Goal: Task Accomplishment & Management: Complete application form

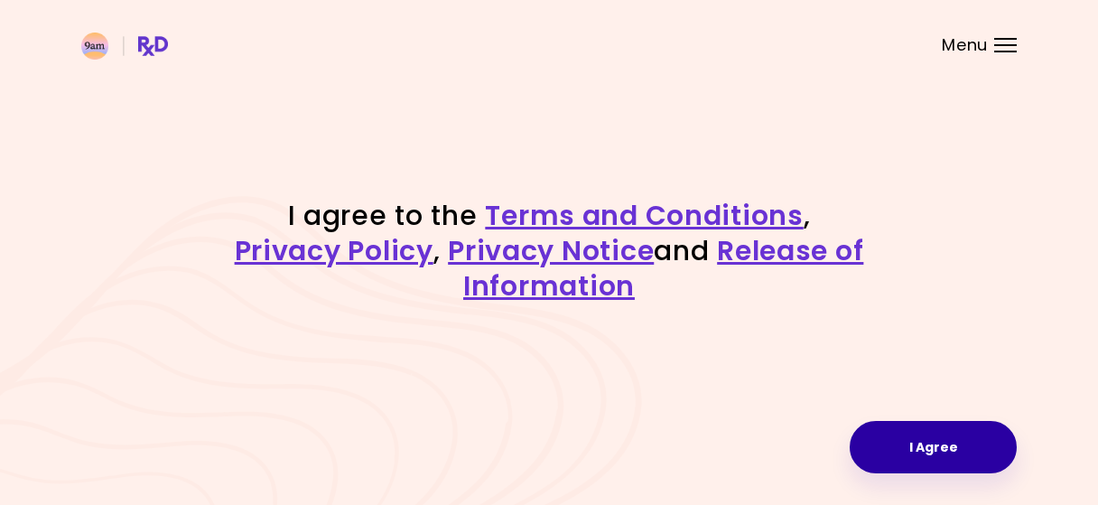
click at [965, 450] on button "I Agree" at bounding box center [932, 447] width 167 height 52
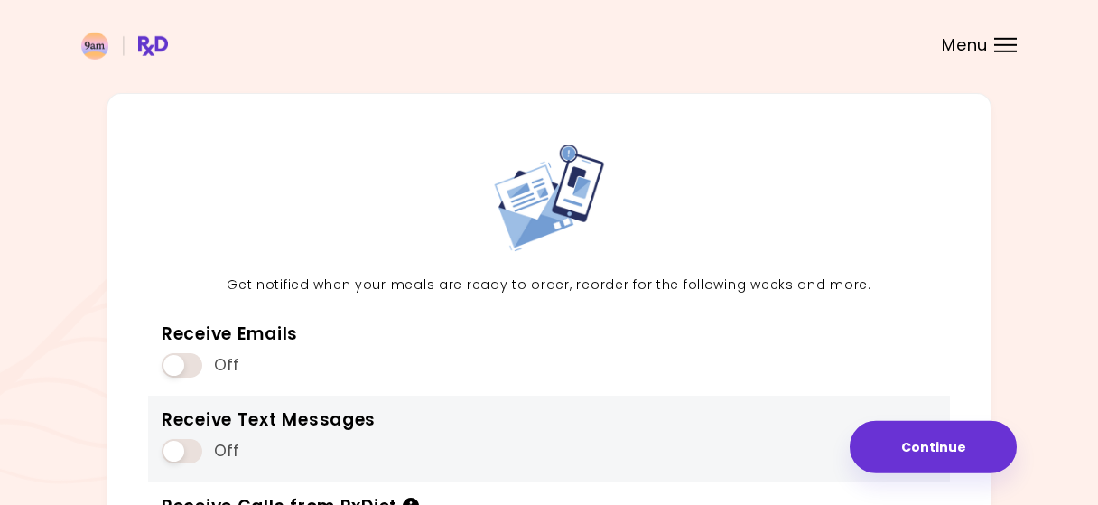
scroll to position [243, 0]
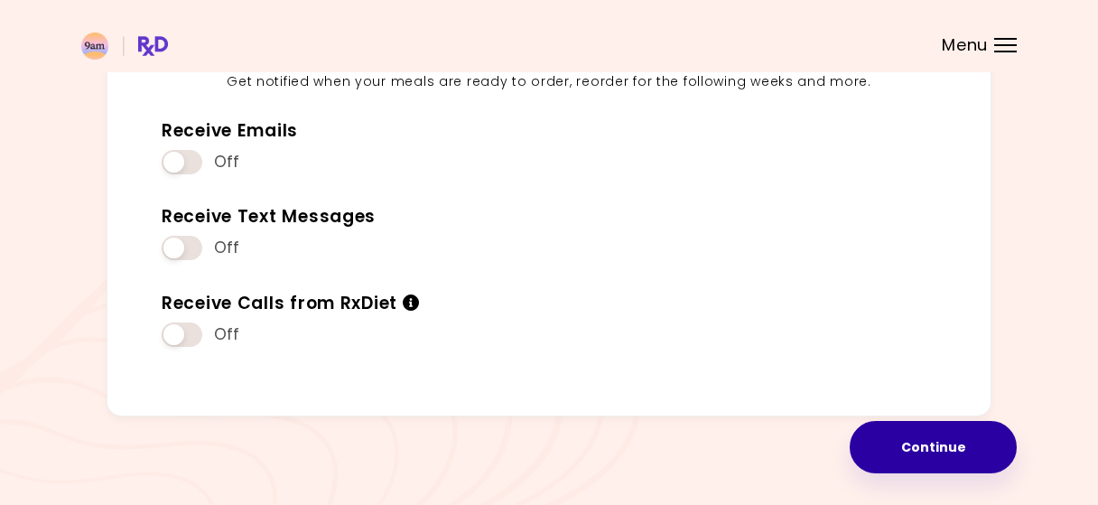
click at [931, 459] on button "Continue" at bounding box center [932, 447] width 167 height 52
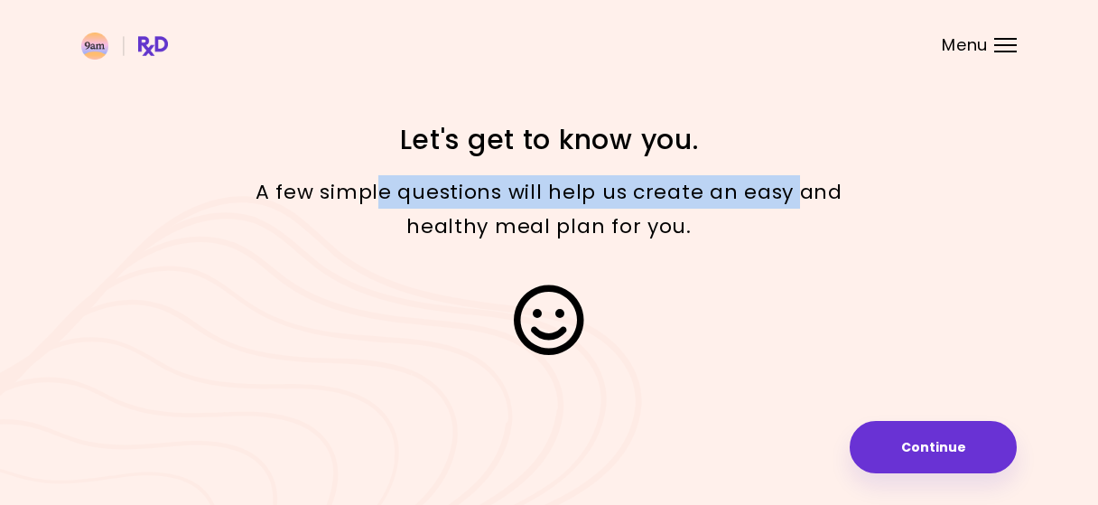
drag, startPoint x: 384, startPoint y: 186, endPoint x: 862, endPoint y: 209, distance: 479.0
click at [858, 203] on p "A few simple questions will help us create an easy and healthy meal plan for yo…" at bounding box center [549, 209] width 632 height 68
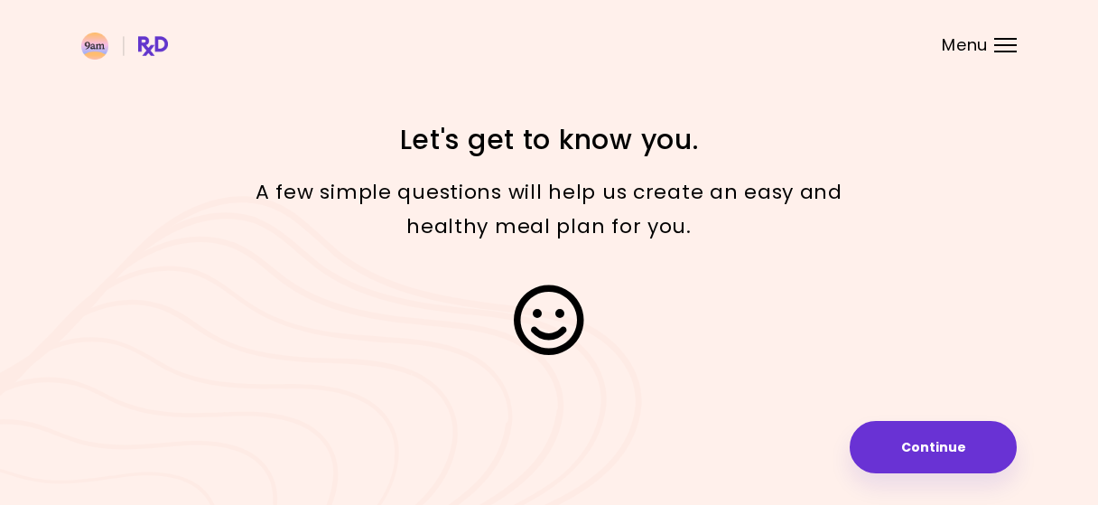
click at [892, 264] on div at bounding box center [549, 319] width 867 height 126
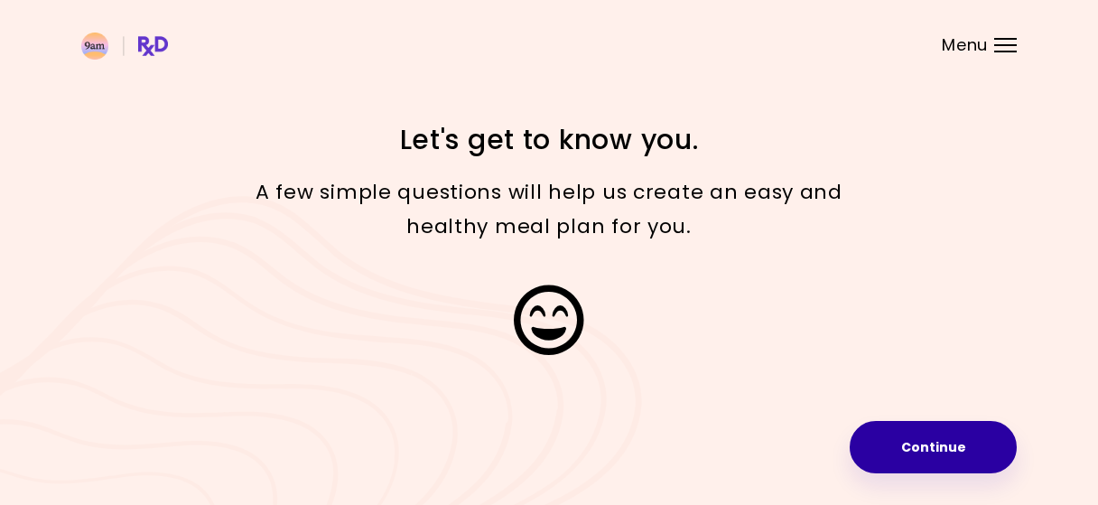
click at [951, 467] on button "Continue" at bounding box center [932, 447] width 167 height 52
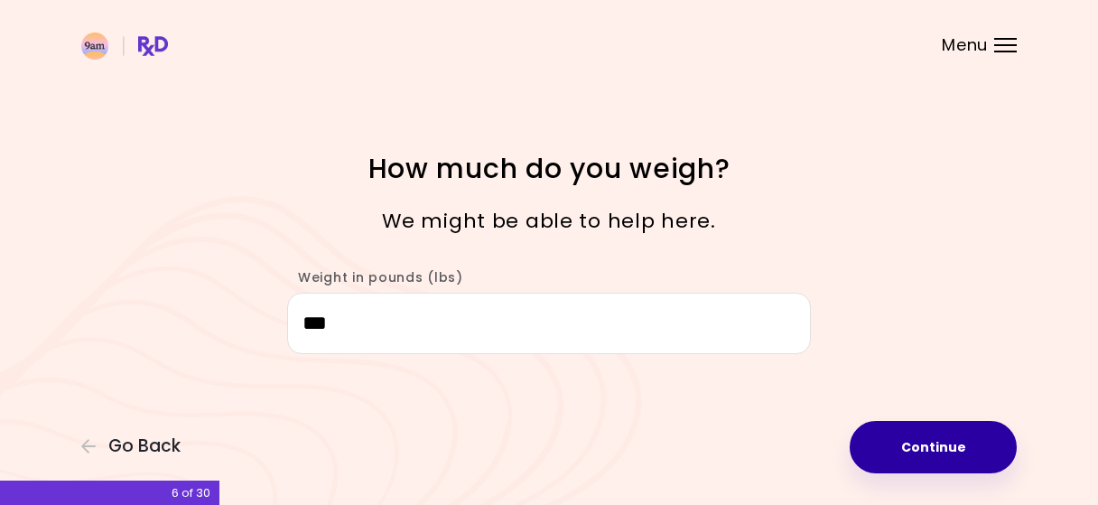
click at [931, 444] on button "Continue" at bounding box center [932, 447] width 167 height 52
select select "****"
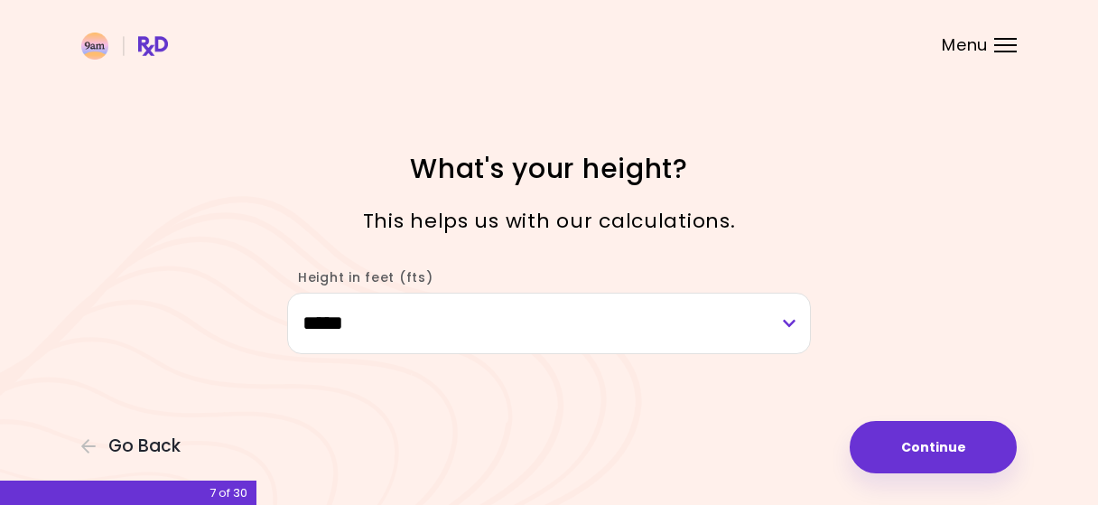
click at [936, 421] on div "**********" at bounding box center [549, 252] width 1098 height 505
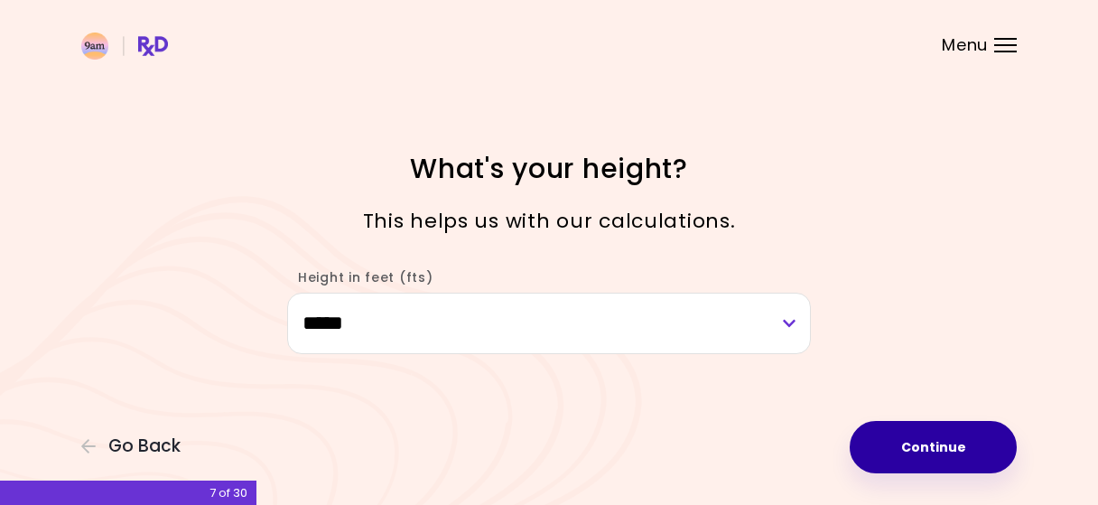
click at [938, 453] on button "Continue" at bounding box center [932, 447] width 167 height 52
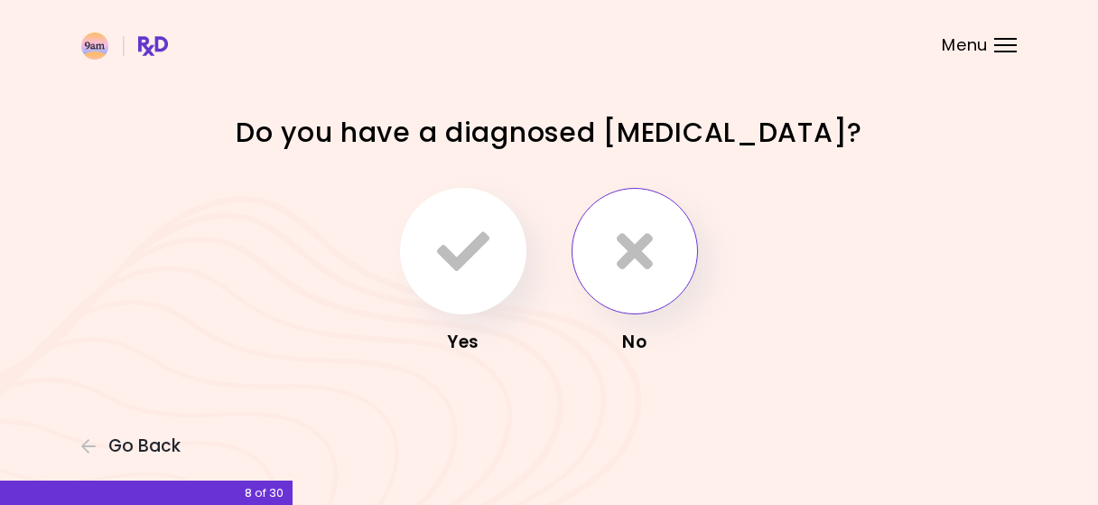
click at [662, 274] on button "button" at bounding box center [634, 251] width 126 height 126
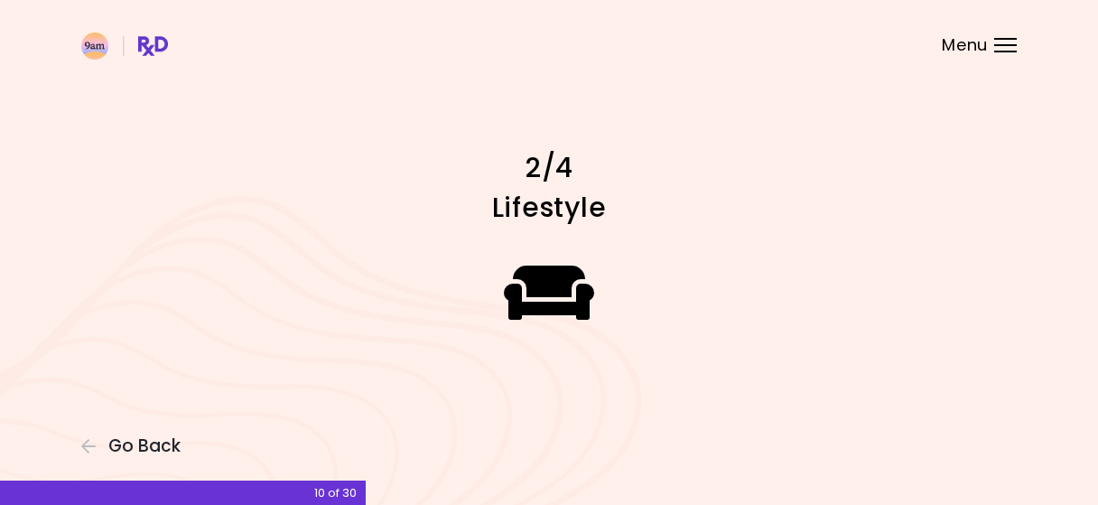
click at [521, 295] on icon at bounding box center [549, 292] width 91 height 72
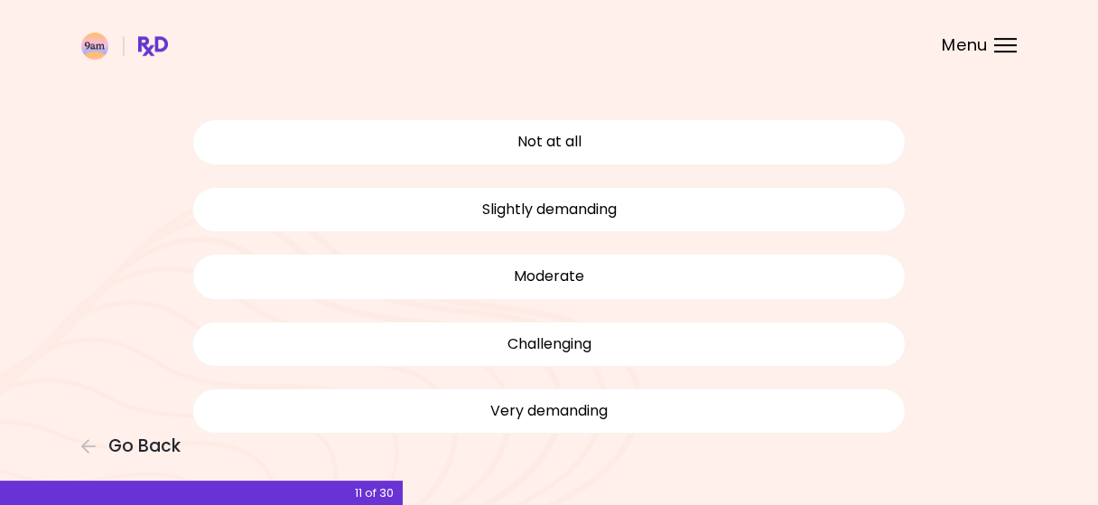
scroll to position [120, 0]
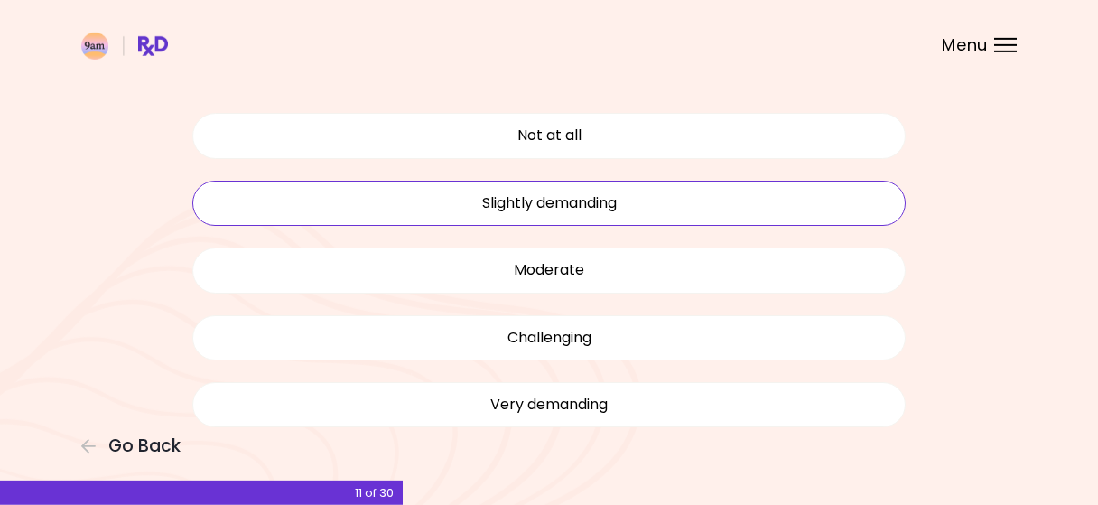
click at [553, 205] on button "Slightly demanding" at bounding box center [548, 203] width 713 height 45
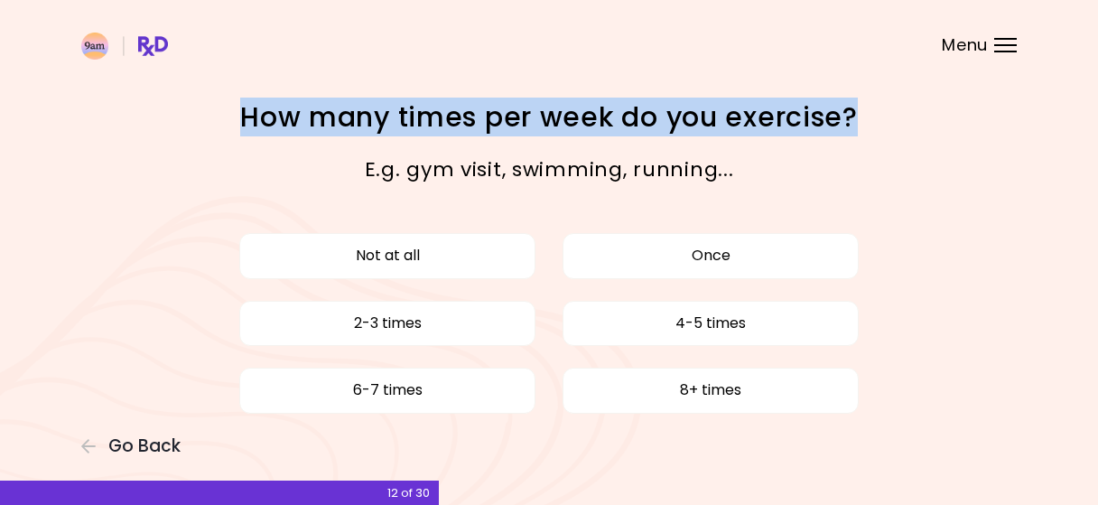
drag, startPoint x: 247, startPoint y: 116, endPoint x: 871, endPoint y: 137, distance: 624.1
click at [854, 133] on h1 "How many times per week do you exercise?" at bounding box center [549, 116] width 632 height 35
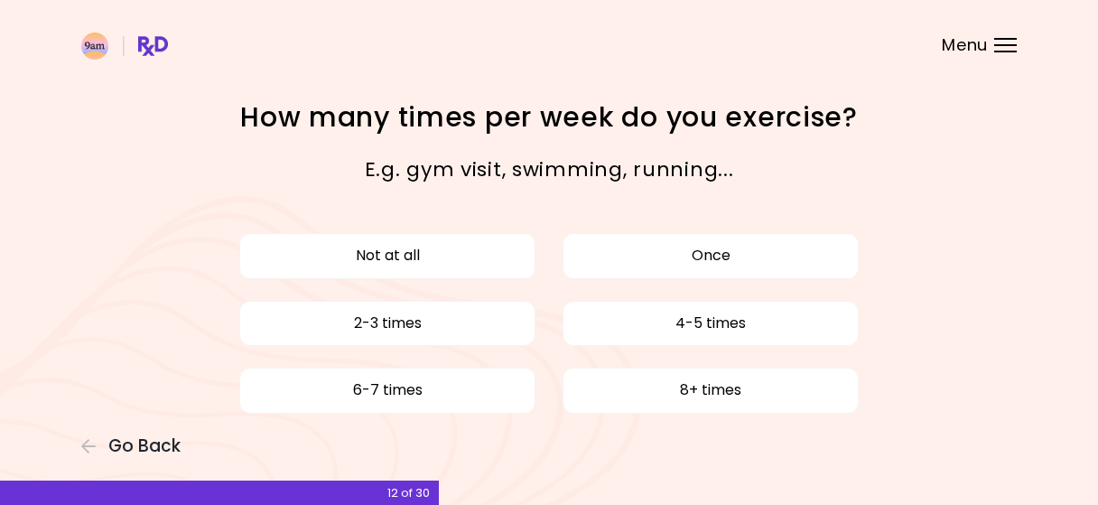
click at [858, 163] on p "E.g. gym visit, swimming, running..." at bounding box center [549, 169] width 632 height 33
click at [665, 322] on button "4-5 times" at bounding box center [710, 323] width 296 height 45
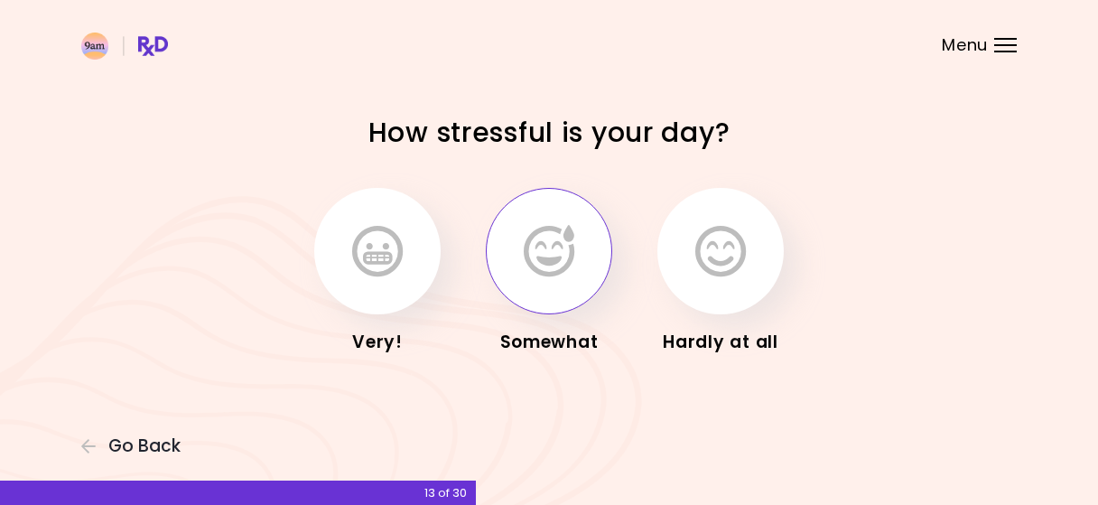
click at [524, 290] on button "button" at bounding box center [549, 251] width 126 height 126
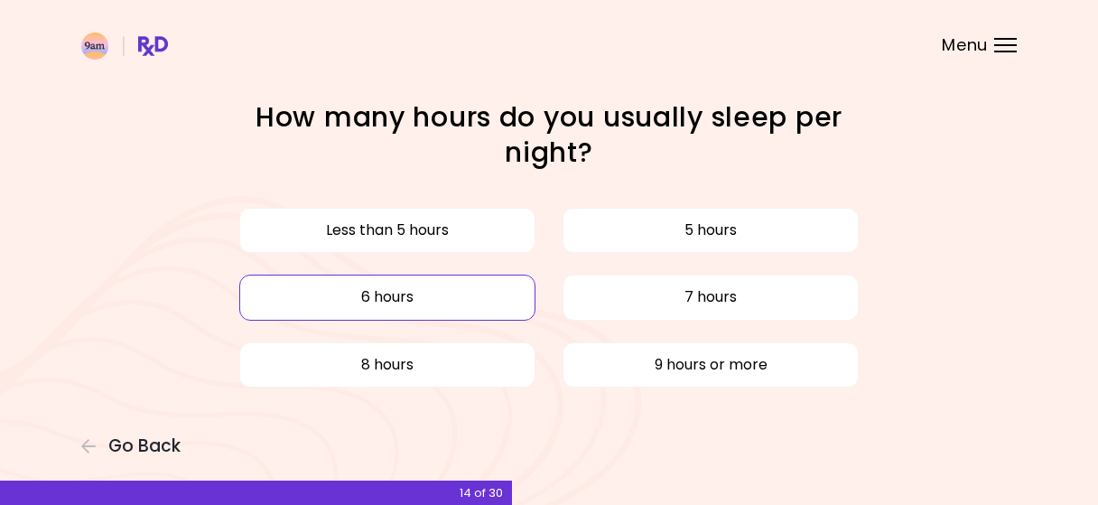
click at [440, 292] on button "6 hours" at bounding box center [387, 296] width 296 height 45
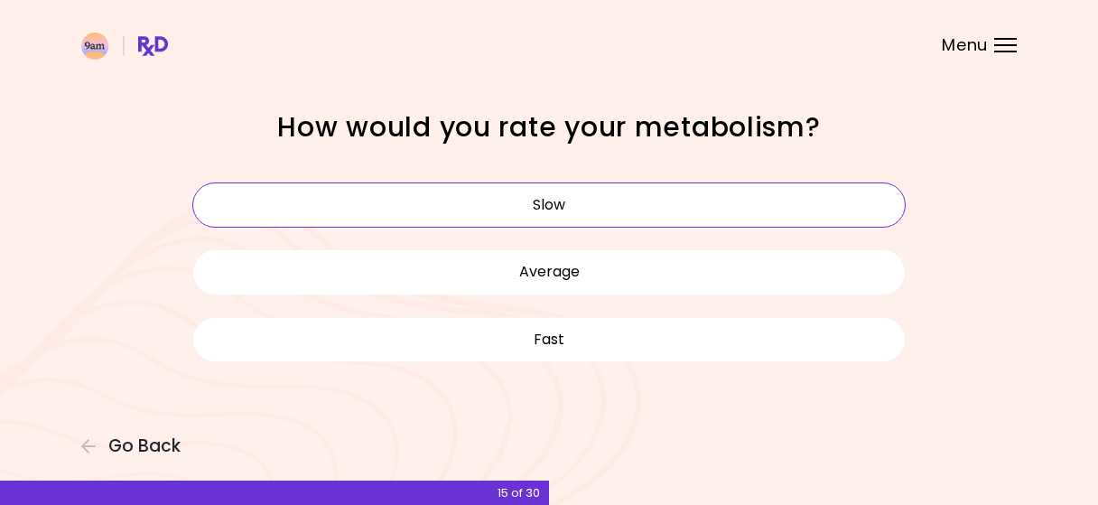
click at [474, 209] on button "Slow" at bounding box center [548, 204] width 713 height 45
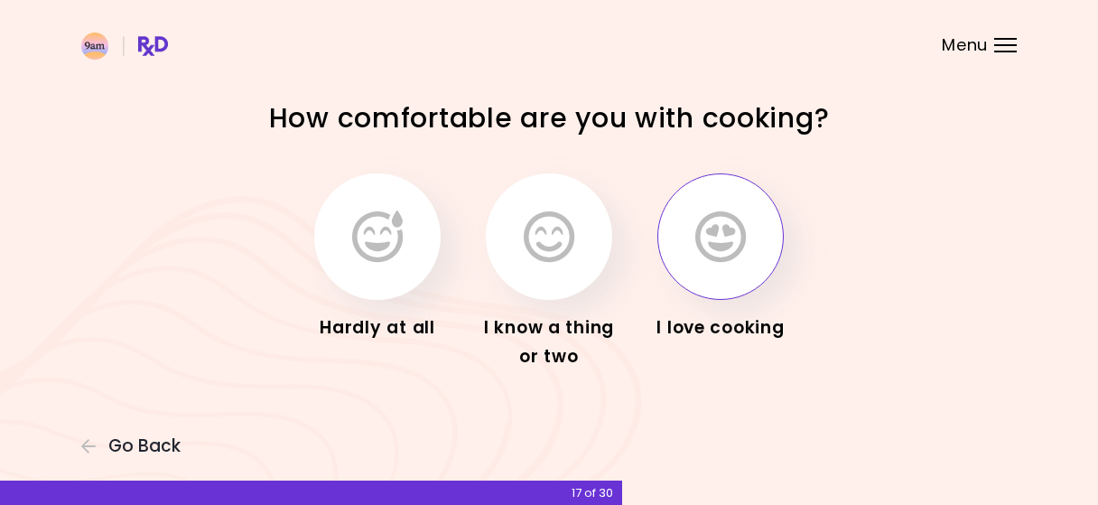
click at [741, 245] on icon "button" at bounding box center [720, 236] width 51 height 52
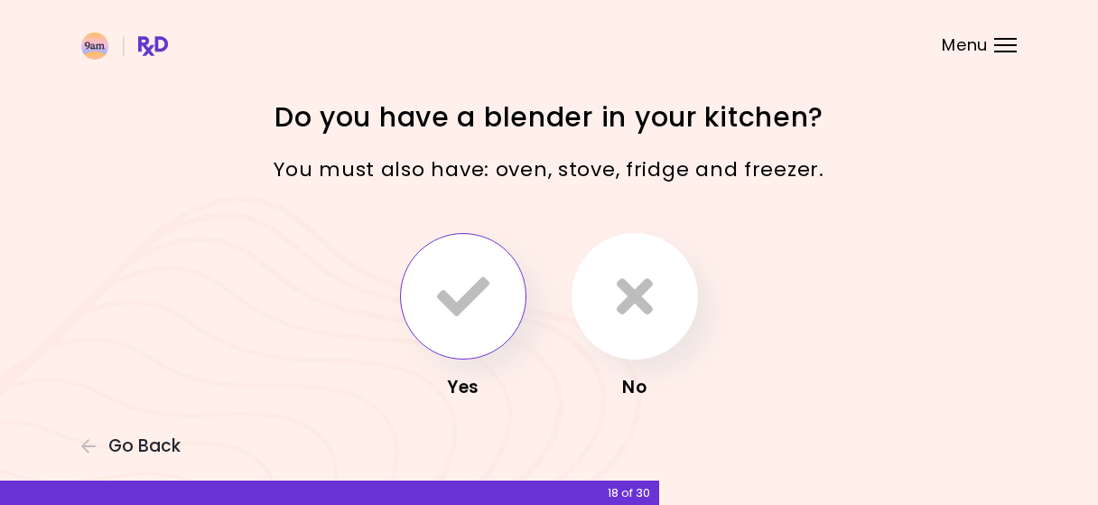
click at [484, 305] on icon "button" at bounding box center [463, 296] width 52 height 52
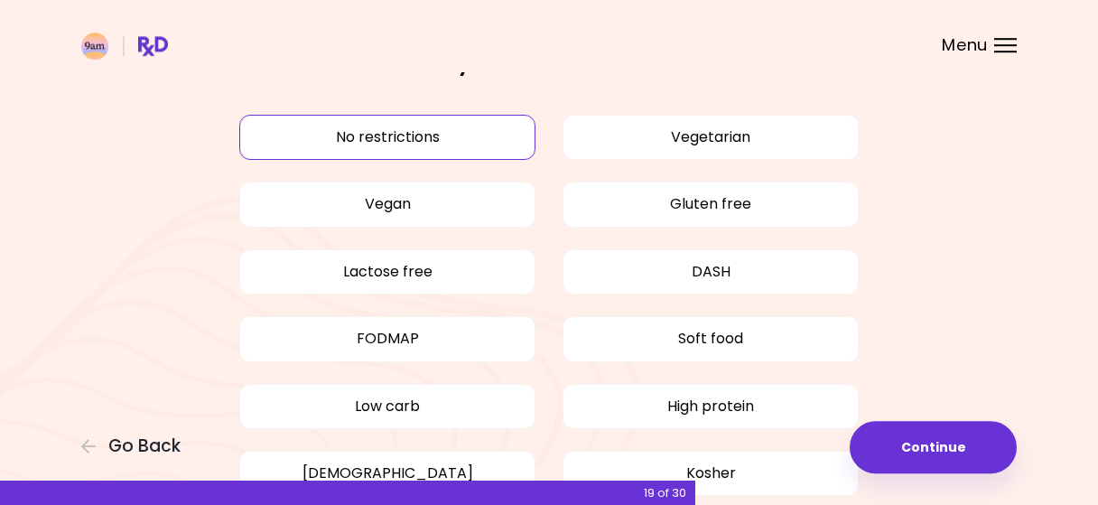
scroll to position [70, 0]
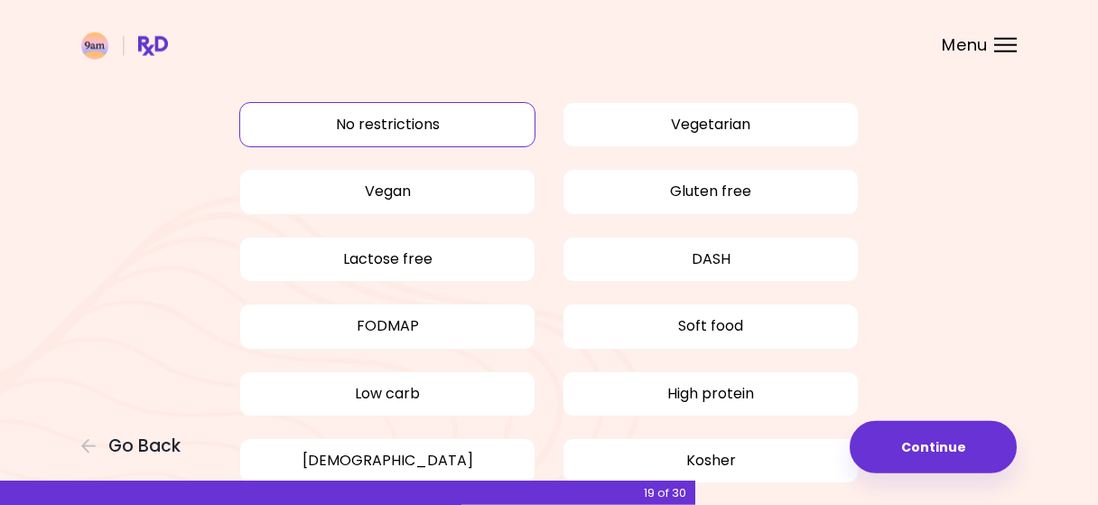
click at [411, 136] on button "No restrictions" at bounding box center [387, 124] width 296 height 45
click at [468, 125] on button "No restrictions" at bounding box center [387, 124] width 296 height 45
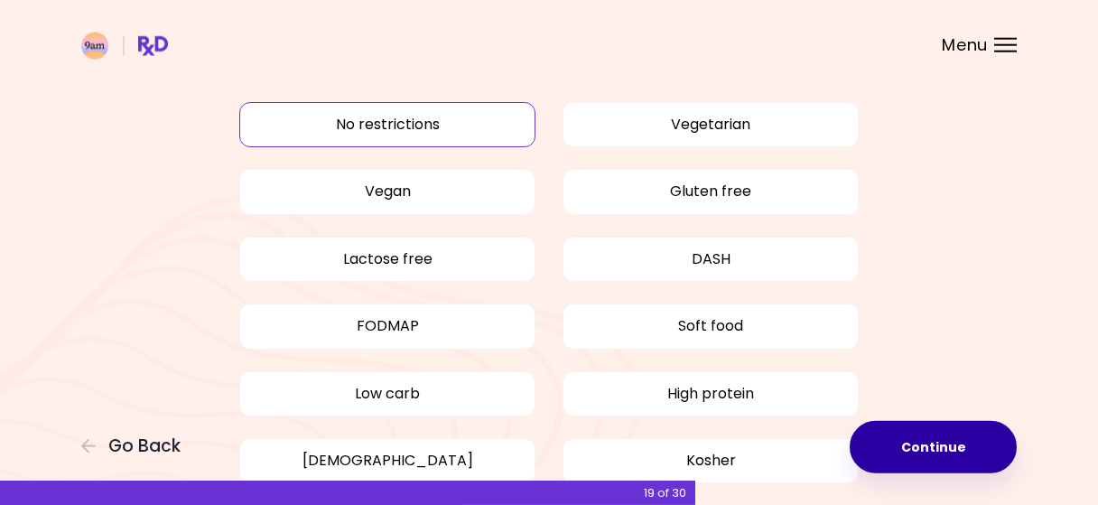
click at [900, 451] on button "Continue" at bounding box center [932, 447] width 167 height 52
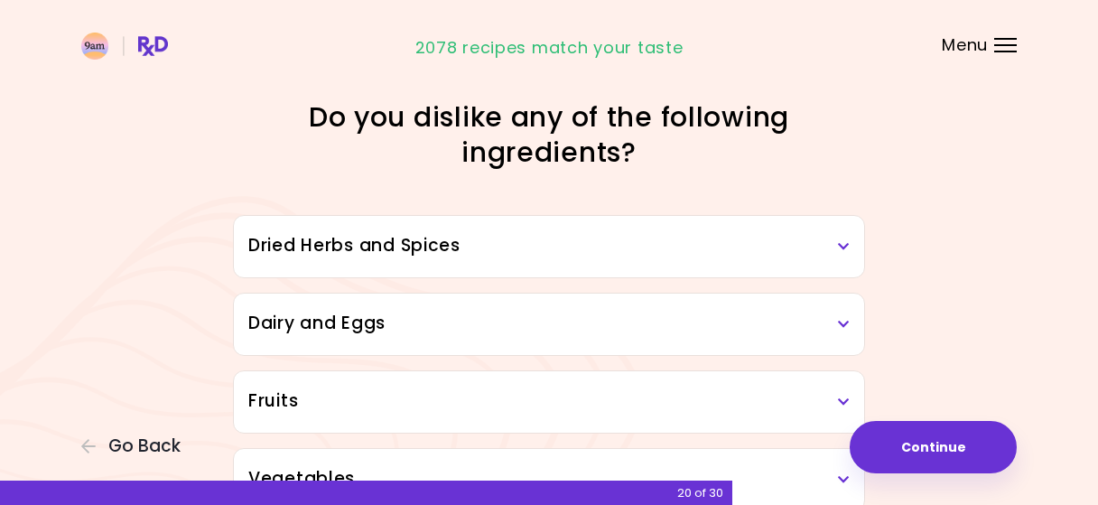
scroll to position [1027, 0]
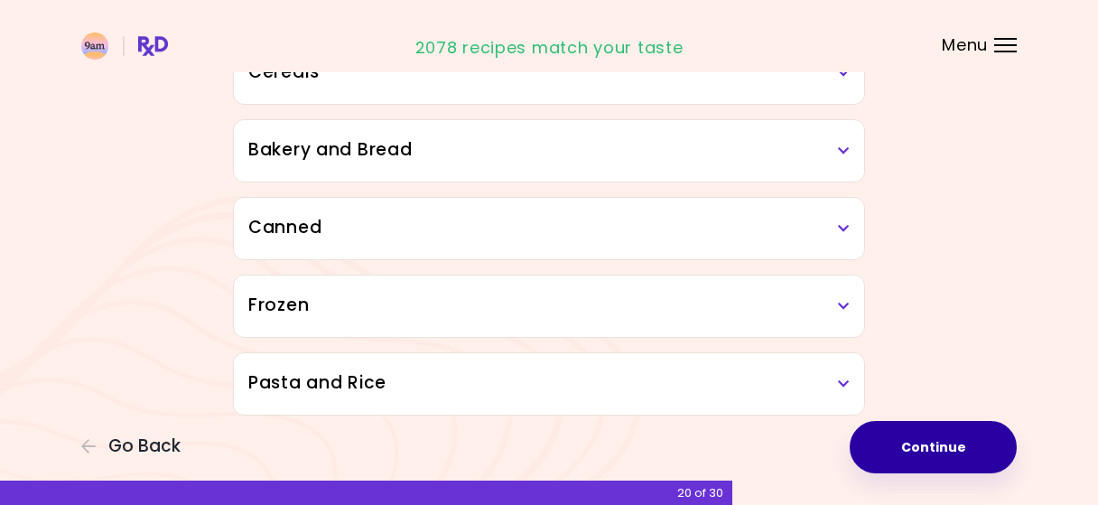
click at [918, 447] on button "Continue" at bounding box center [932, 447] width 167 height 52
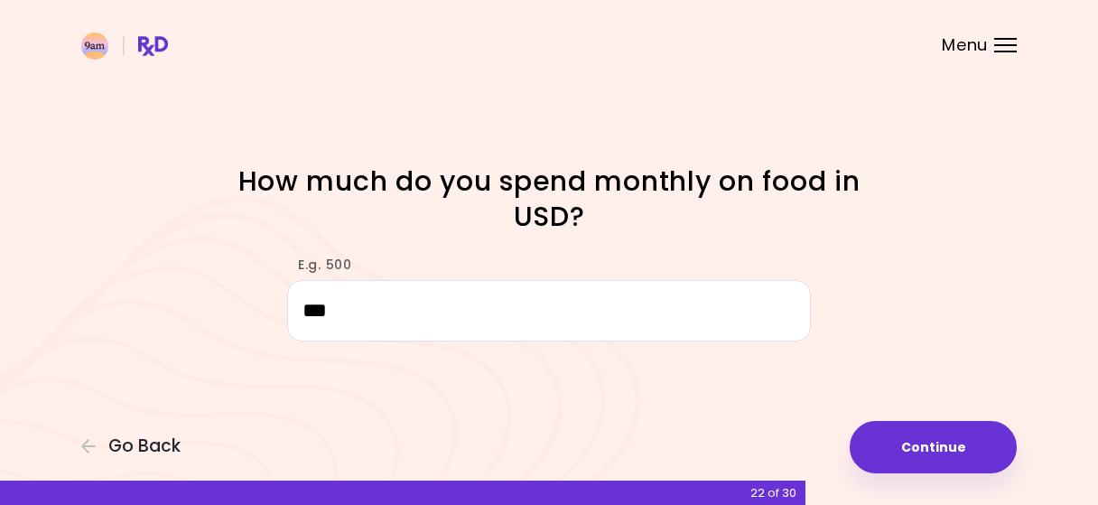
drag, startPoint x: 378, startPoint y: 297, endPoint x: 243, endPoint y: 307, distance: 135.8
click at [287, 307] on input "***" at bounding box center [549, 311] width 524 height 62
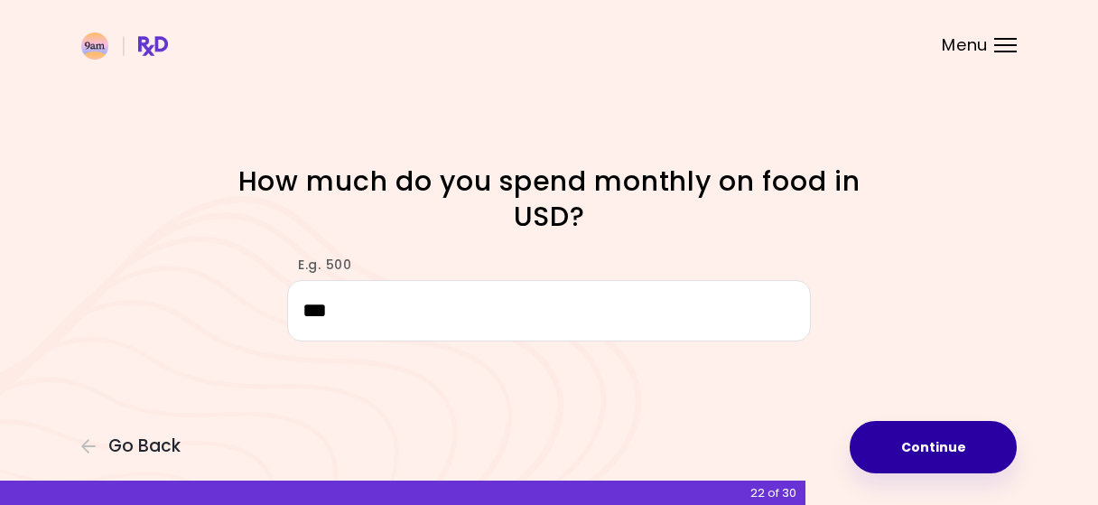
type input "***"
click at [925, 461] on button "Continue" at bounding box center [932, 447] width 167 height 52
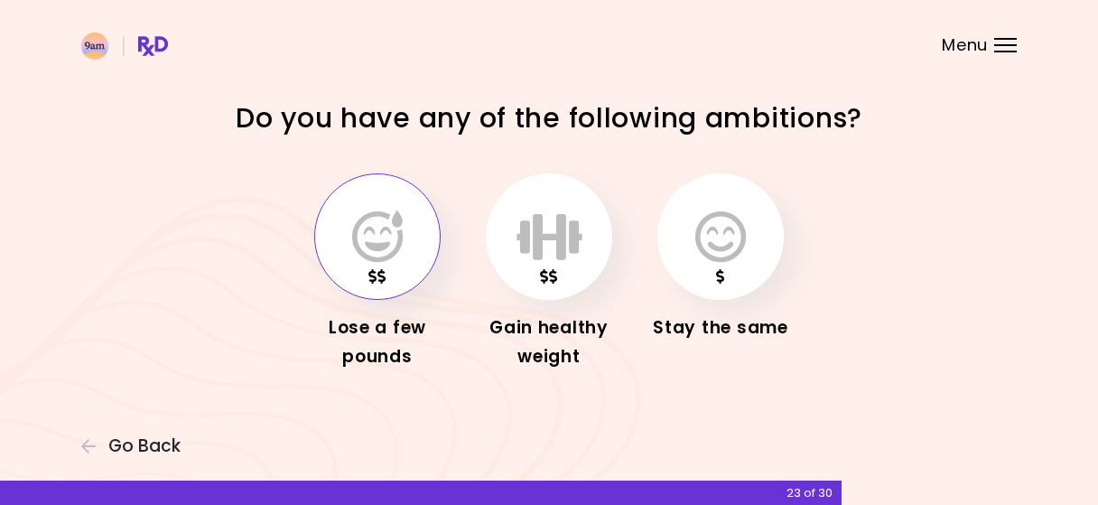
click at [349, 274] on button "button" at bounding box center [377, 236] width 126 height 126
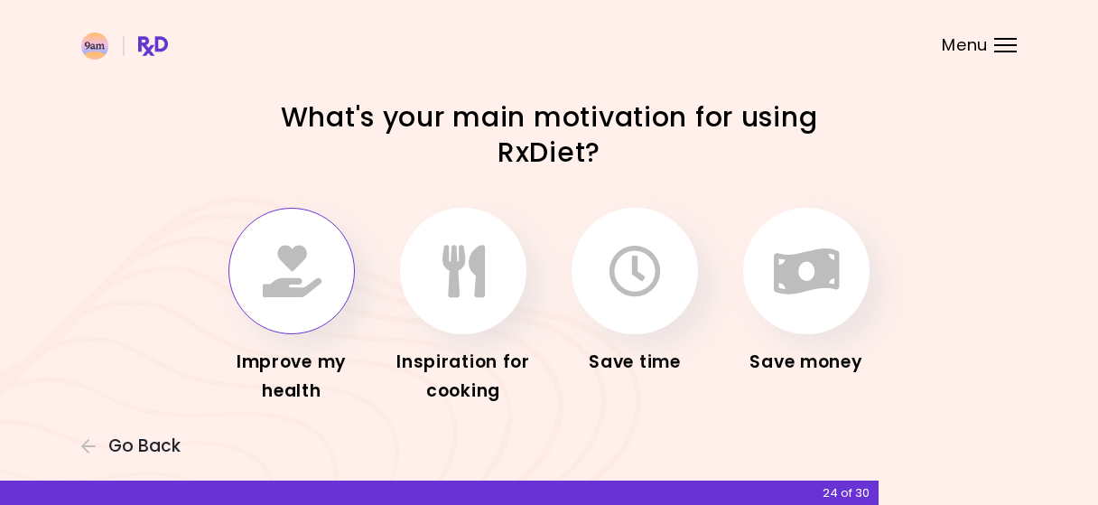
click at [320, 269] on icon "button" at bounding box center [292, 271] width 59 height 52
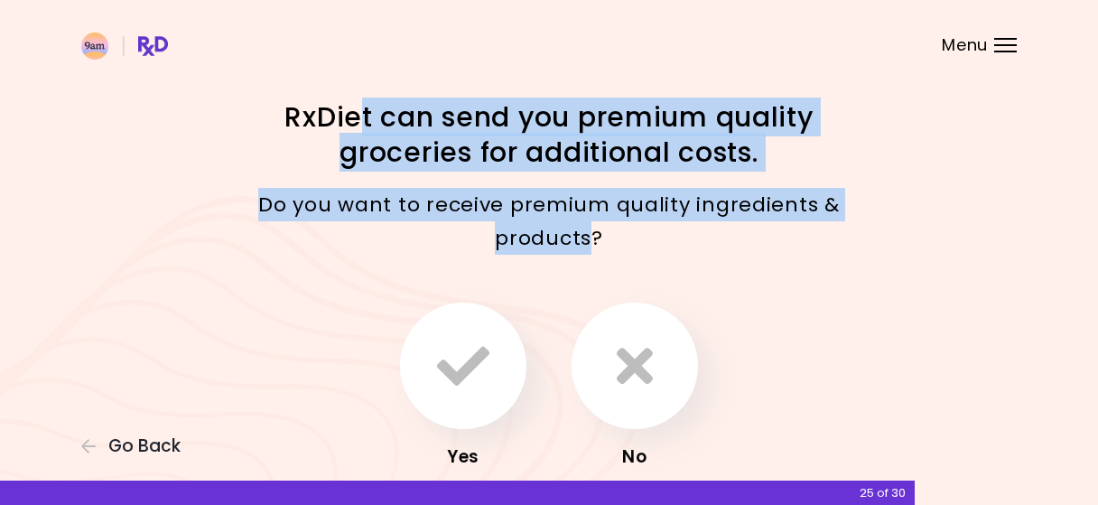
drag, startPoint x: 360, startPoint y: 117, endPoint x: 588, endPoint y: 263, distance: 269.9
click at [588, 263] on div "RxDiet can send you premium quality groceries for additional costs. Do you want…" at bounding box center [549, 301] width 867 height 405
click at [588, 263] on div "Do you want to receive premium quality ingredients & products?" at bounding box center [549, 221] width 650 height 95
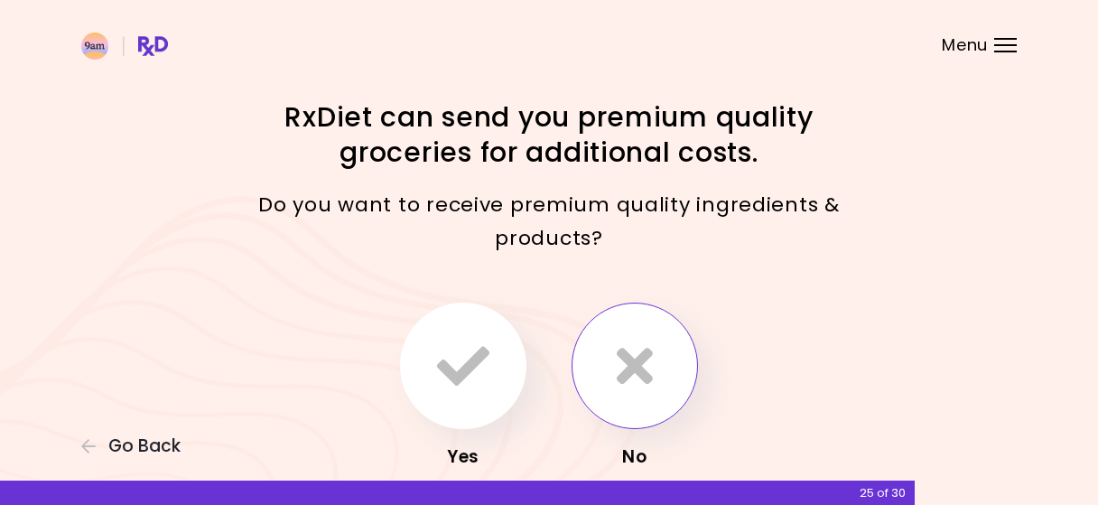
drag, startPoint x: 570, startPoint y: 396, endPoint x: 646, endPoint y: 352, distance: 88.6
click at [616, 358] on div "No" at bounding box center [634, 386] width 144 height 169
click at [640, 360] on icon "button" at bounding box center [635, 365] width 36 height 52
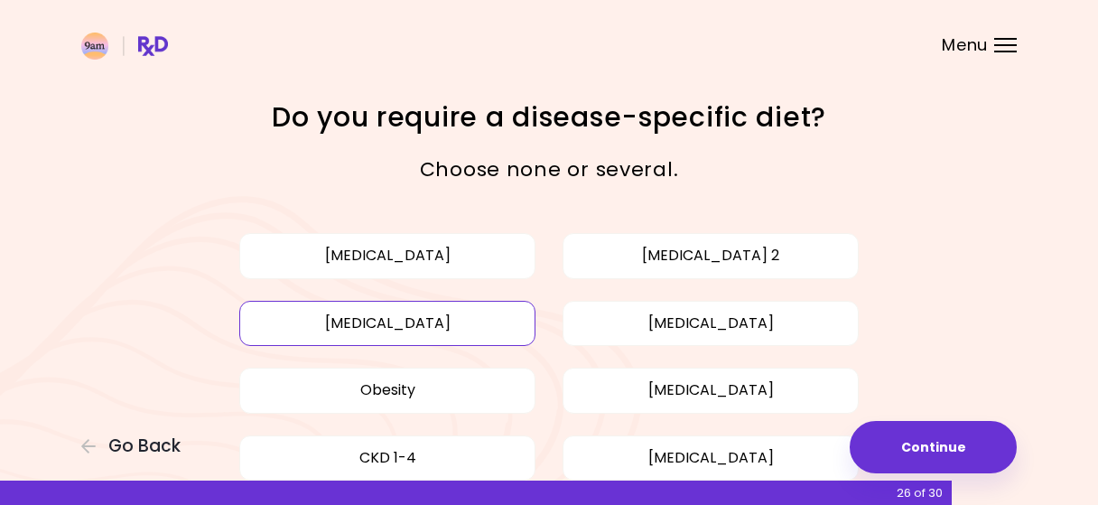
click at [447, 322] on button "[MEDICAL_DATA]" at bounding box center [387, 323] width 296 height 45
click at [340, 393] on button "Obesity" at bounding box center [387, 389] width 296 height 45
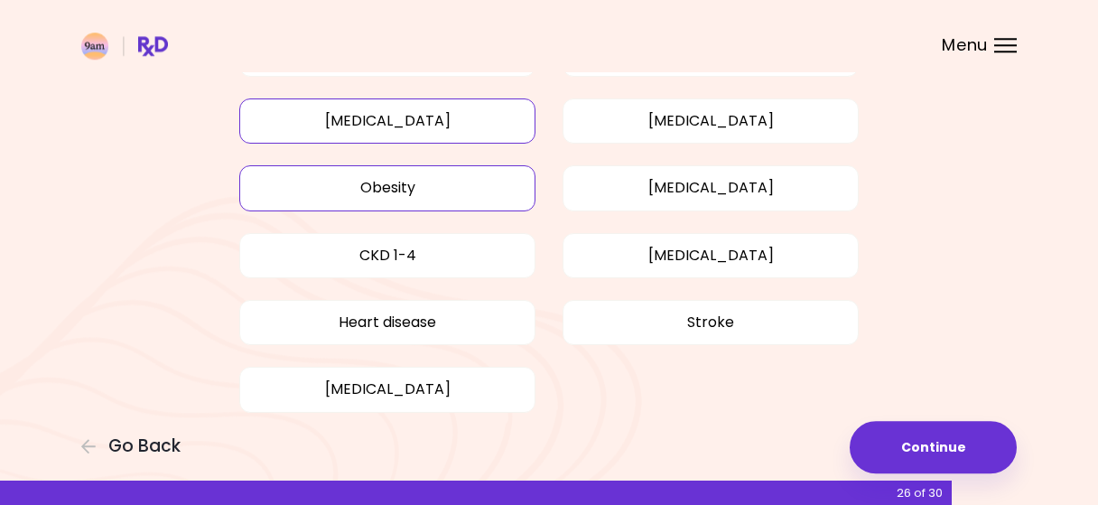
scroll to position [215, 0]
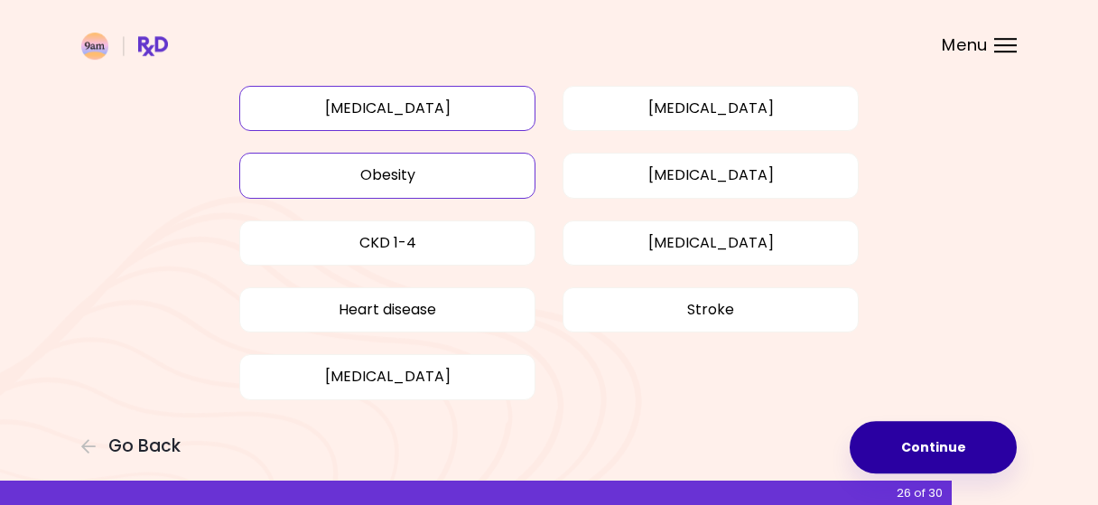
click at [901, 448] on button "Continue" at bounding box center [932, 447] width 167 height 52
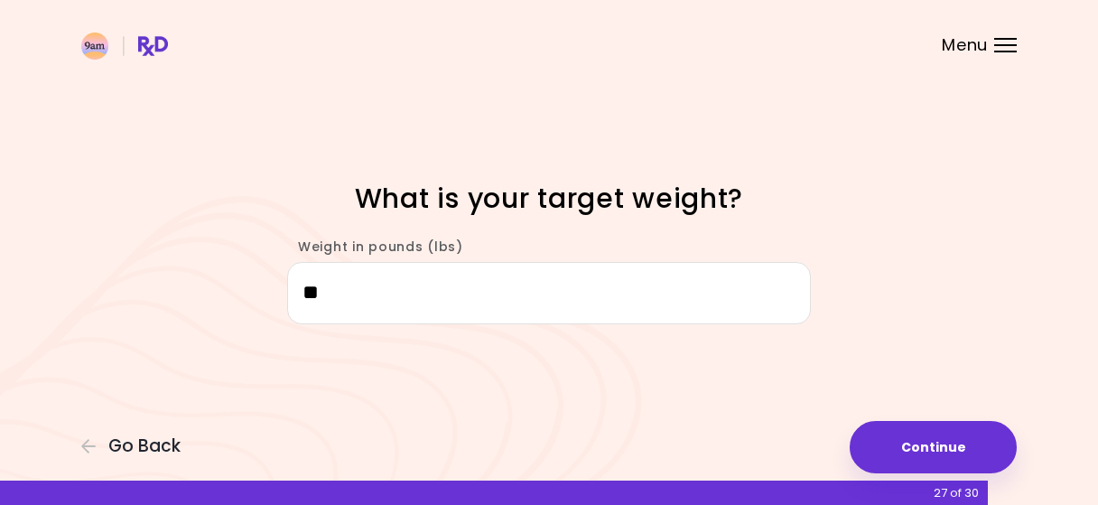
type input "*"
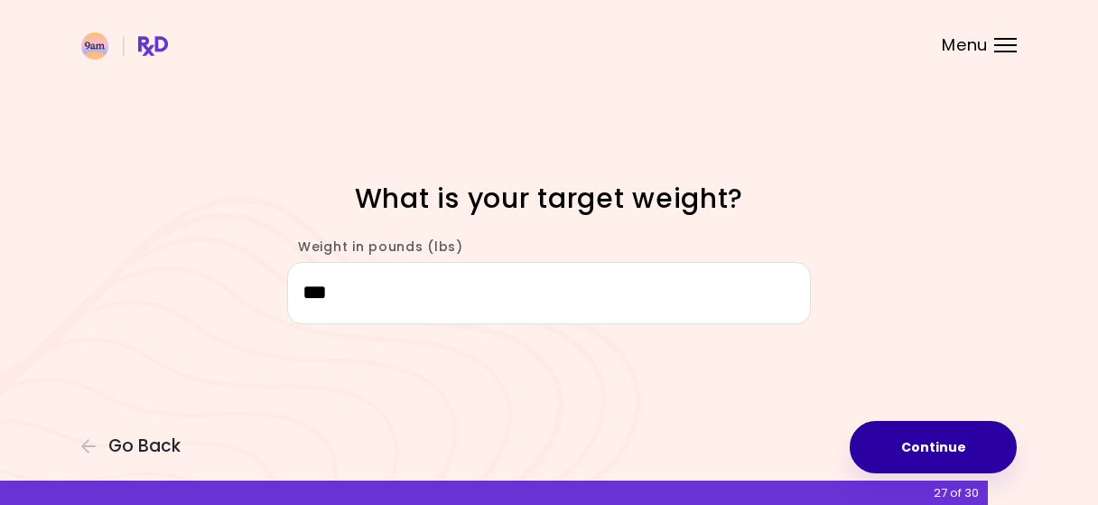
type input "***"
click at [918, 461] on button "Continue" at bounding box center [932, 447] width 167 height 52
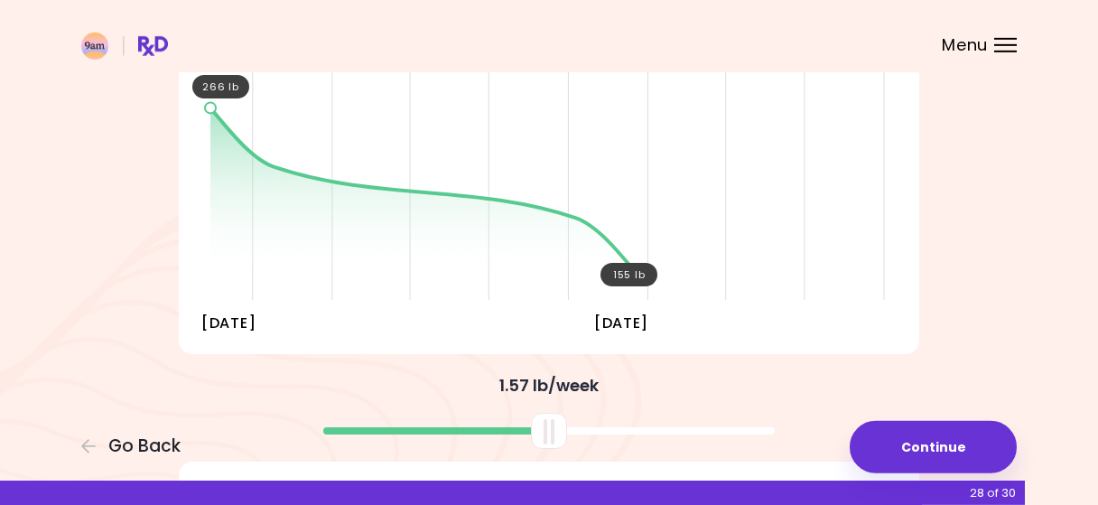
scroll to position [255, 0]
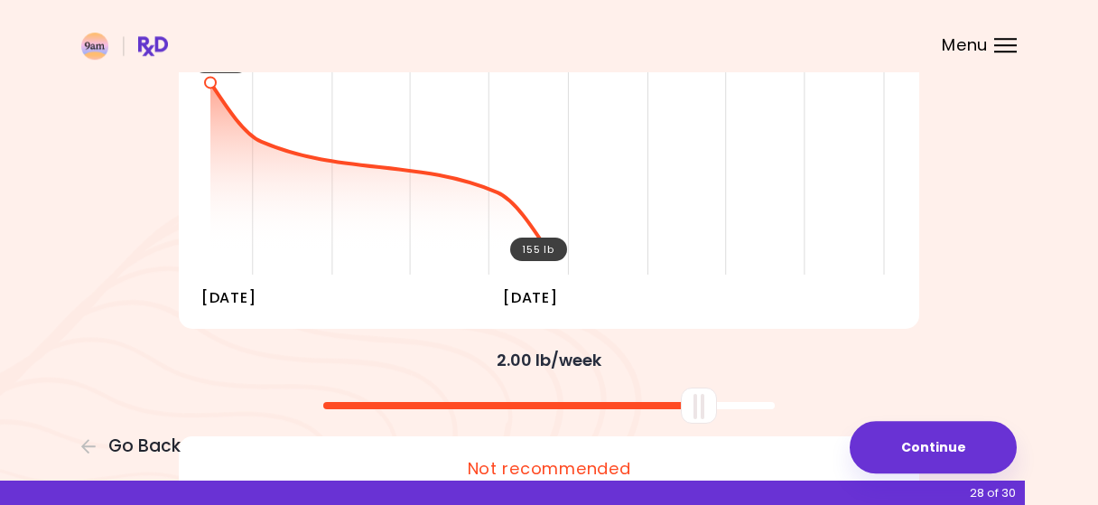
drag, startPoint x: 542, startPoint y: 408, endPoint x: 691, endPoint y: 415, distance: 150.0
click at [691, 415] on div at bounding box center [699, 405] width 36 height 36
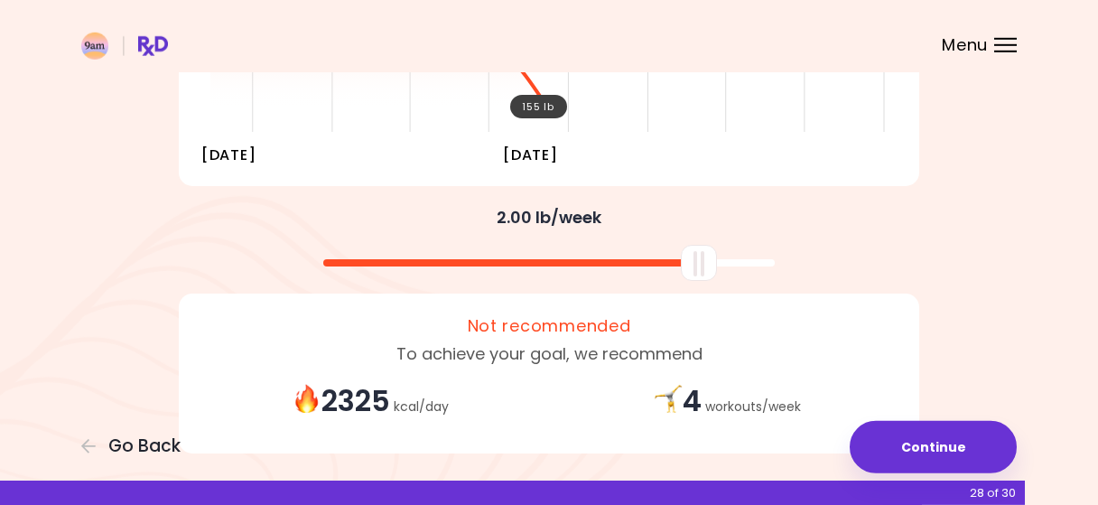
scroll to position [457, 0]
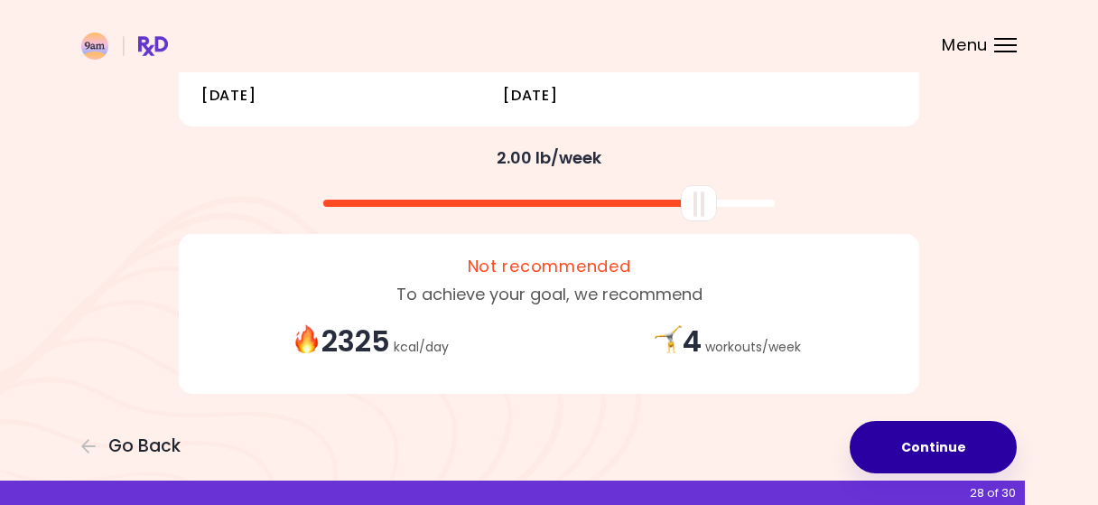
click at [927, 454] on button "Continue" at bounding box center [932, 447] width 167 height 52
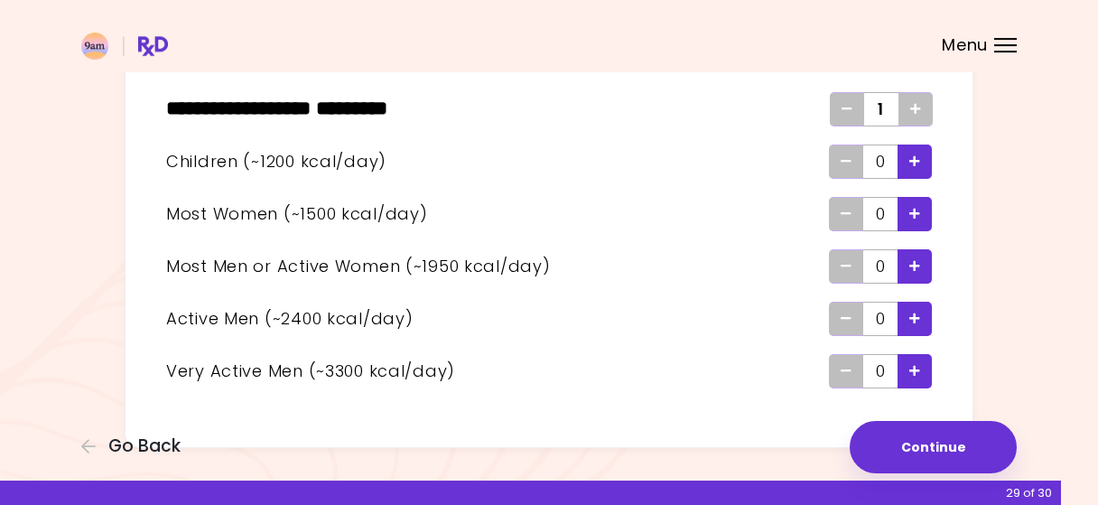
scroll to position [132, 0]
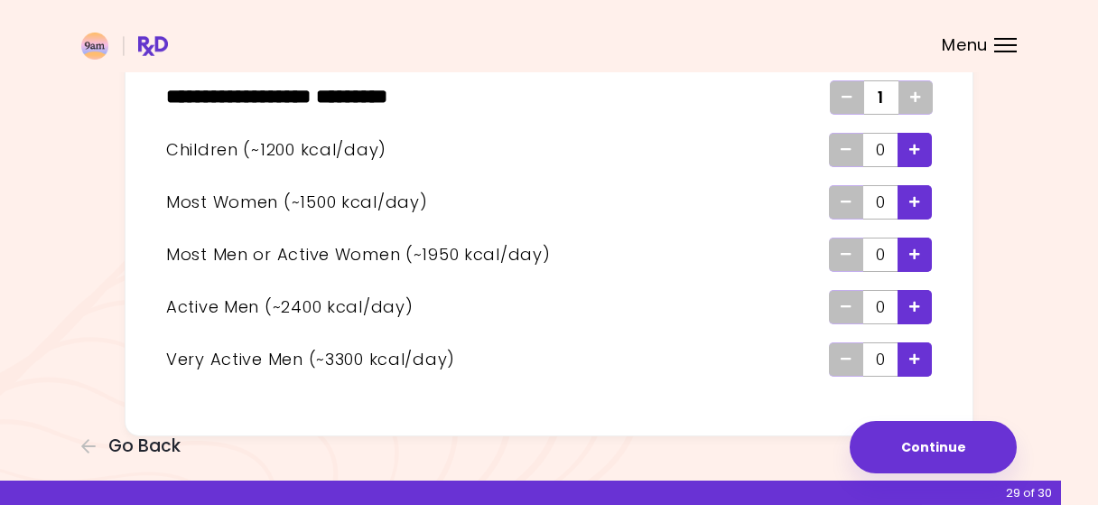
click at [923, 153] on div "Add - Child" at bounding box center [914, 150] width 34 height 34
click at [923, 199] on div "Add - Woman" at bounding box center [914, 202] width 34 height 34
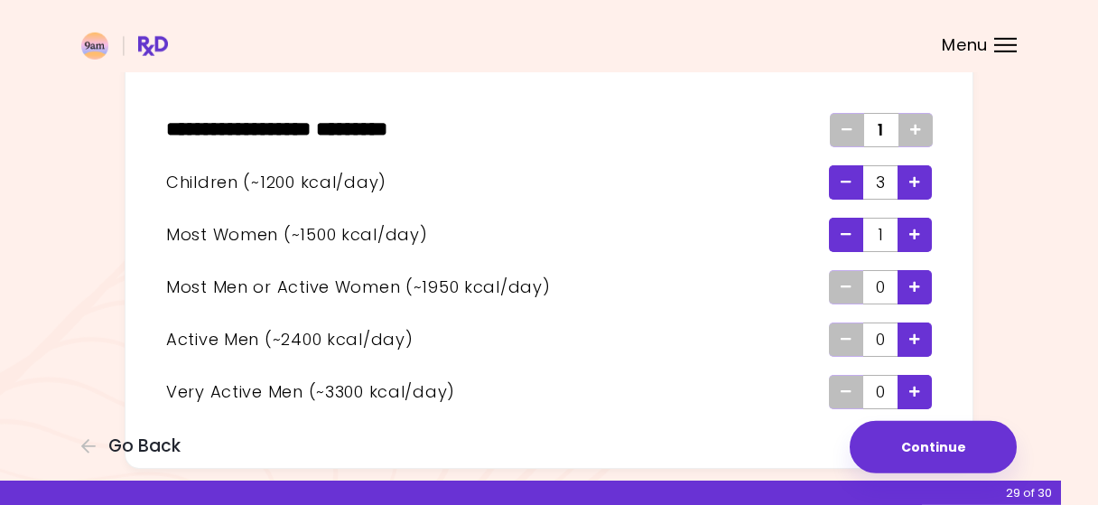
scroll to position [162, 0]
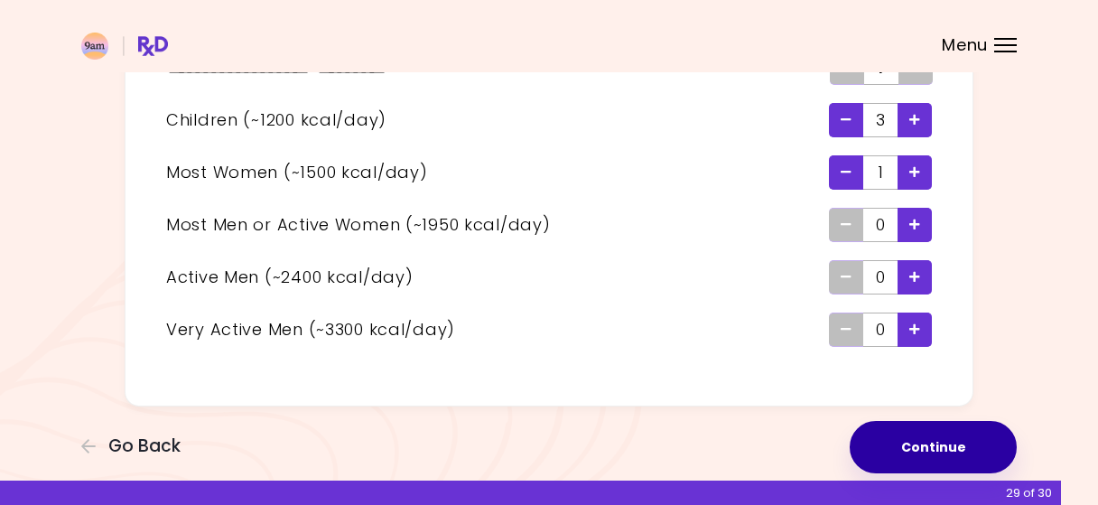
click at [917, 451] on button "Continue" at bounding box center [932, 447] width 167 height 52
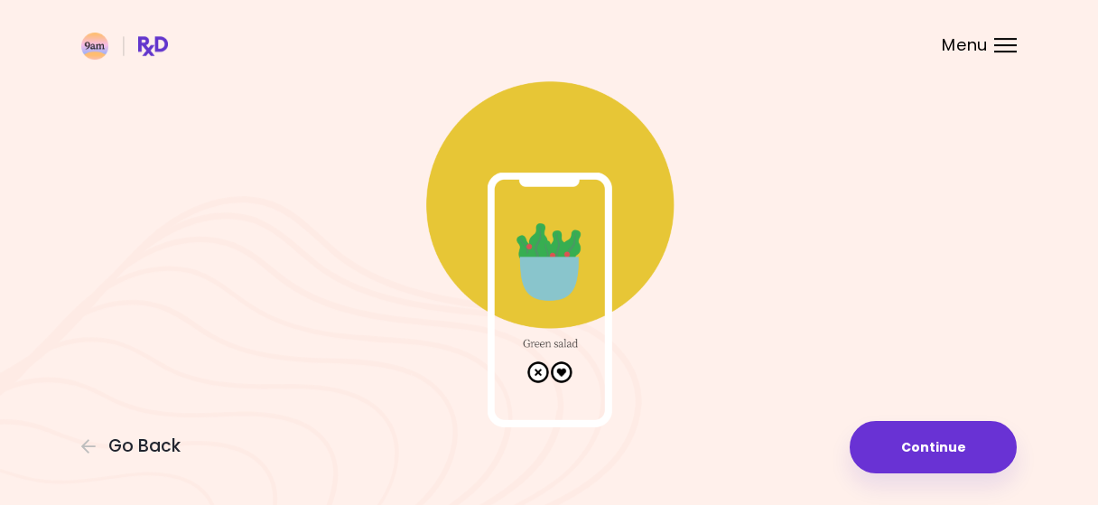
scroll to position [121, 0]
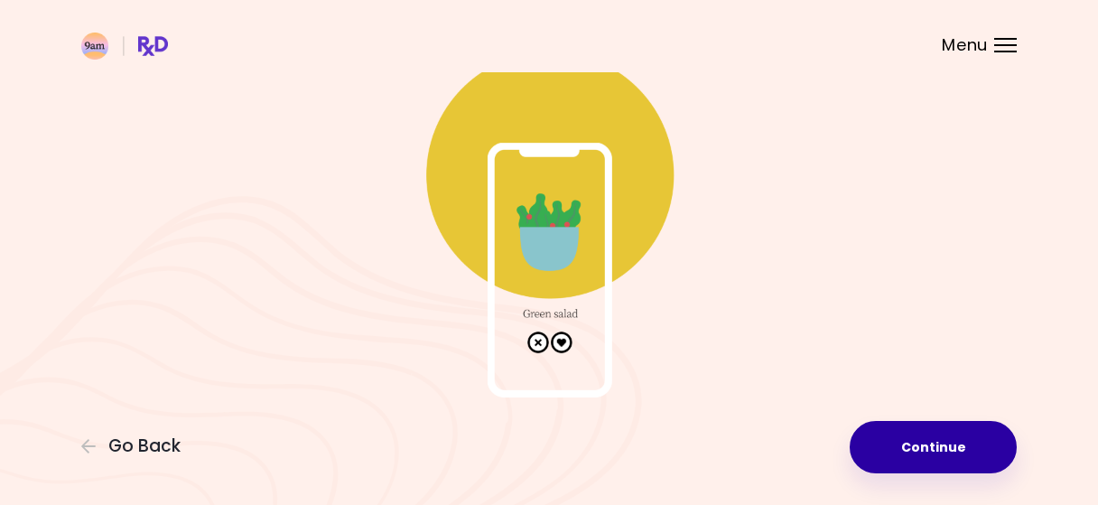
click at [934, 472] on button "Continue" at bounding box center [932, 447] width 167 height 52
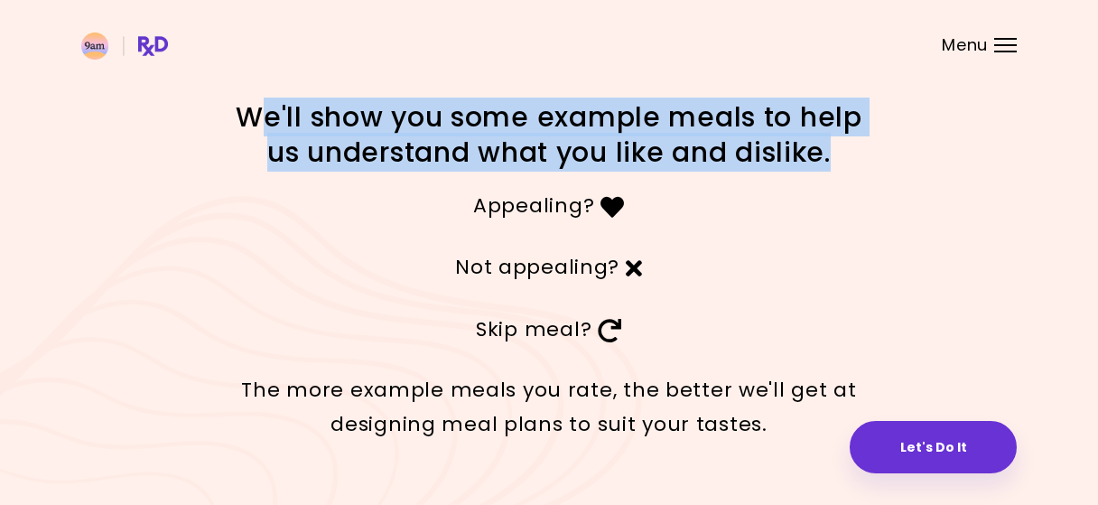
drag, startPoint x: 341, startPoint y: 106, endPoint x: 832, endPoint y: 162, distance: 494.2
click at [832, 162] on h1 "We'll show you some example meals to help us understand what you like and disli…" at bounding box center [549, 134] width 632 height 70
click at [842, 218] on p "Appealing?" at bounding box center [549, 205] width 632 height 34
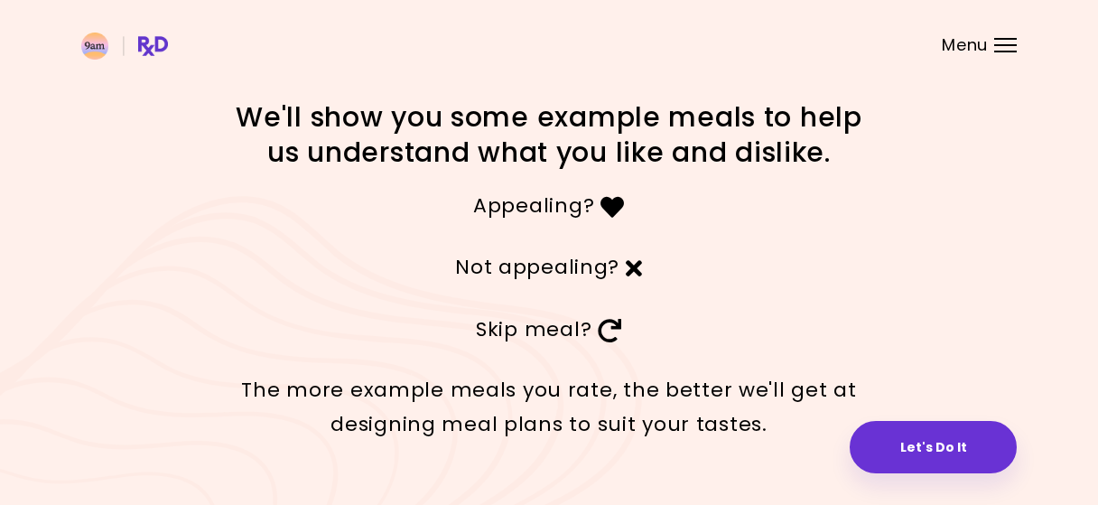
click at [824, 457] on div "We'll show you some example meals to help us understand what you like and disli…" at bounding box center [549, 276] width 1098 height 553
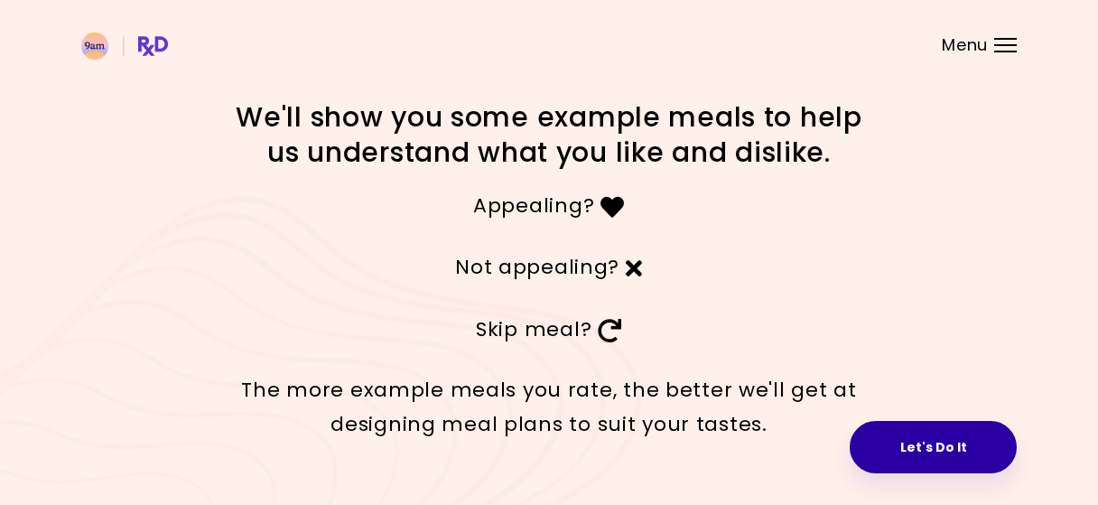
click at [888, 441] on button "Let's Do It" at bounding box center [932, 447] width 167 height 52
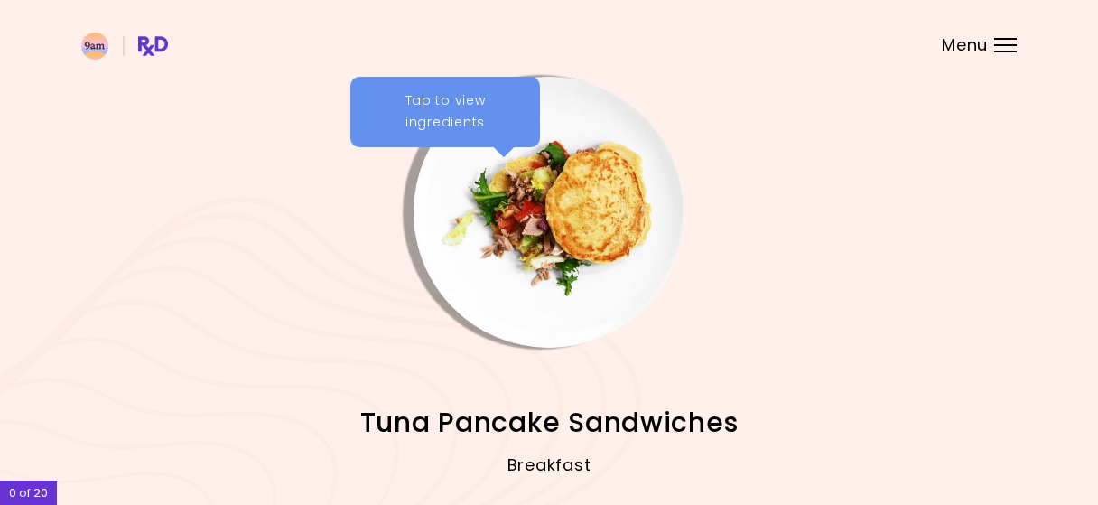
click at [470, 104] on div "Tap to view ingredients" at bounding box center [445, 112] width 190 height 70
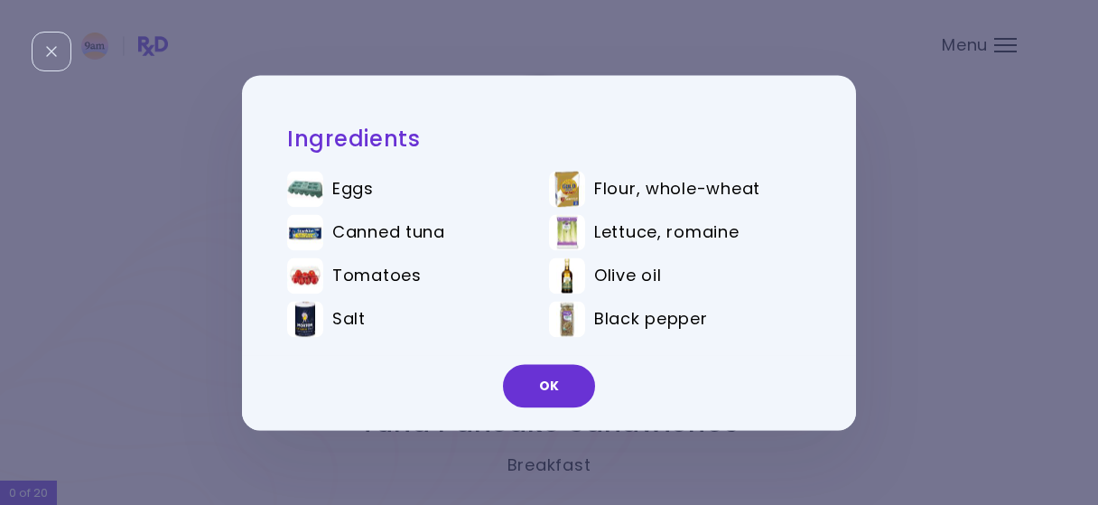
click at [944, 317] on div "Ingredients Eggs Flour, whole-wheat Canned tuna Lettuce, romaine Tomatoes Olive…" at bounding box center [549, 252] width 1098 height 505
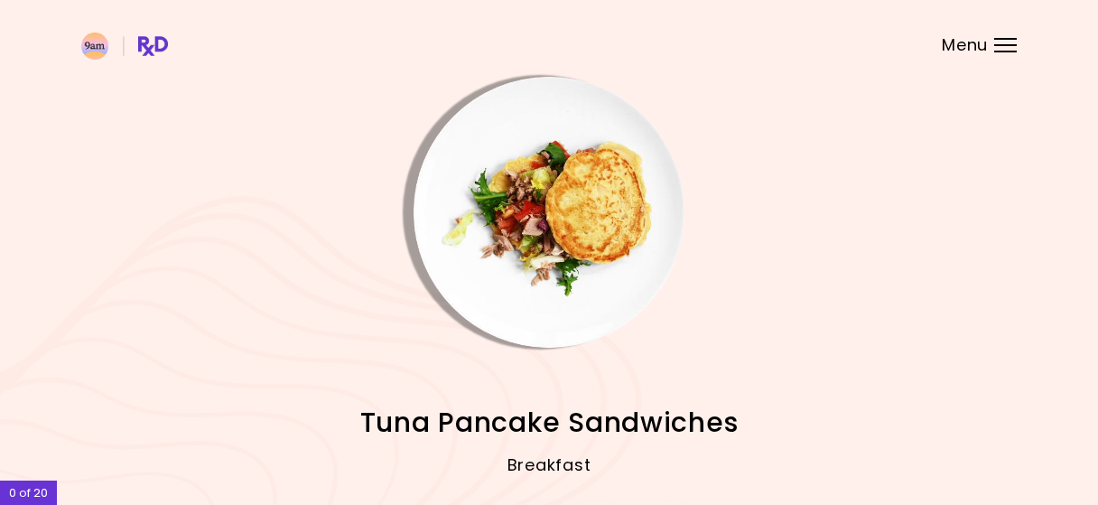
scroll to position [162, 0]
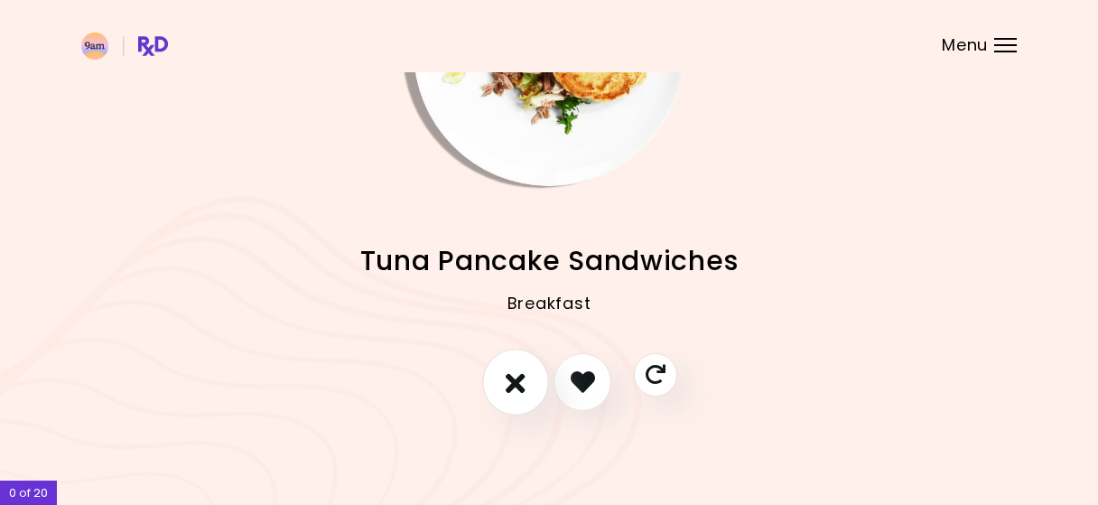
click at [505, 379] on button "I don't like this recipe" at bounding box center [515, 381] width 67 height 67
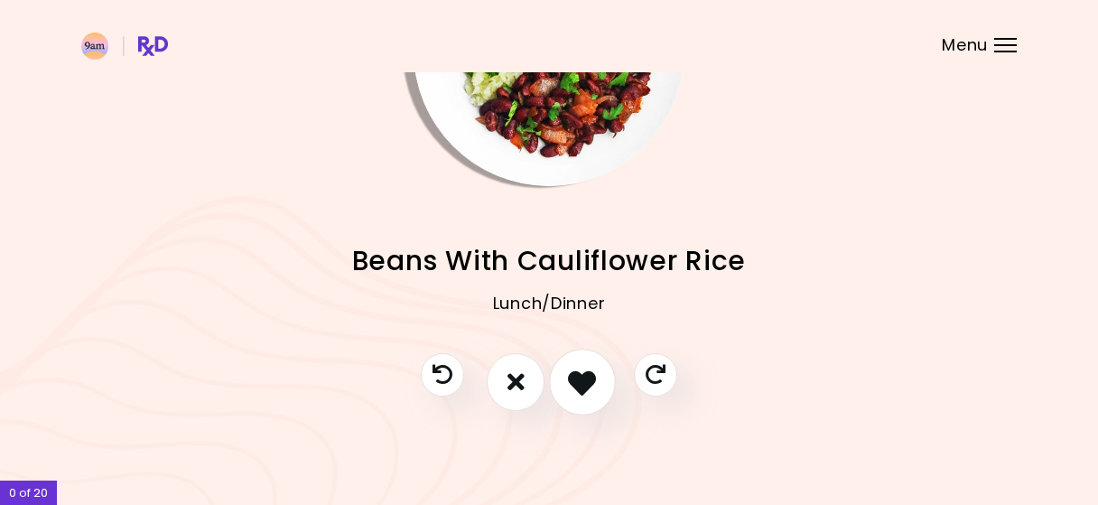
click at [604, 391] on button "I like this recipe" at bounding box center [582, 381] width 67 height 67
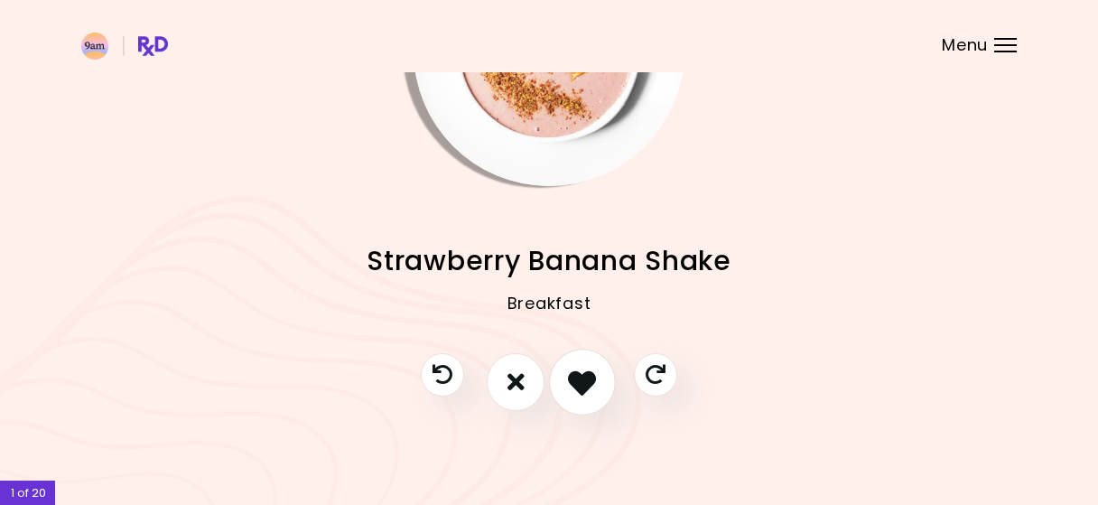
click at [589, 389] on icon "I like this recipe" at bounding box center [582, 381] width 28 height 28
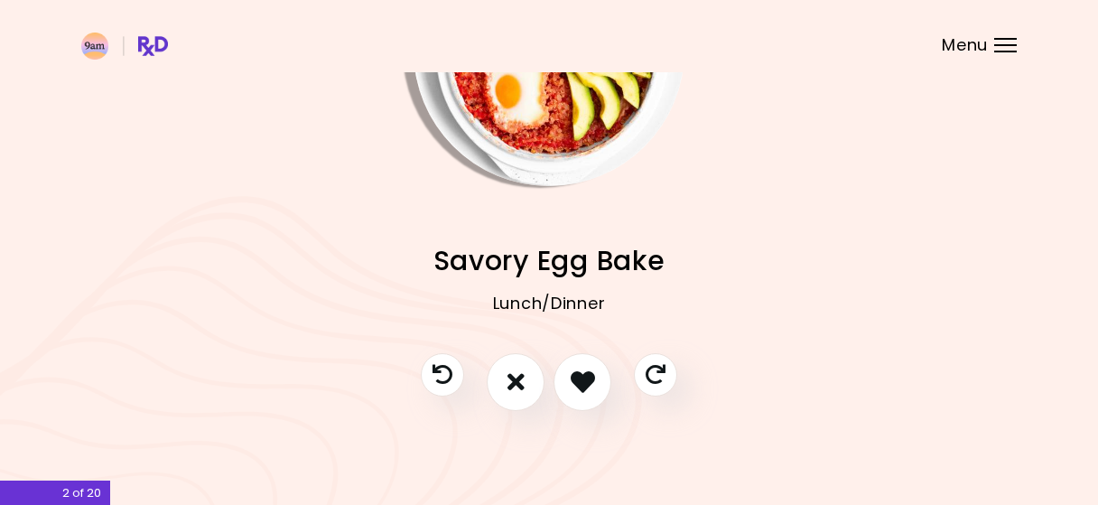
click at [543, 243] on span "Savory Egg Bake" at bounding box center [549, 260] width 232 height 35
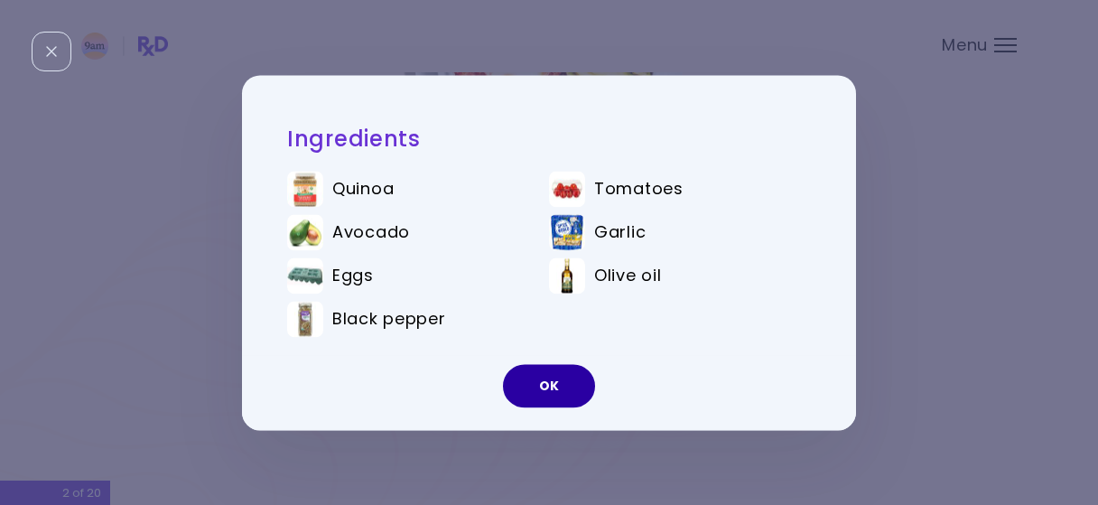
click at [557, 393] on button "OK" at bounding box center [549, 385] width 92 height 43
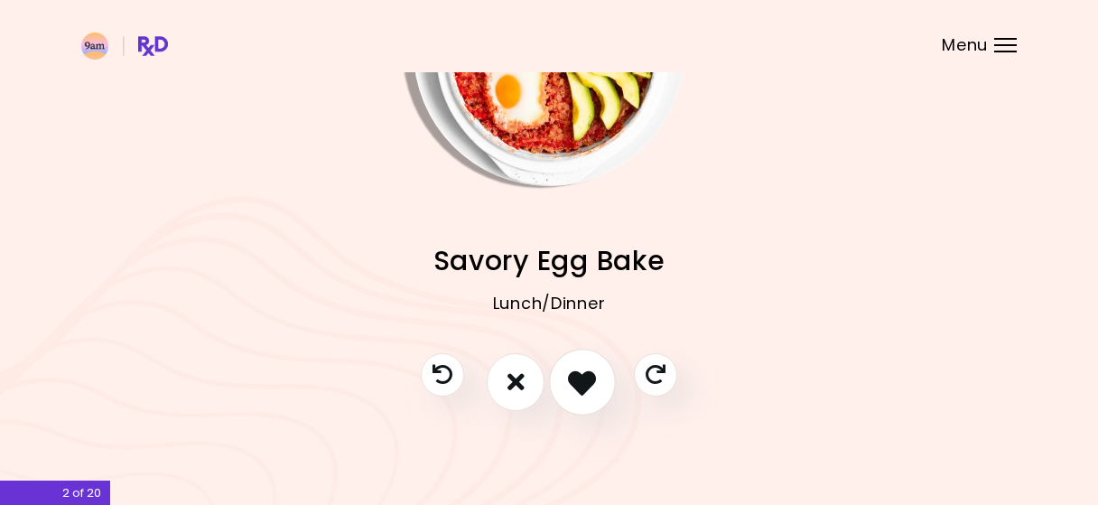
click at [571, 394] on icon "I like this recipe" at bounding box center [582, 381] width 28 height 28
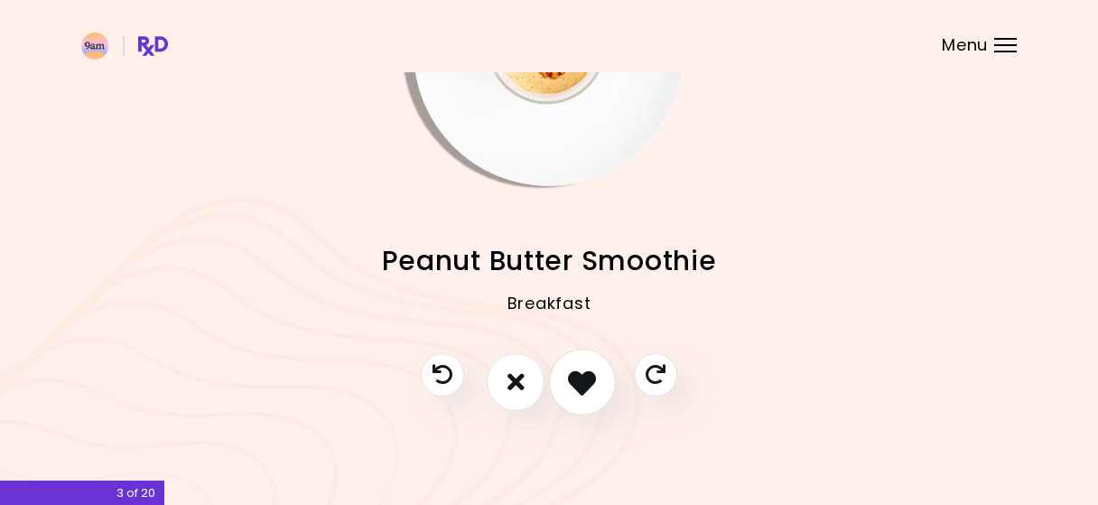
click at [591, 378] on icon "I like this recipe" at bounding box center [582, 381] width 28 height 28
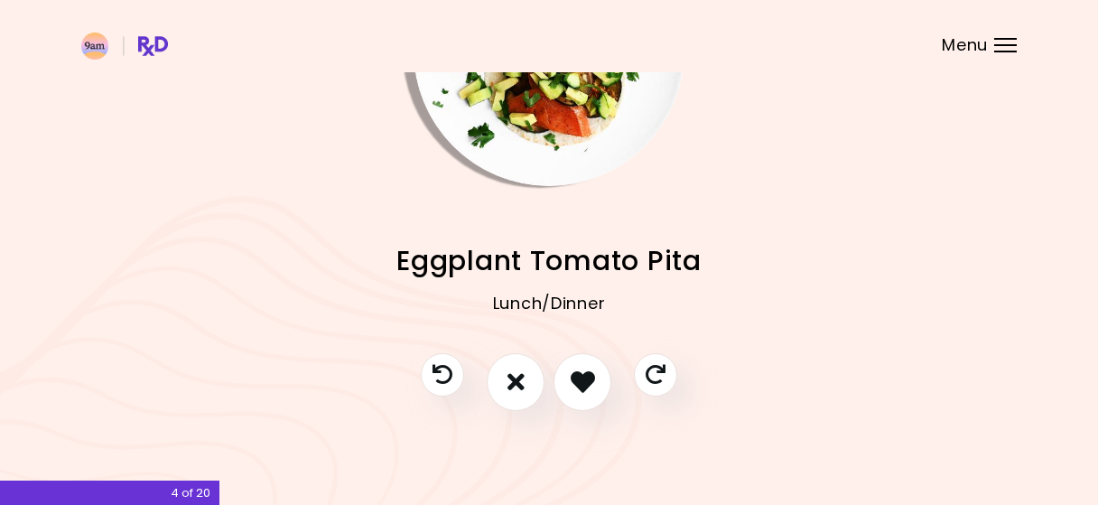
click at [574, 347] on div "Lunch/Dinner" at bounding box center [548, 317] width 935 height 72
click at [584, 376] on icon "I like this recipe" at bounding box center [582, 381] width 28 height 28
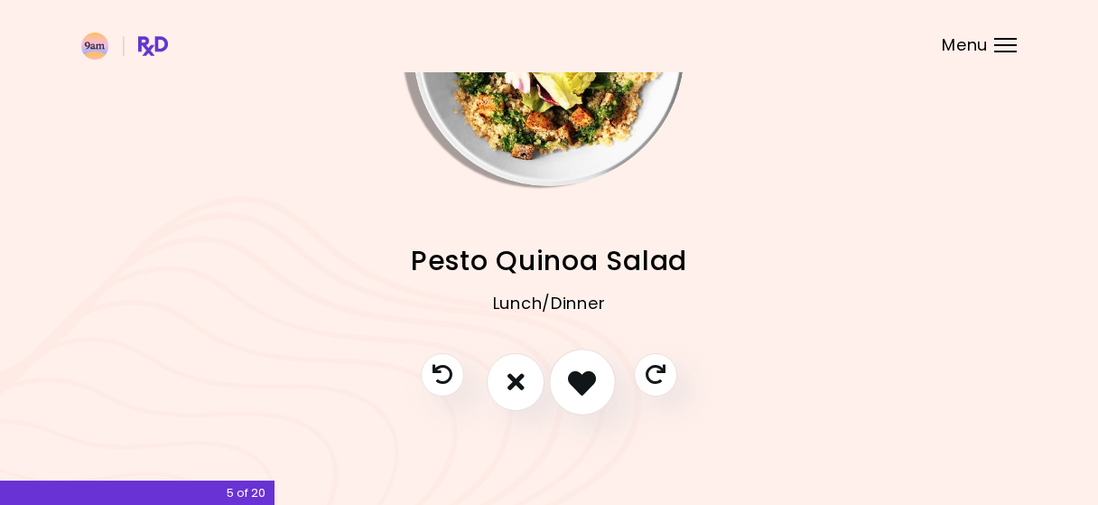
drag, startPoint x: 572, startPoint y: 370, endPoint x: 560, endPoint y: 370, distance: 12.6
click at [581, 374] on icon "I like this recipe" at bounding box center [582, 381] width 28 height 28
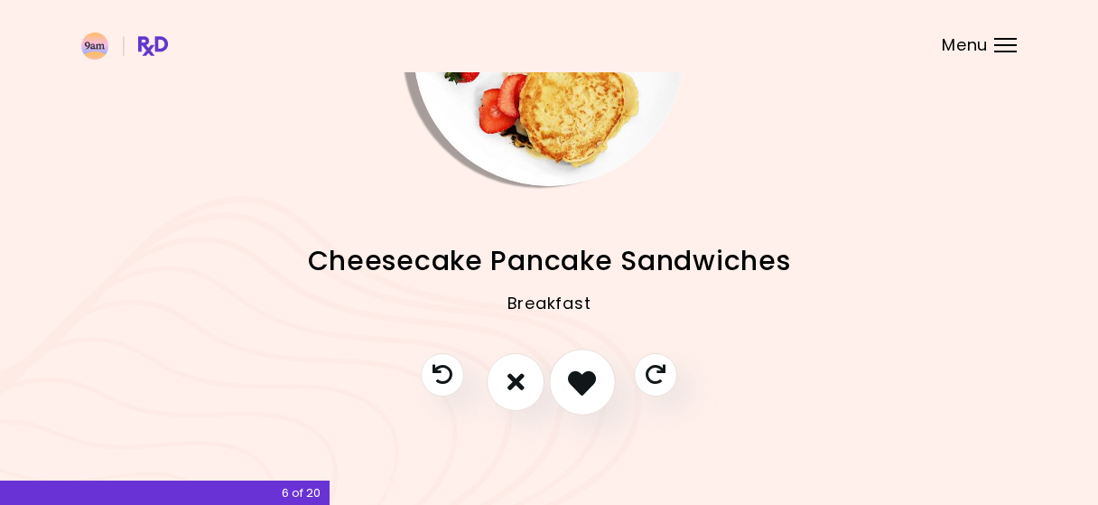
click at [566, 384] on button "I like this recipe" at bounding box center [582, 381] width 67 height 67
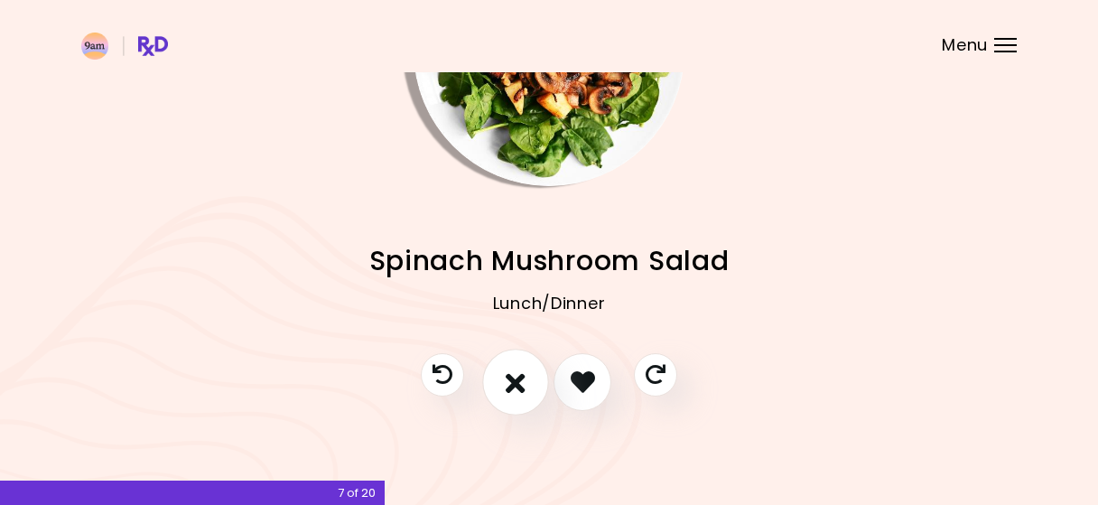
click at [510, 404] on button "I don't like this recipe" at bounding box center [515, 381] width 67 height 67
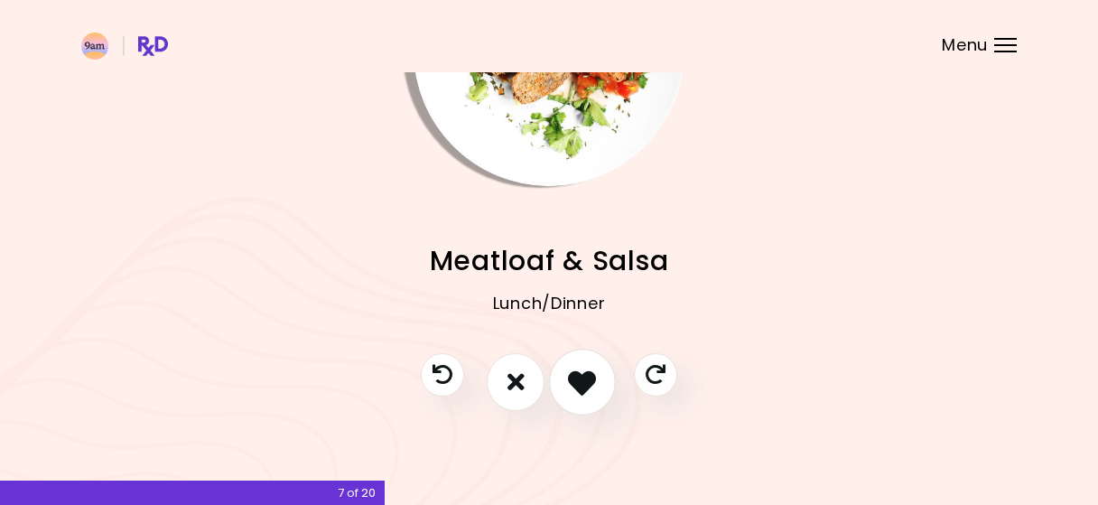
click at [582, 382] on icon "I like this recipe" at bounding box center [582, 381] width 28 height 28
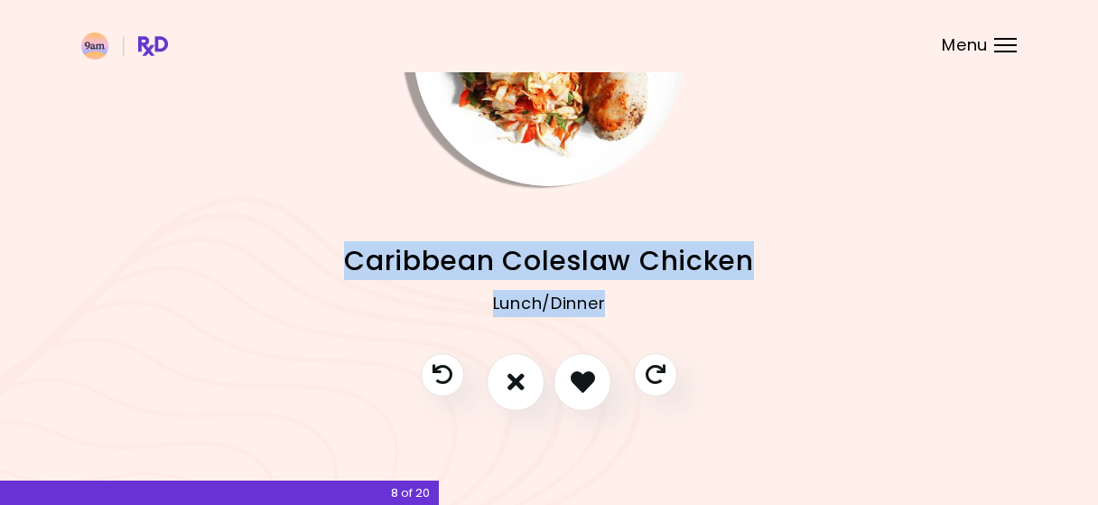
drag, startPoint x: 608, startPoint y: 287, endPoint x: 339, endPoint y: 266, distance: 269.8
click at [339, 266] on div "Caribbean Coleslaw Chicken Lunch/Dinner" at bounding box center [548, 296] width 935 height 113
click at [398, 270] on span "Caribbean Coleslaw Chicken" at bounding box center [549, 260] width 410 height 35
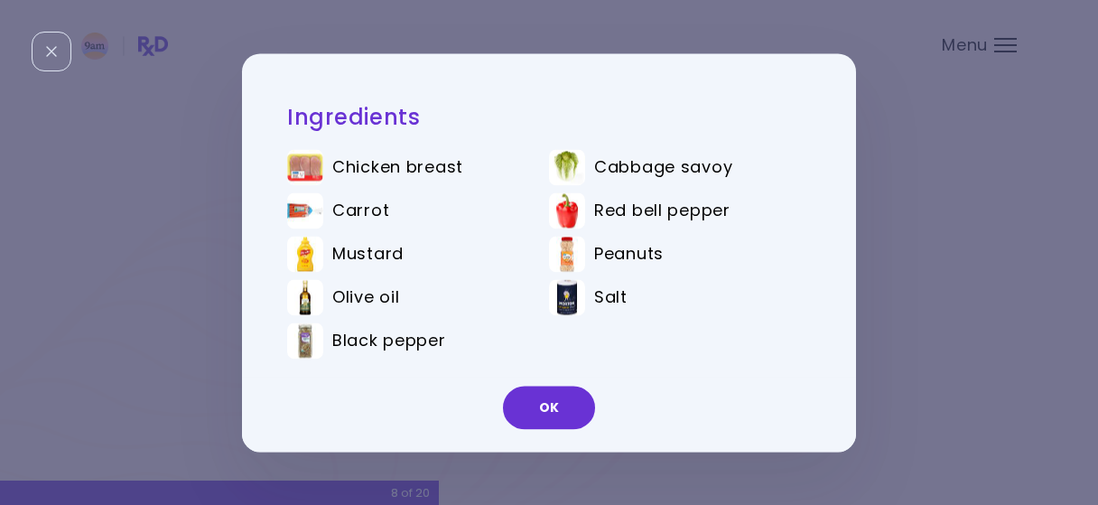
click at [884, 255] on div "Ingredients Chicken breast Cabbage savoy Carrot Red bell pepper Mustard Peanuts…" at bounding box center [549, 252] width 1098 height 505
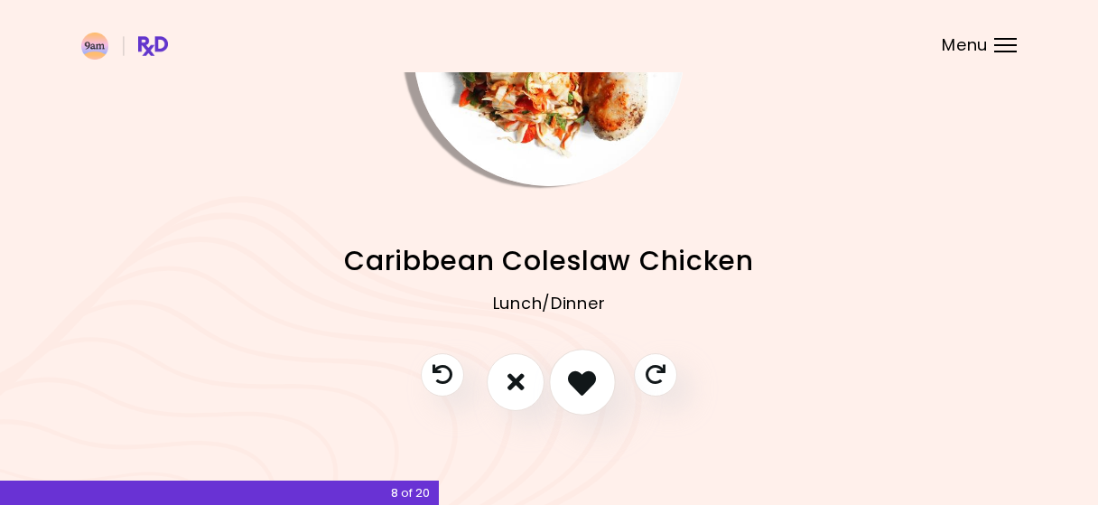
click at [591, 373] on icon "I like this recipe" at bounding box center [582, 381] width 28 height 28
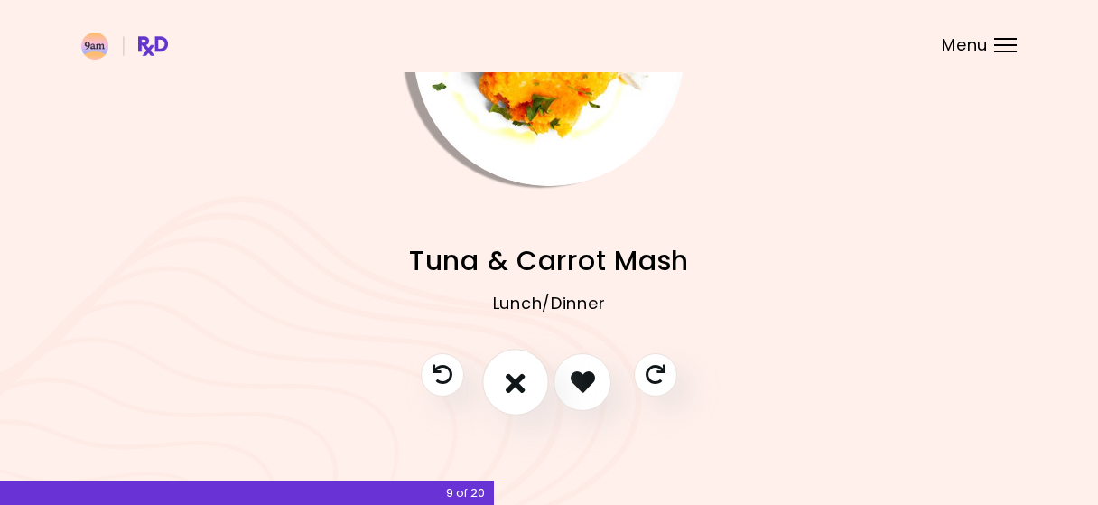
click at [519, 376] on icon "I don't like this recipe" at bounding box center [516, 381] width 20 height 28
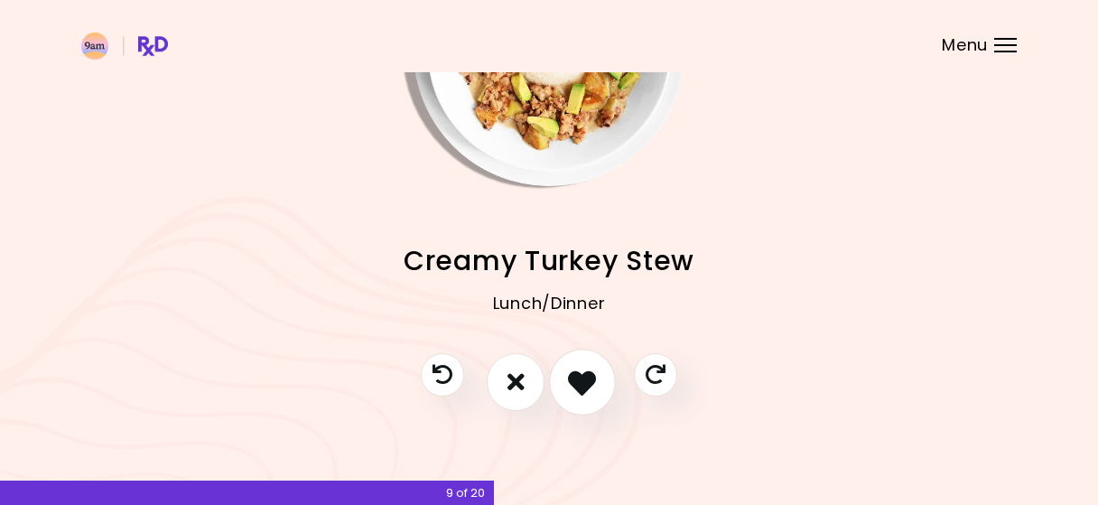
click at [579, 391] on icon "I like this recipe" at bounding box center [582, 381] width 28 height 28
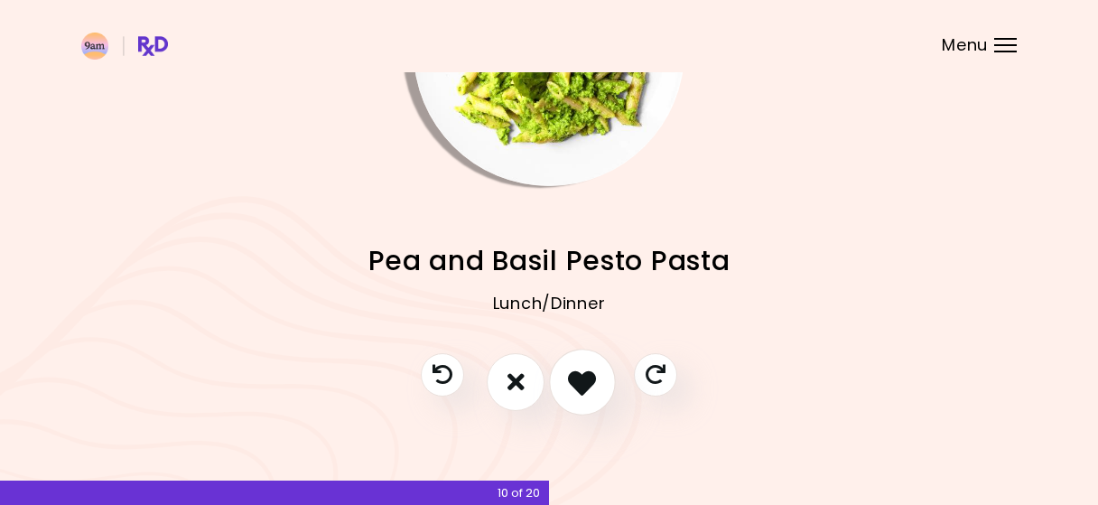
click at [568, 376] on button "I like this recipe" at bounding box center [582, 381] width 67 height 67
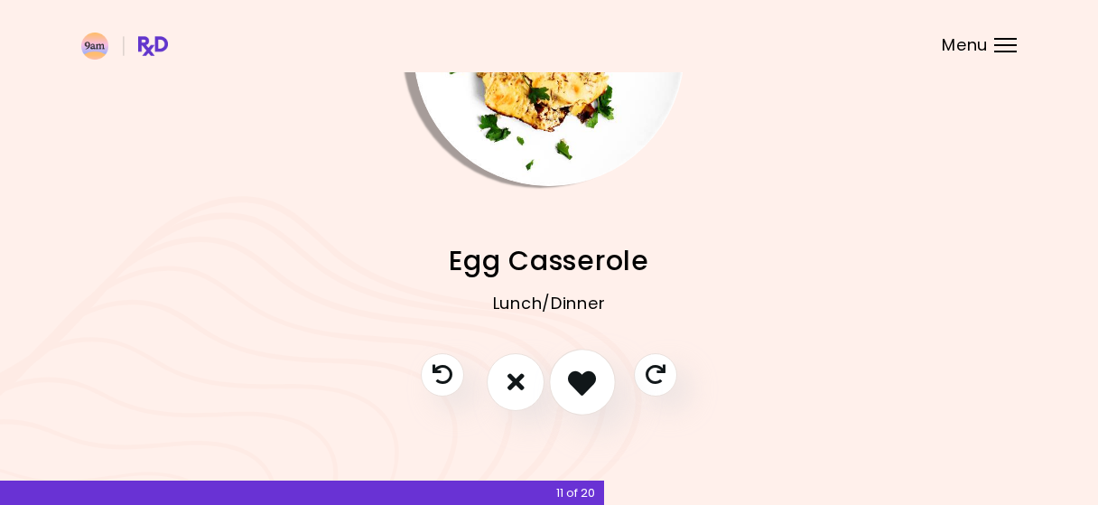
click at [568, 375] on button "I like this recipe" at bounding box center [582, 381] width 67 height 67
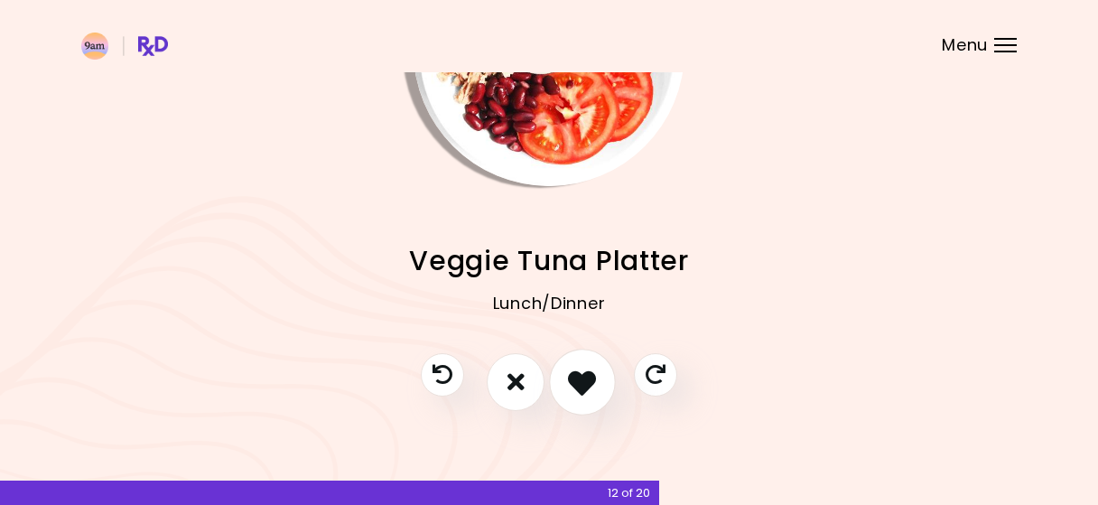
click at [580, 372] on icon "I like this recipe" at bounding box center [582, 381] width 28 height 28
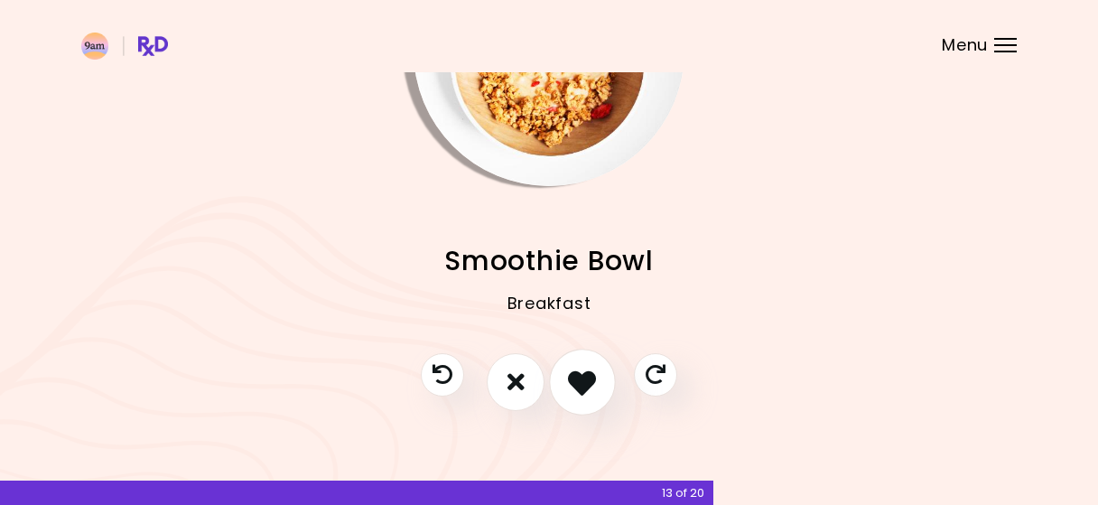
scroll to position [52, 0]
click at [580, 372] on icon "I like this recipe" at bounding box center [582, 381] width 28 height 28
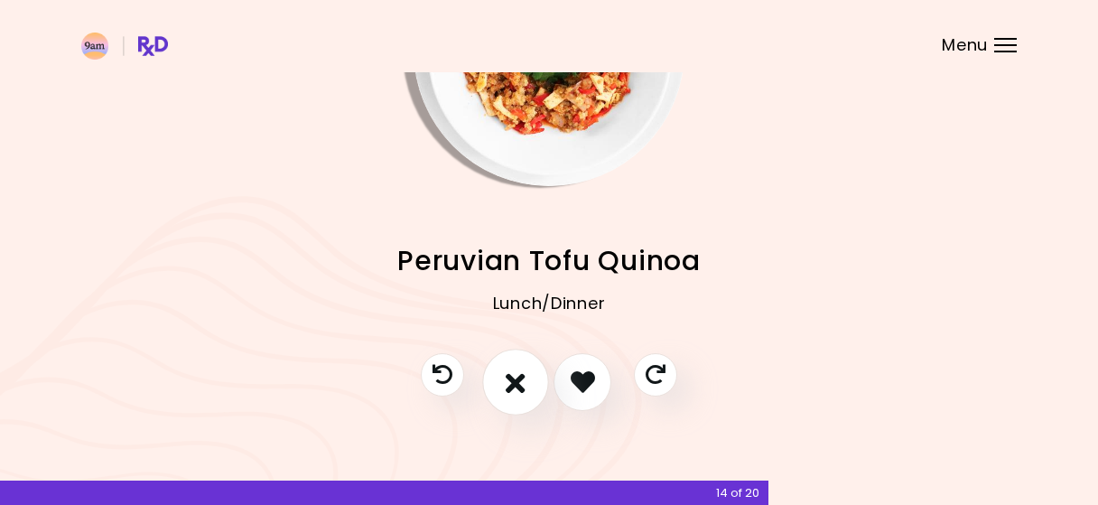
click at [524, 381] on icon "I don't like this recipe" at bounding box center [516, 381] width 20 height 28
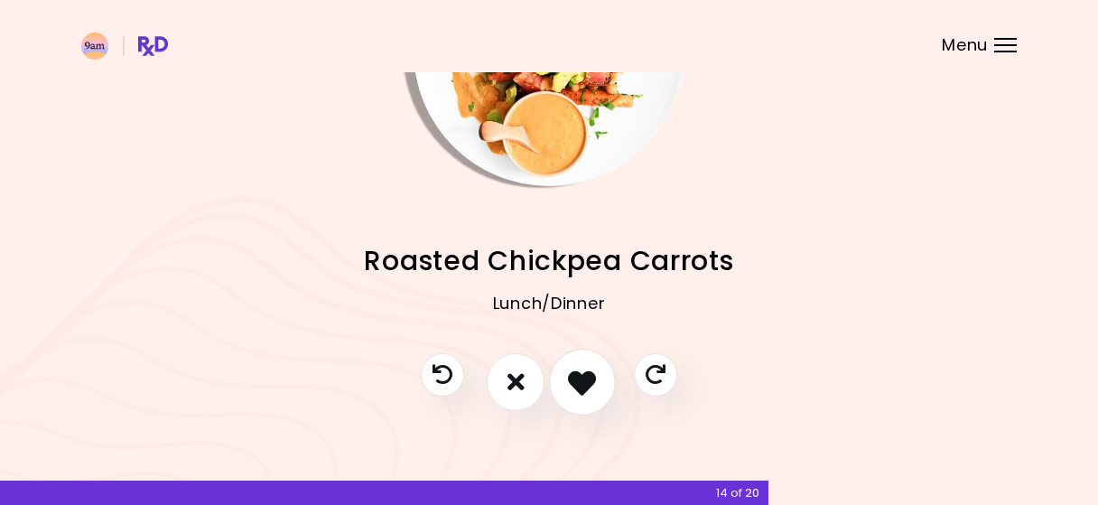
click at [599, 385] on button "I like this recipe" at bounding box center [582, 381] width 67 height 67
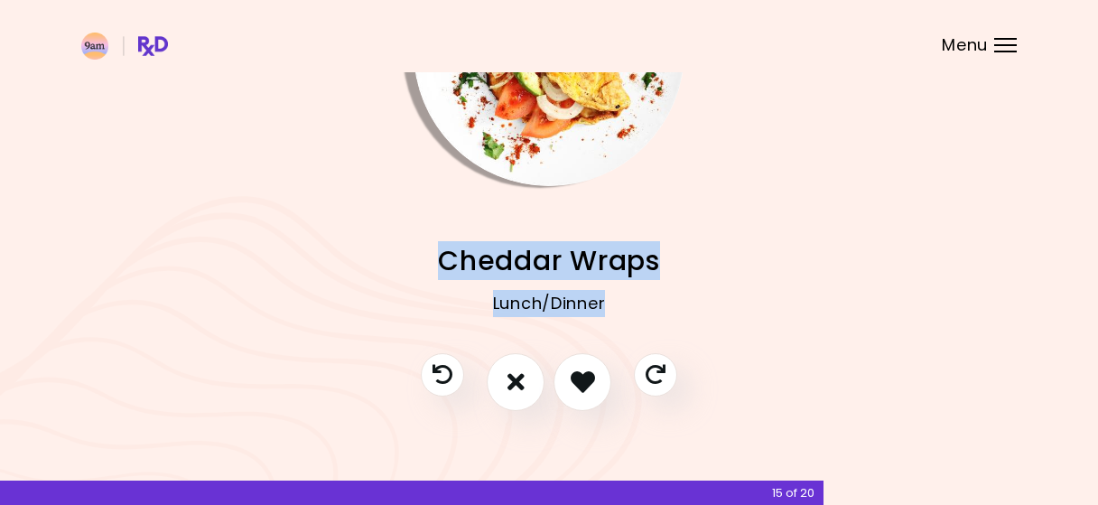
drag, startPoint x: 615, startPoint y: 308, endPoint x: 402, endPoint y: 247, distance: 221.5
click at [402, 247] on div "Cheddar Wraps Lunch/Dinner" at bounding box center [548, 296] width 935 height 113
click at [608, 270] on span "Cheddar Wraps" at bounding box center [548, 260] width 221 height 35
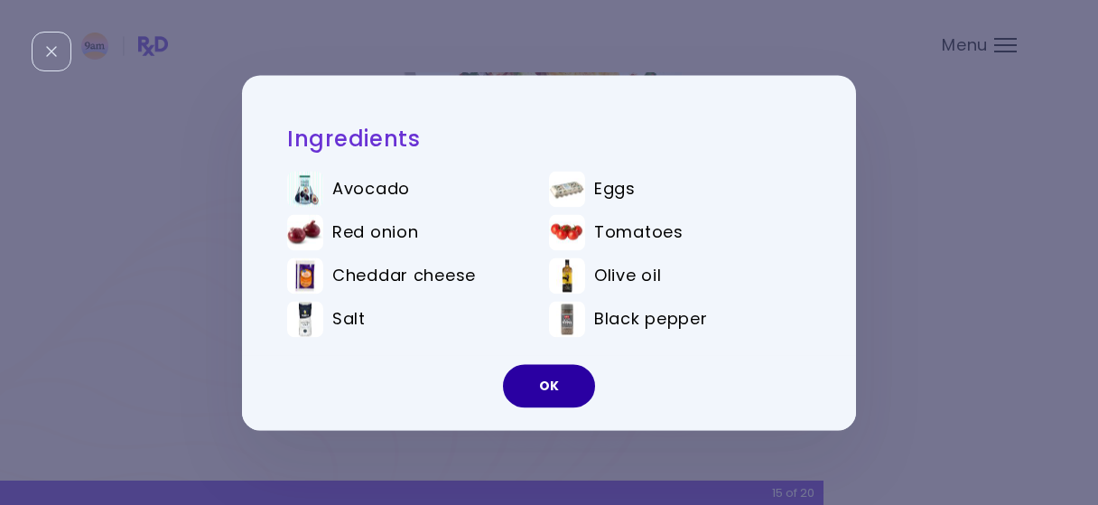
click at [537, 407] on div "OK" at bounding box center [549, 392] width 614 height 75
click at [543, 375] on button "OK" at bounding box center [549, 385] width 92 height 43
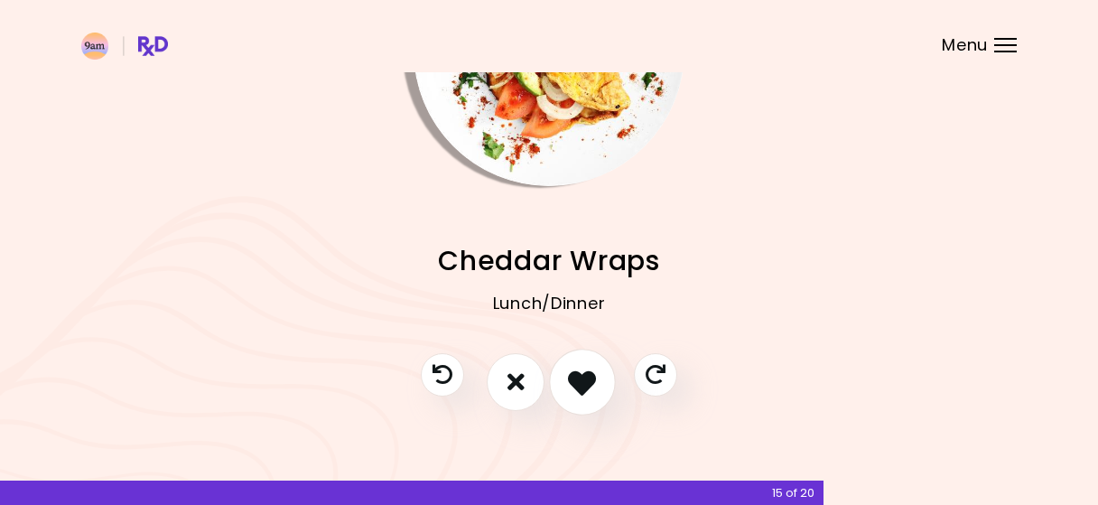
click at [590, 367] on button "I like this recipe" at bounding box center [582, 381] width 67 height 67
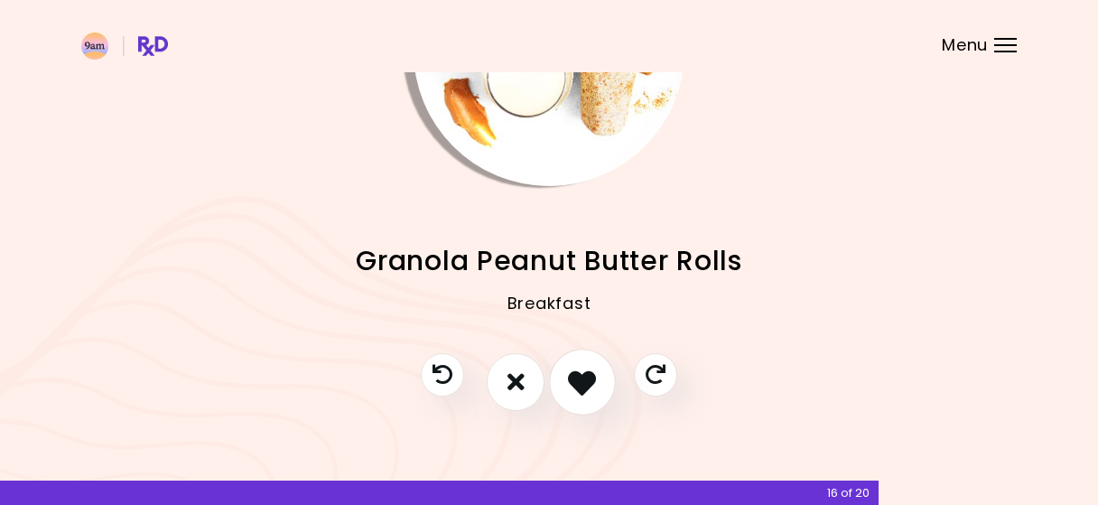
click at [591, 382] on icon "I like this recipe" at bounding box center [582, 381] width 28 height 28
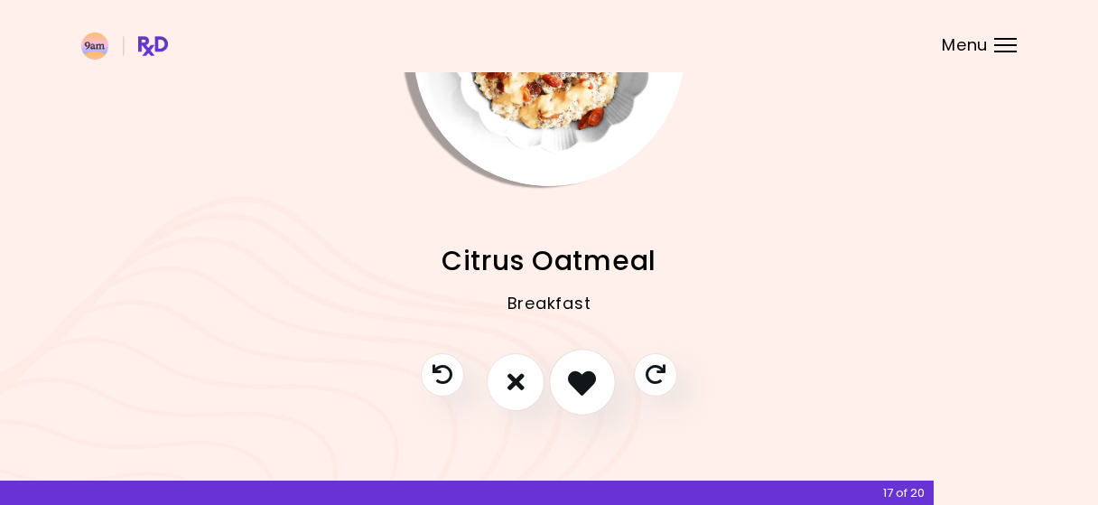
click at [587, 377] on icon "I like this recipe" at bounding box center [582, 381] width 28 height 28
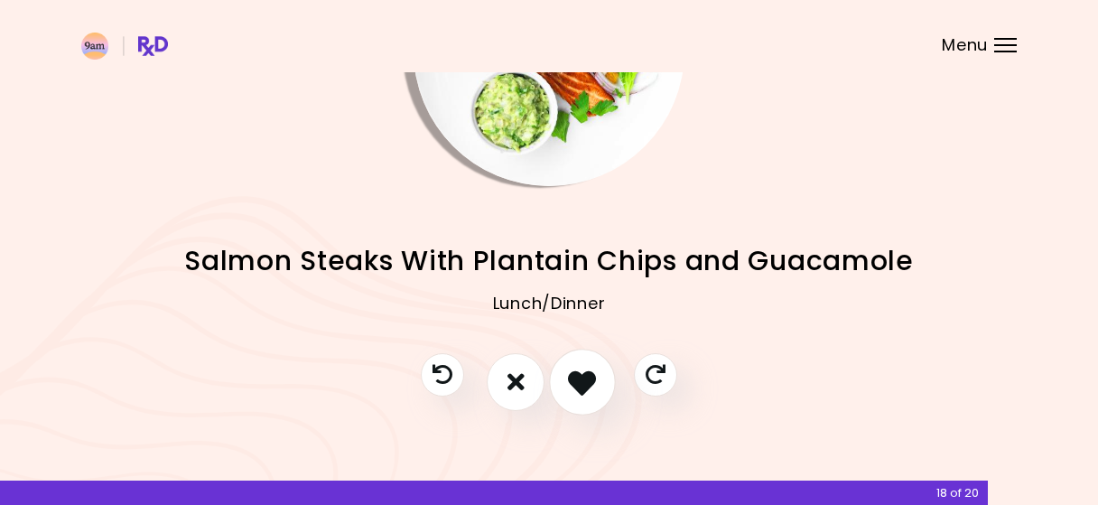
click at [581, 376] on icon "I like this recipe" at bounding box center [582, 381] width 28 height 28
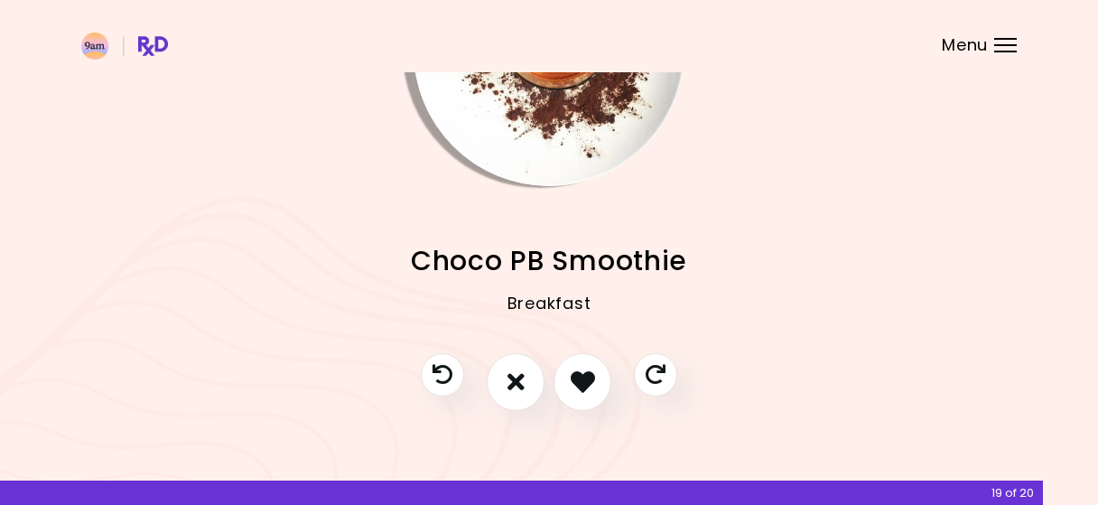
click at [603, 398] on button "I like this recipe" at bounding box center [582, 382] width 58 height 58
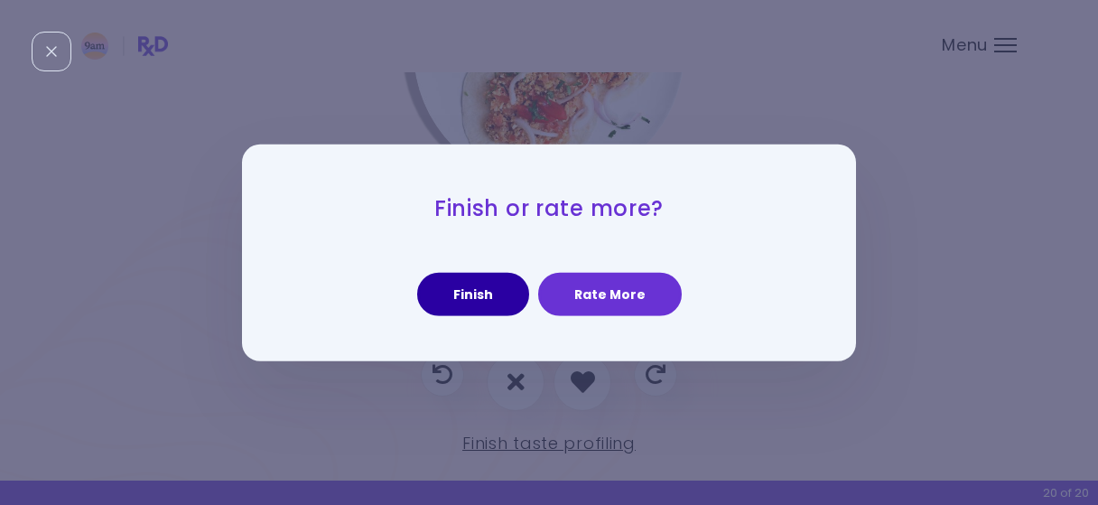
click at [515, 315] on button "Finish" at bounding box center [473, 294] width 112 height 43
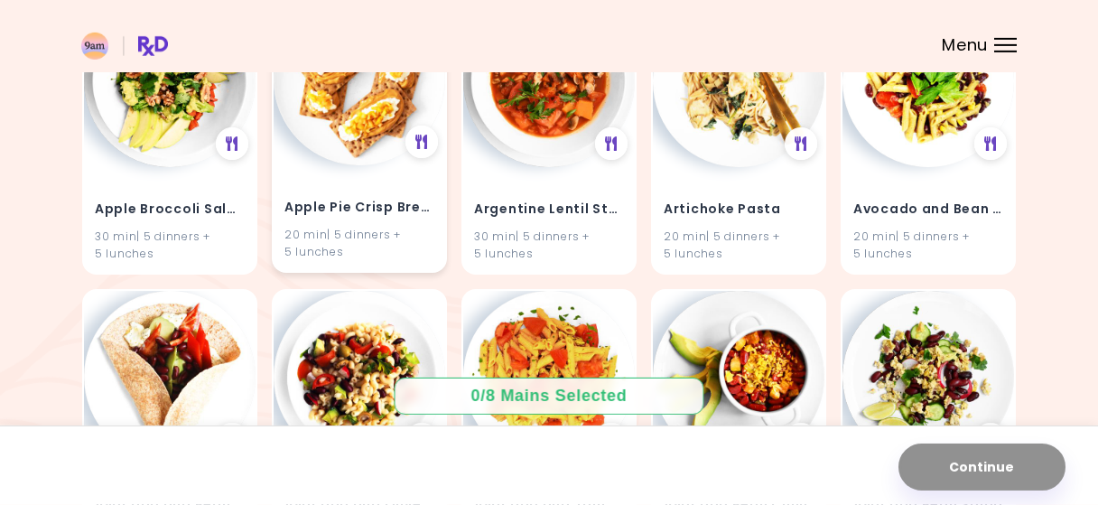
click at [368, 199] on h4 "Apple Pie Crisp Bread" at bounding box center [359, 207] width 150 height 29
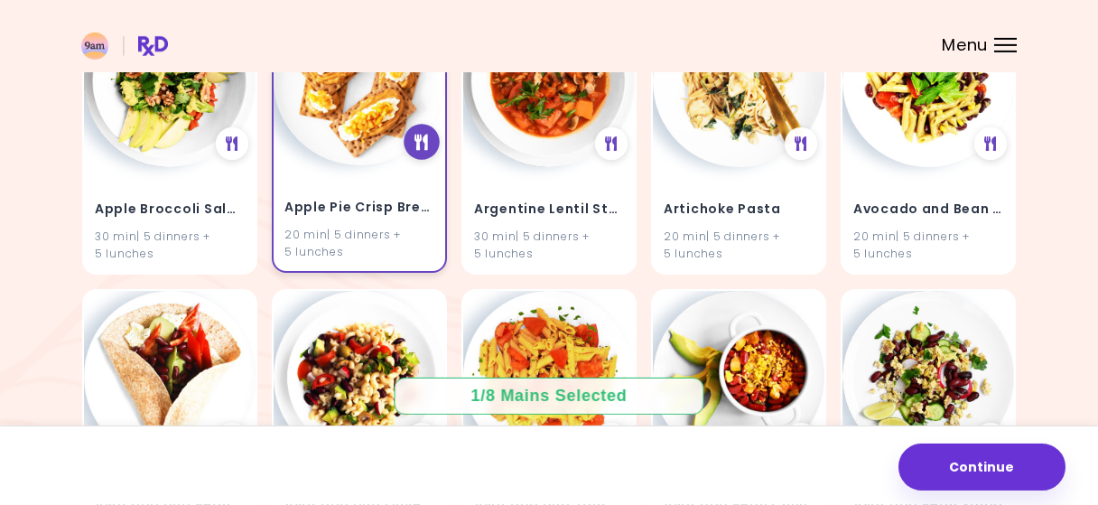
click at [413, 147] on div at bounding box center [422, 142] width 36 height 36
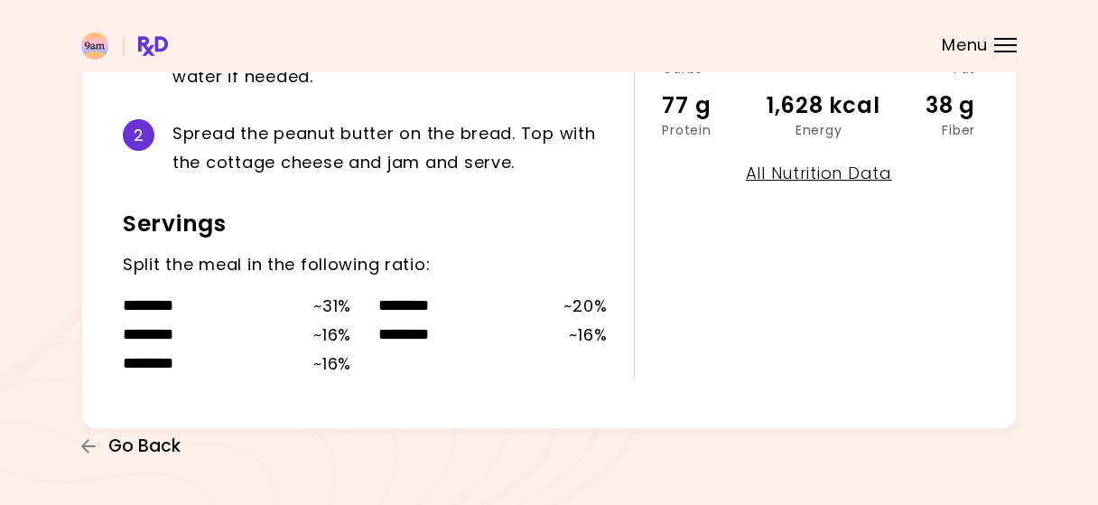
click at [153, 450] on span "Go Back" at bounding box center [144, 446] width 72 height 20
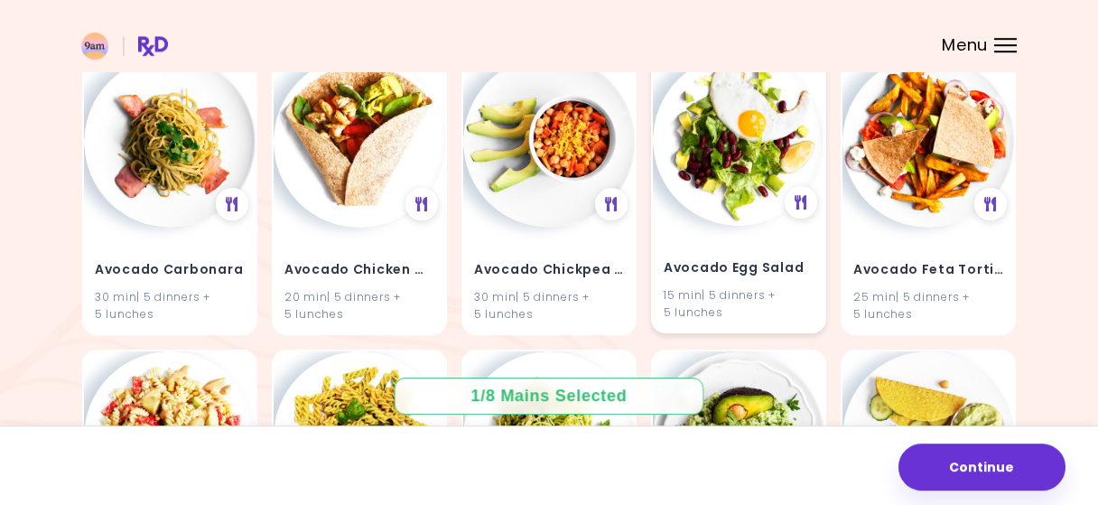
click at [721, 246] on div "Avocado Egg Salad 15 min | 5 dinners + 5 lunches" at bounding box center [739, 279] width 172 height 106
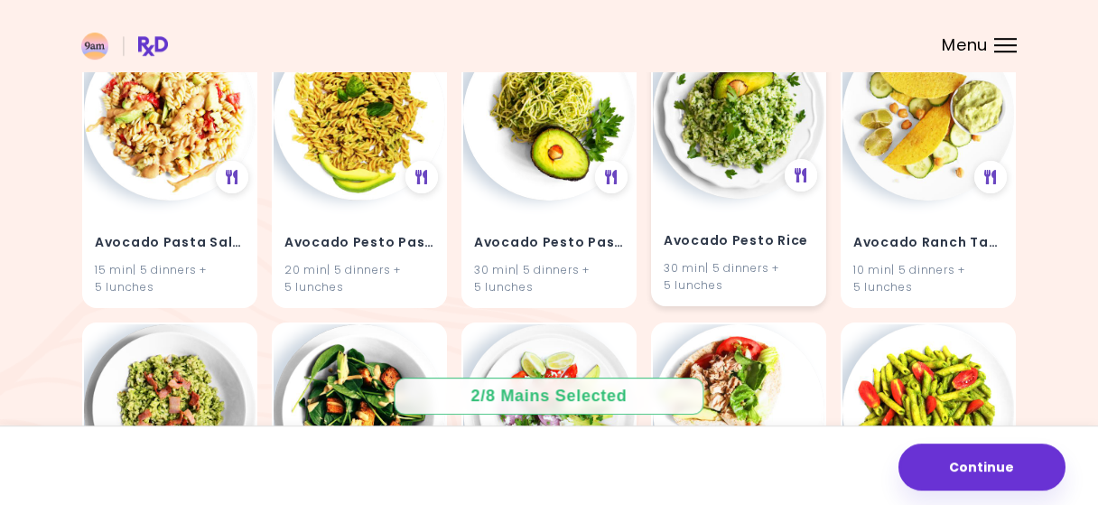
click at [788, 298] on div "Avocado Pesto Rice 30 min | 5 dinners + 5 lunches" at bounding box center [739, 252] width 172 height 106
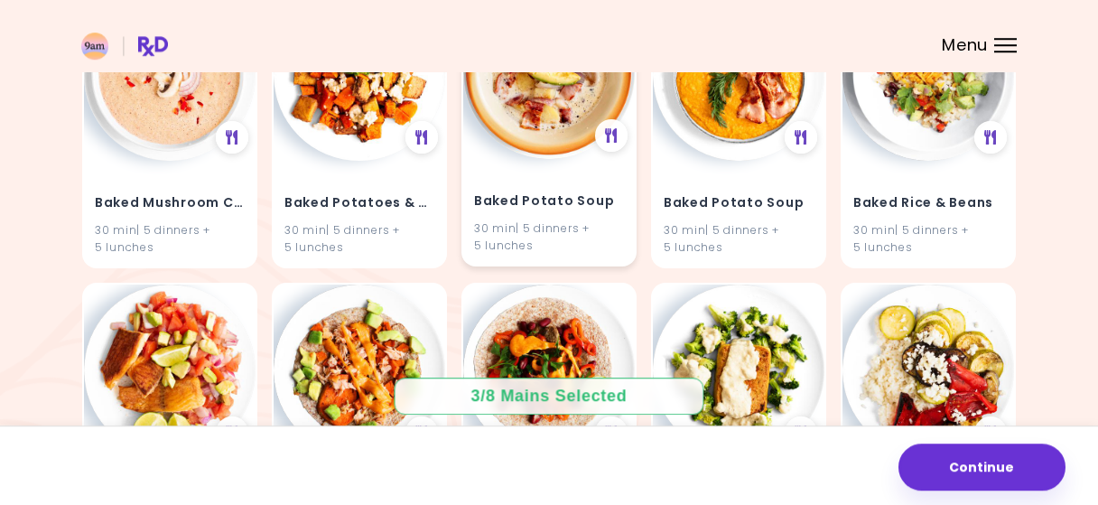
scroll to position [2728, 0]
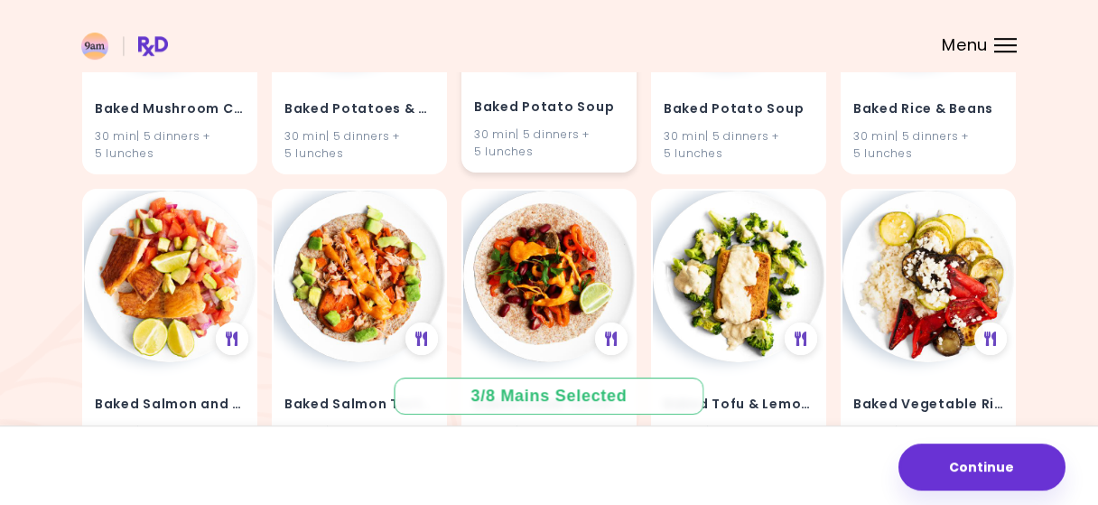
click at [610, 167] on div "Baked Potato Soup 30 min | 5 dinners + 5 lunches" at bounding box center [549, 118] width 172 height 106
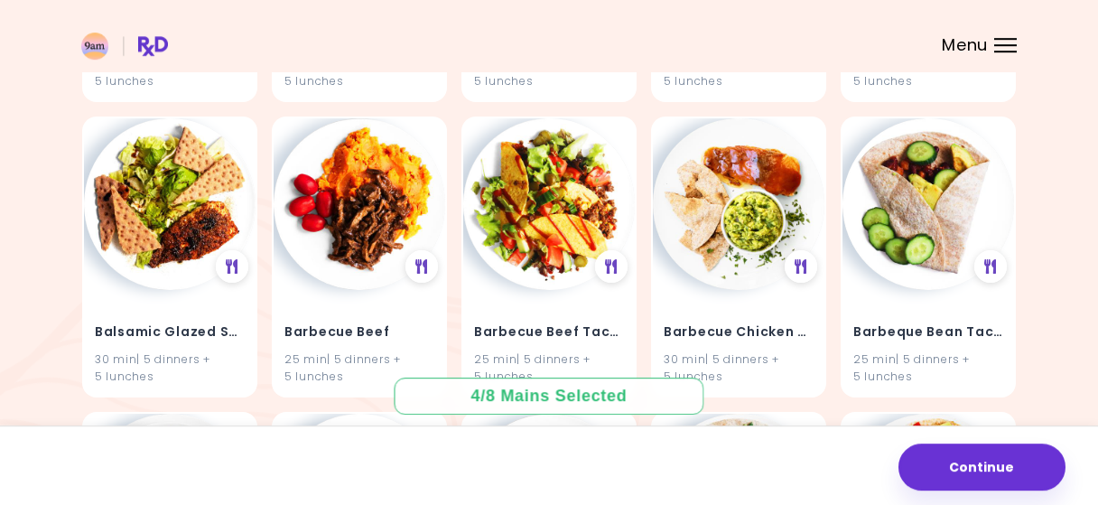
scroll to position [3113, 0]
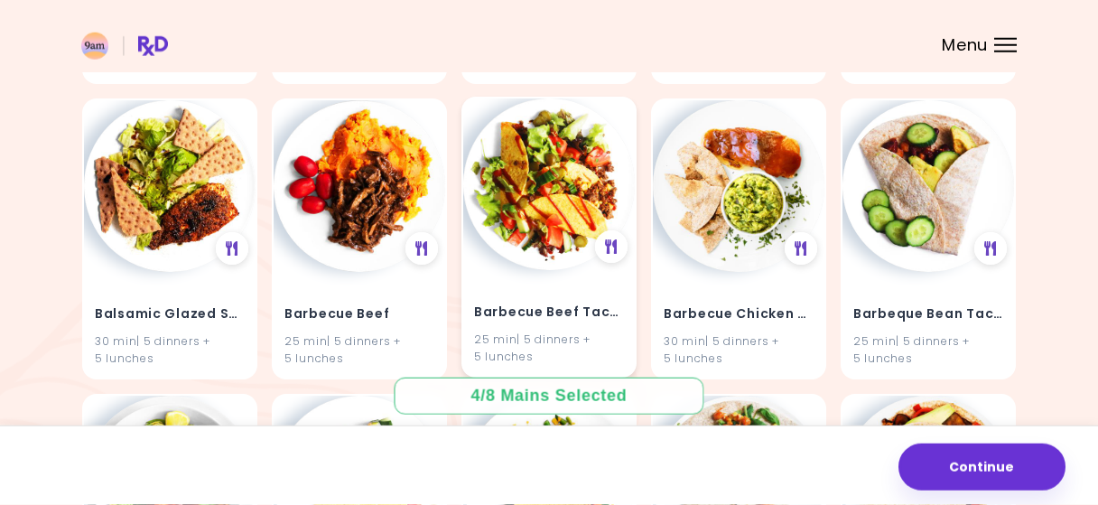
click at [623, 340] on div "25 min | 5 dinners + 5 lunches" at bounding box center [549, 347] width 150 height 34
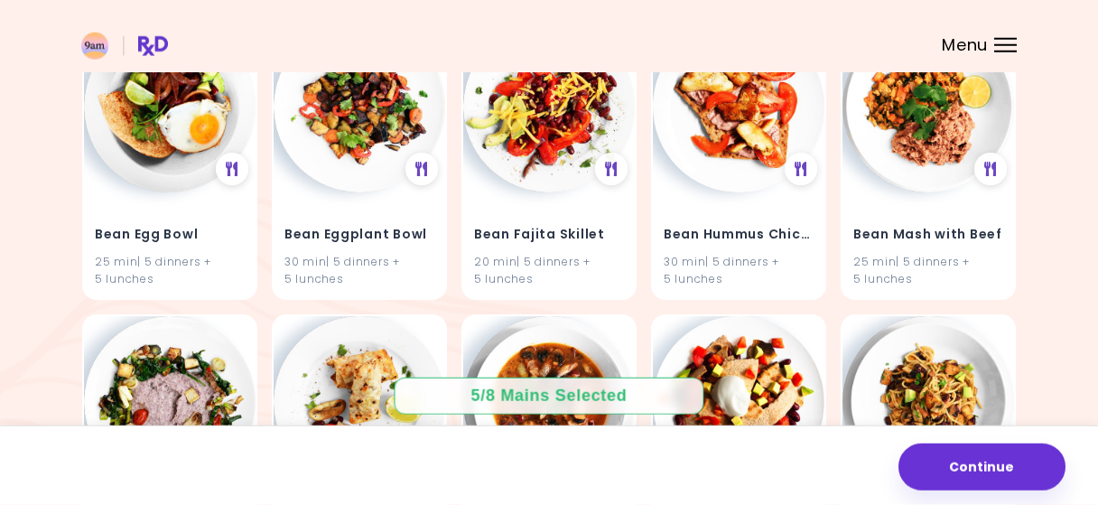
scroll to position [3757, 0]
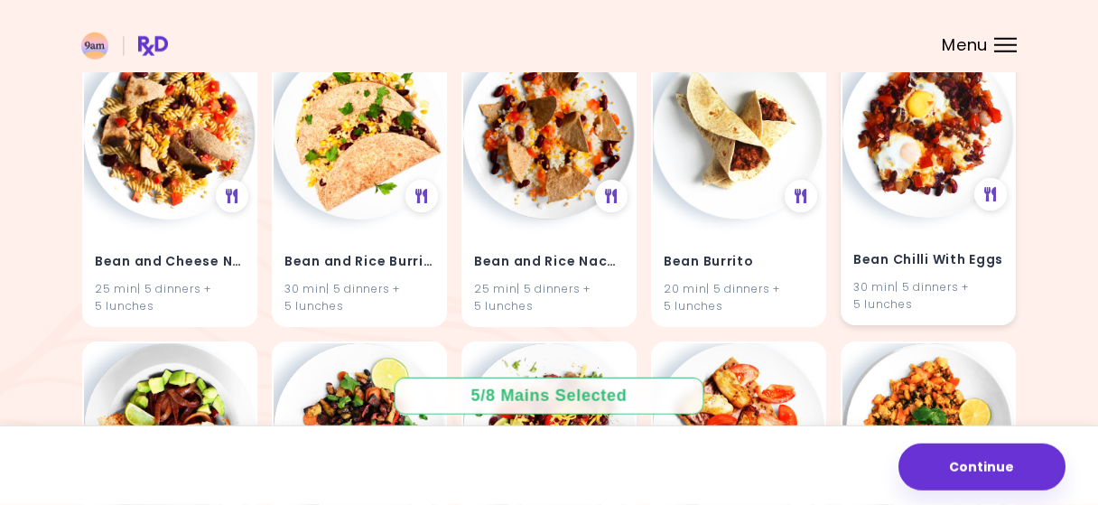
click at [982, 306] on div "30 min | 5 dinners + 5 lunches" at bounding box center [928, 294] width 150 height 34
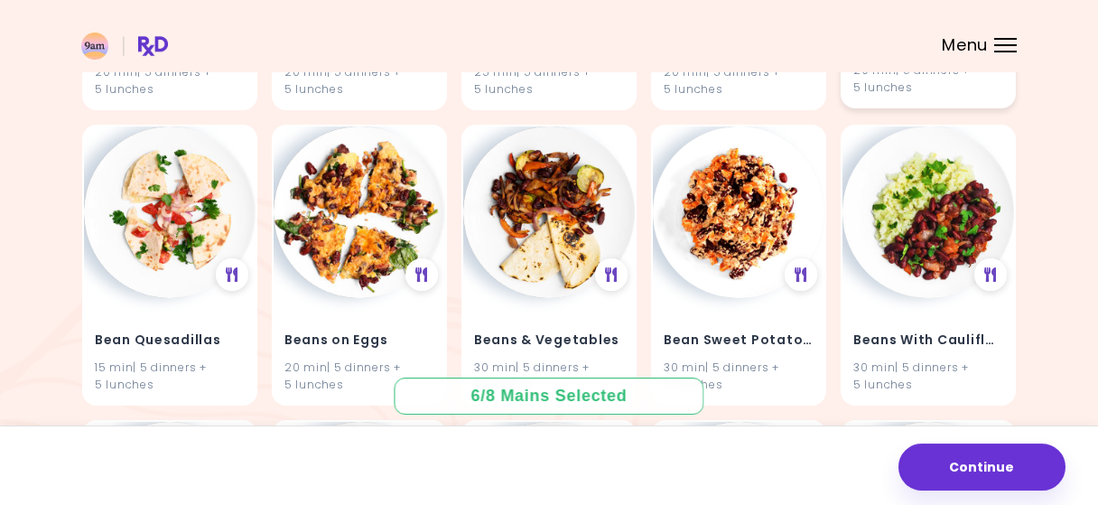
scroll to position [4870, 0]
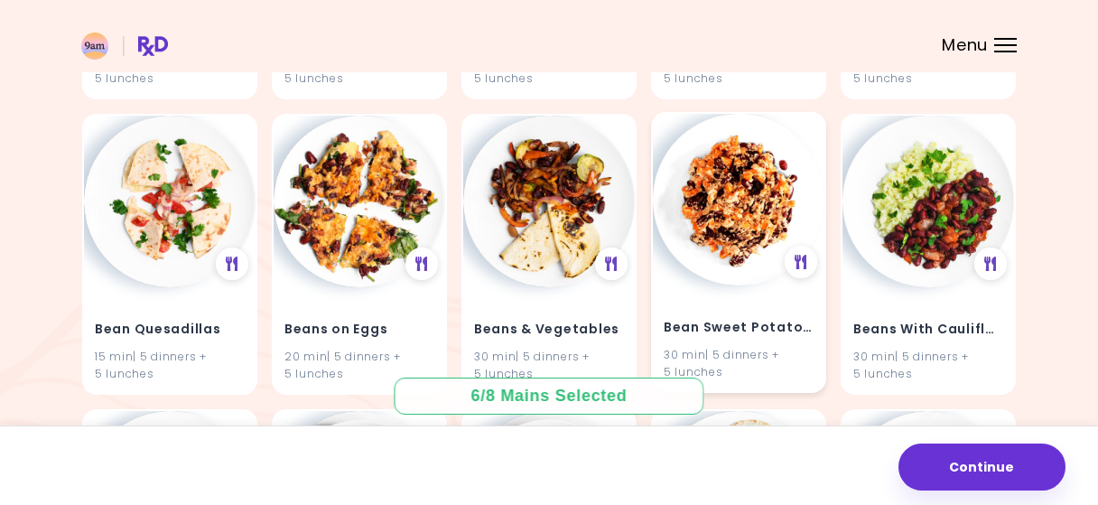
click at [710, 297] on div "Bean Sweet Potato Chili Bake 30 min | 5 dinners + 5 lunches" at bounding box center [739, 338] width 172 height 106
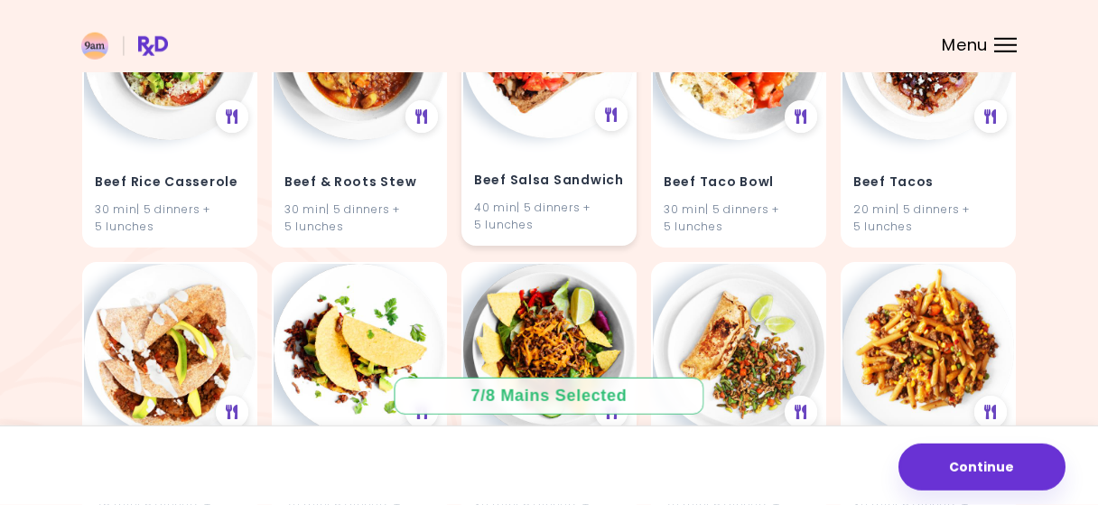
scroll to position [7445, 0]
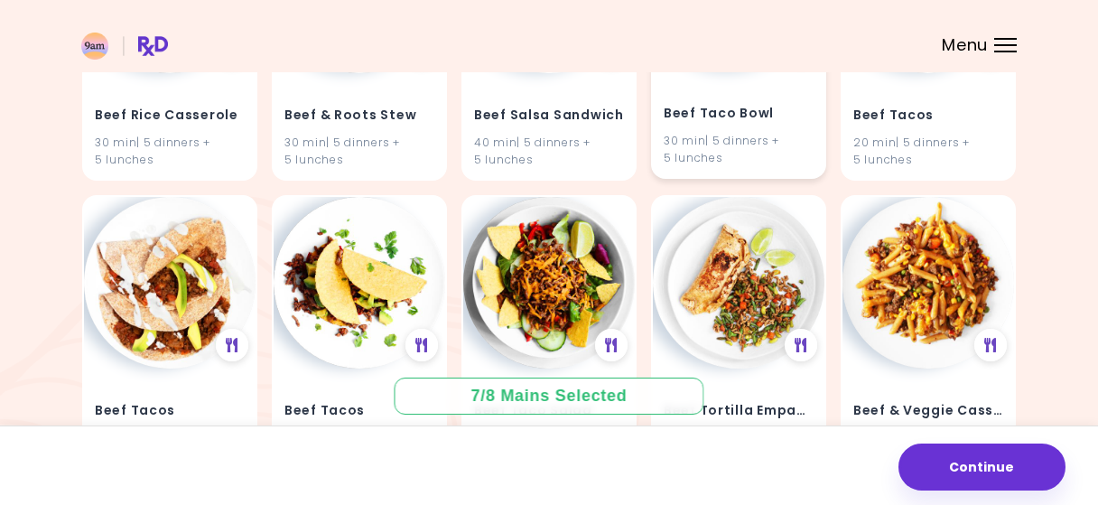
click at [802, 169] on div "Beef Taco Bowl 30 min | 5 dinners + 5 lunches" at bounding box center [739, 124] width 172 height 106
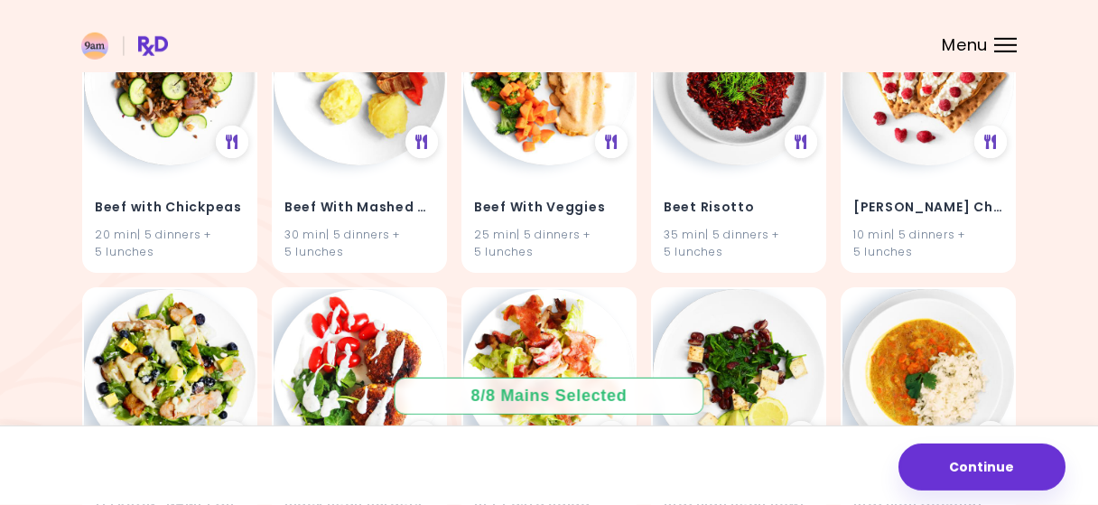
scroll to position [8090, 0]
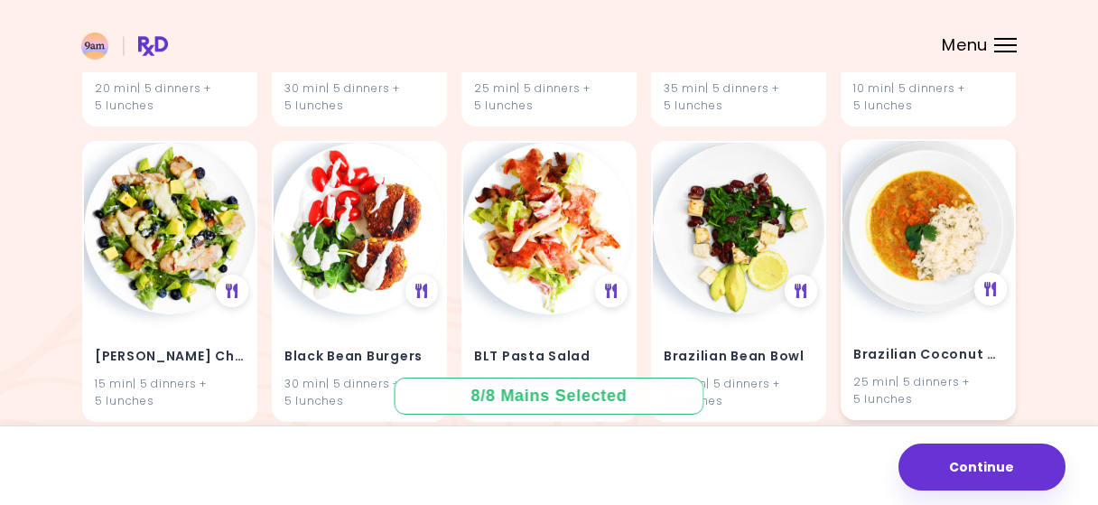
click at [994, 382] on div "25 min | 5 dinners + 5 lunches" at bounding box center [928, 390] width 150 height 34
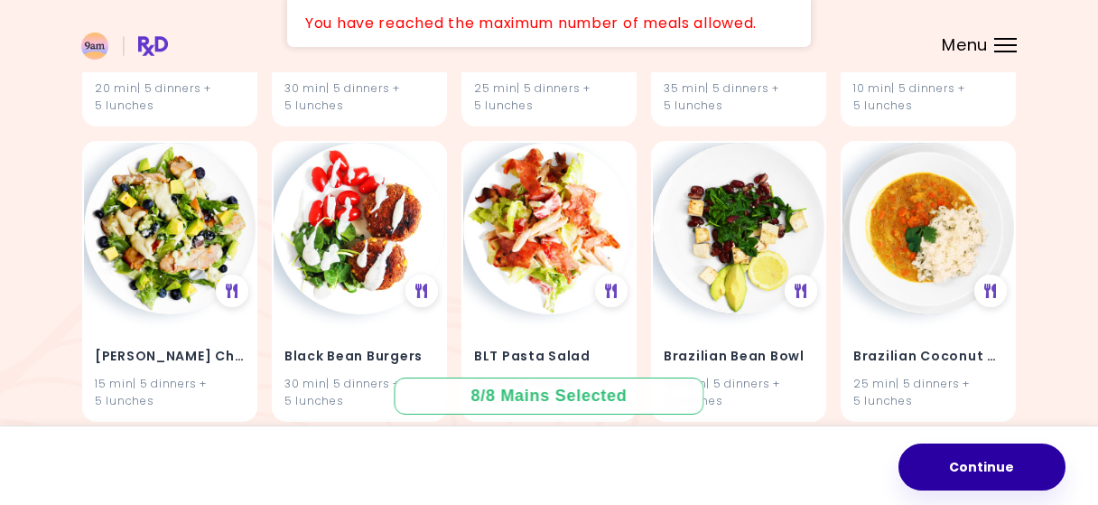
click at [994, 474] on button "Continue" at bounding box center [981, 466] width 167 height 47
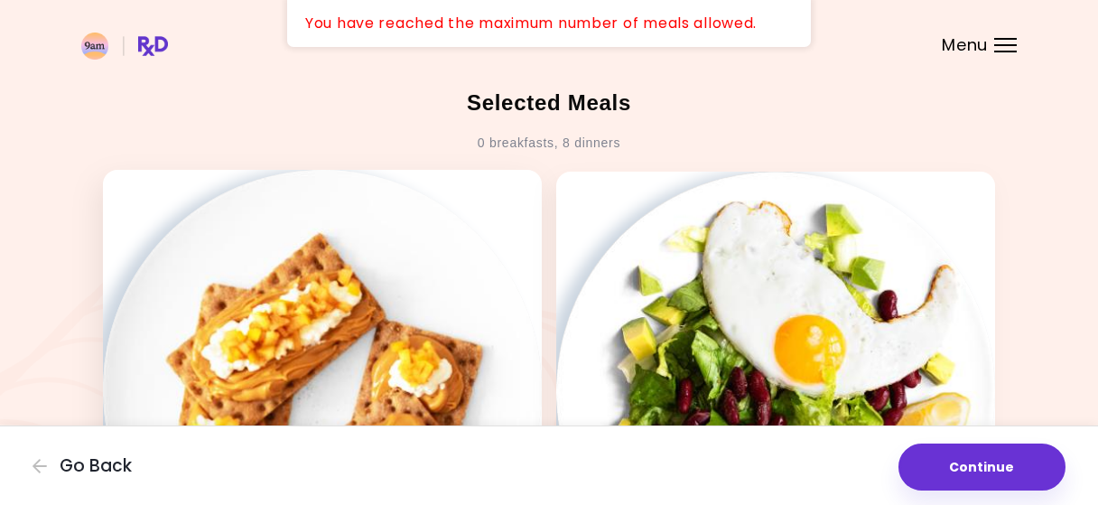
click at [496, 295] on img at bounding box center [322, 389] width 439 height 439
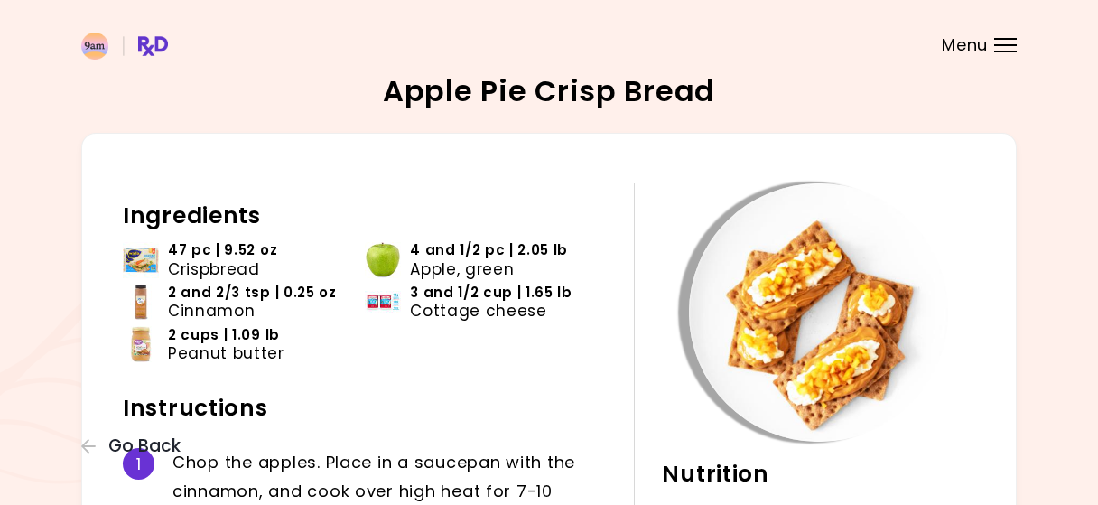
scroll to position [472, 0]
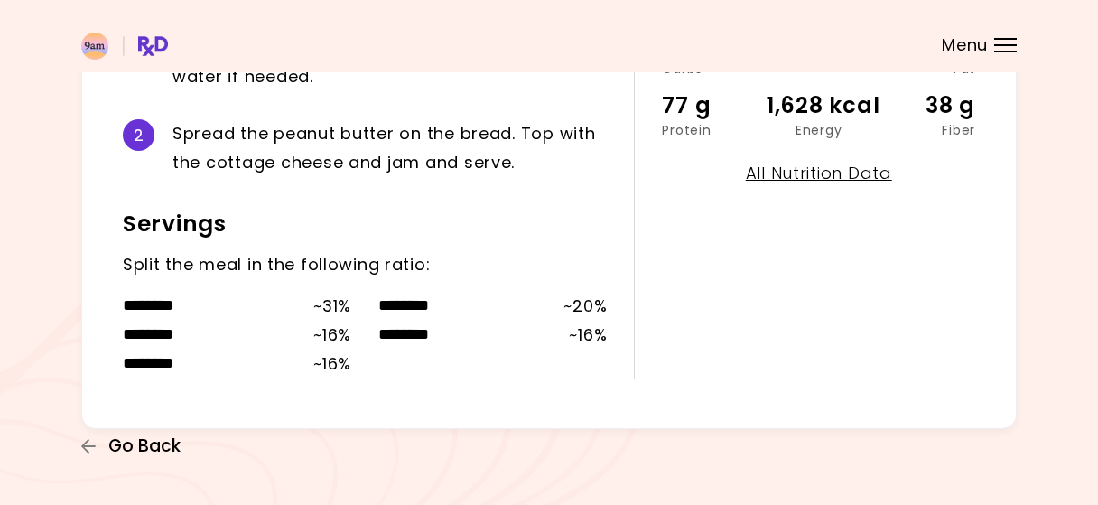
click at [144, 441] on span "Go Back" at bounding box center [144, 446] width 72 height 20
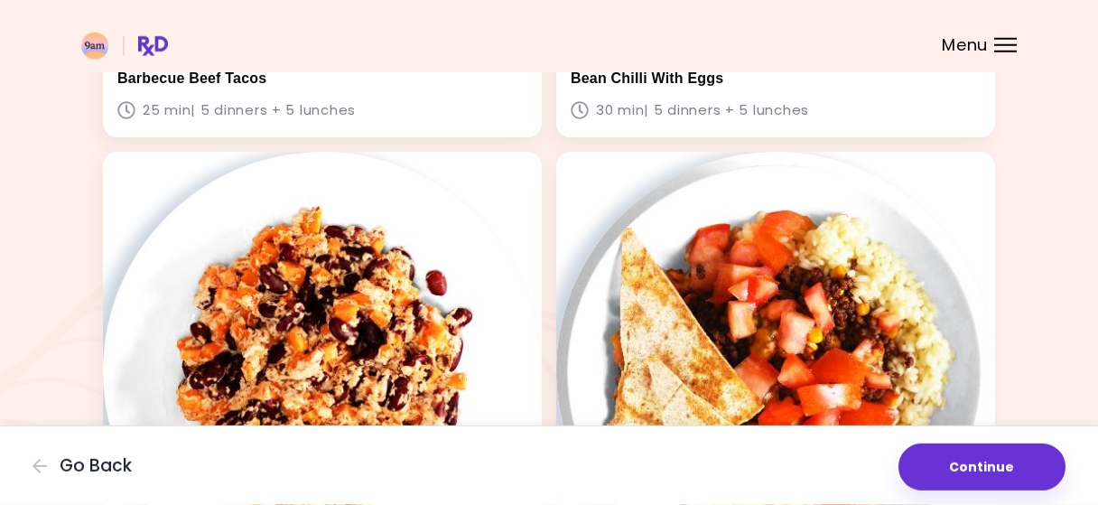
scroll to position [1675, 0]
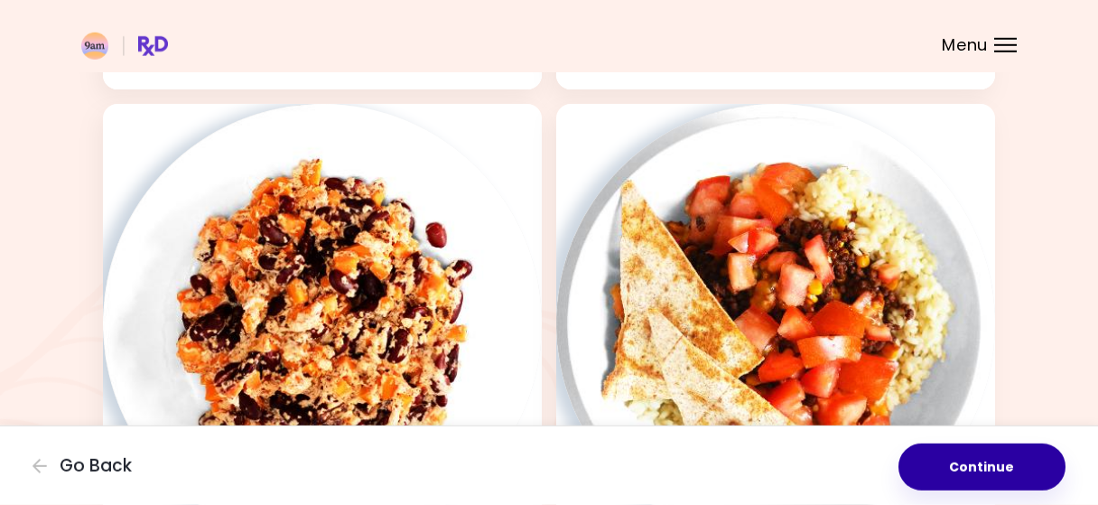
click at [954, 487] on button "Continue" at bounding box center [981, 466] width 167 height 47
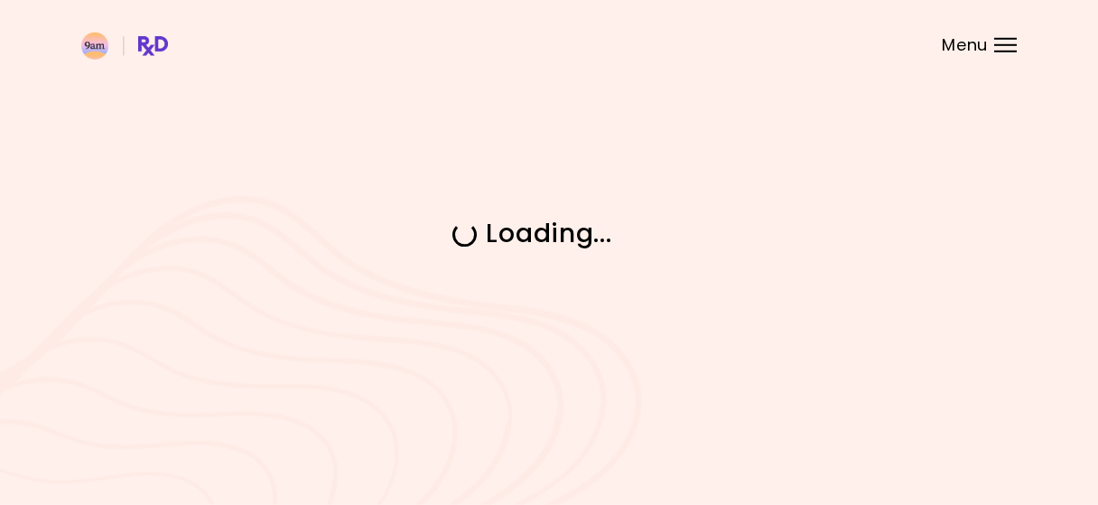
scroll to position [0, 0]
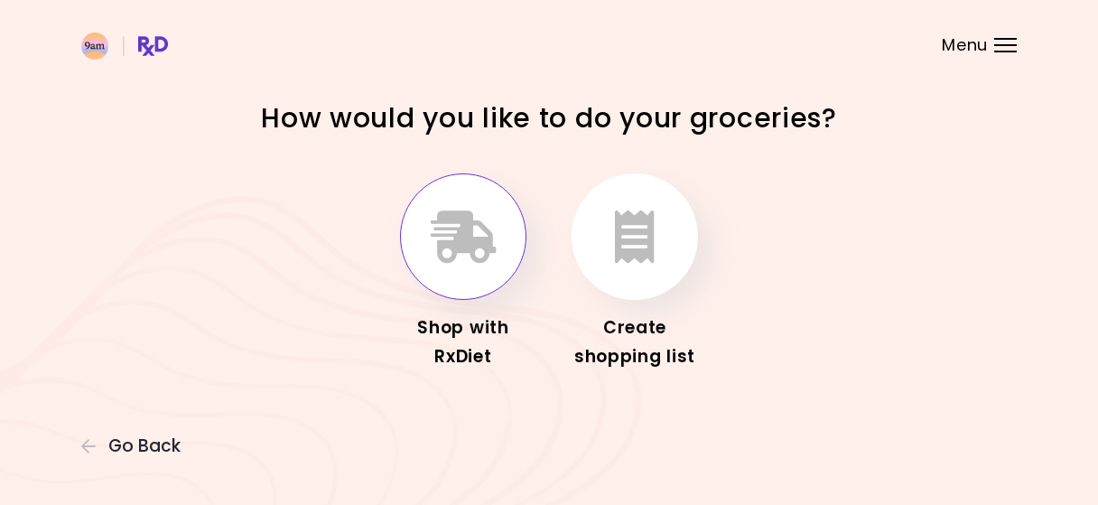
click at [487, 257] on icon "button" at bounding box center [464, 236] width 66 height 52
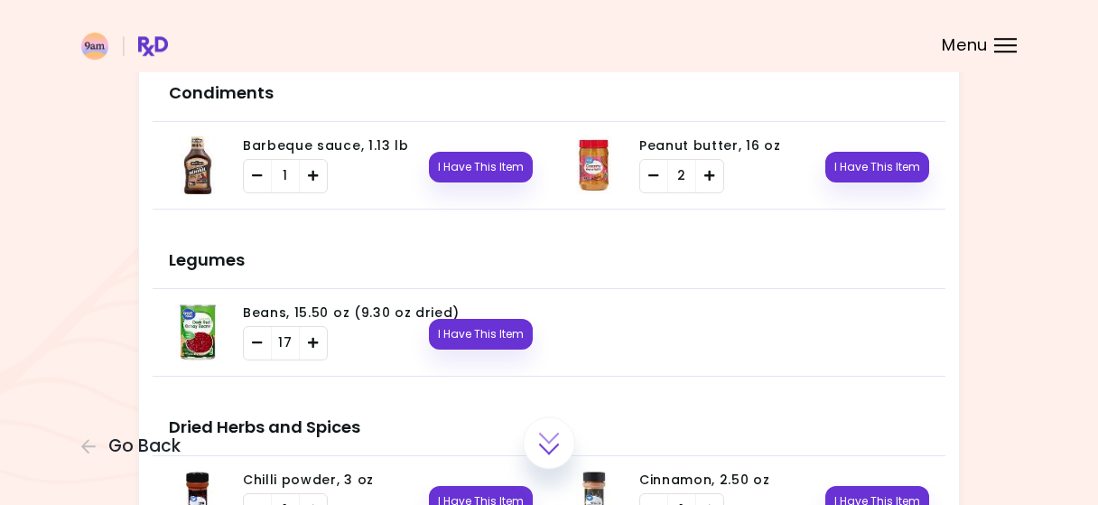
scroll to position [1431, 0]
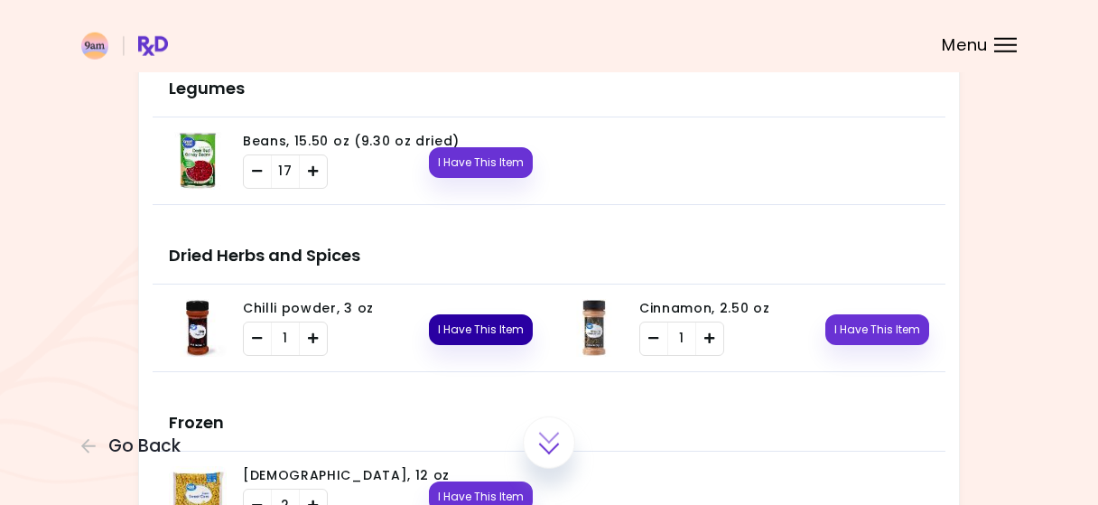
click at [459, 327] on button "I Have This Item" at bounding box center [481, 329] width 104 height 31
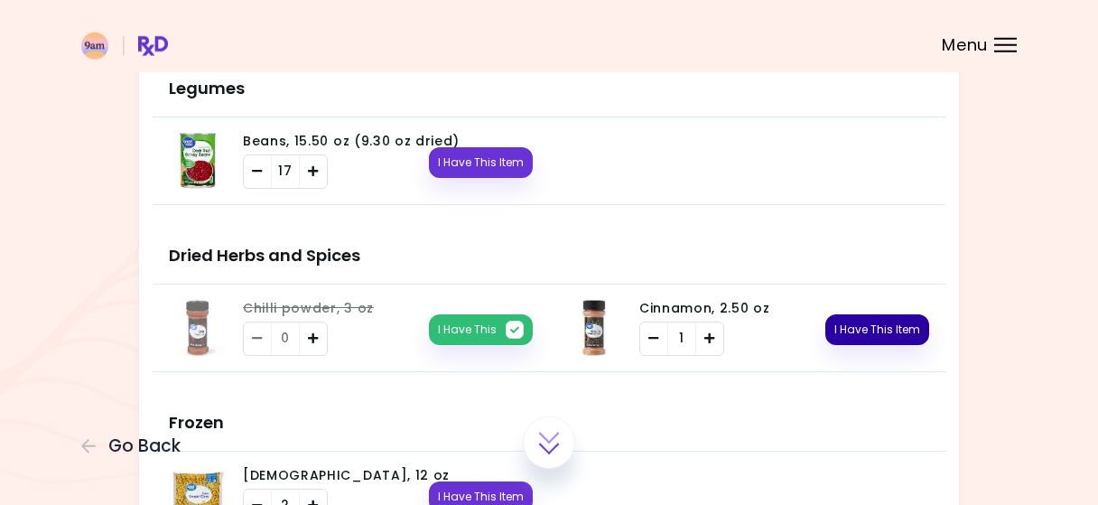
click at [866, 329] on button "I Have This Item" at bounding box center [877, 329] width 104 height 31
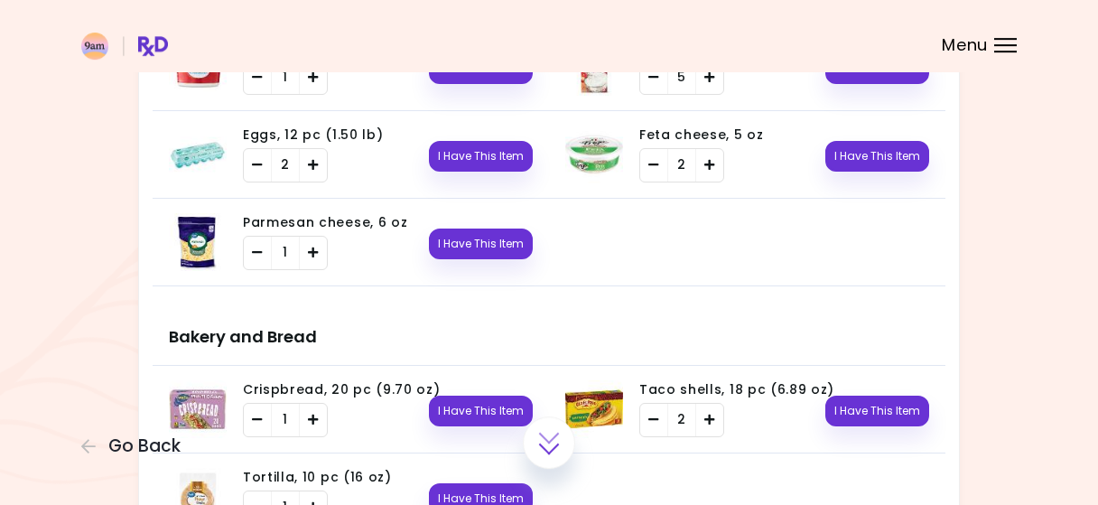
scroll to position [2123, 0]
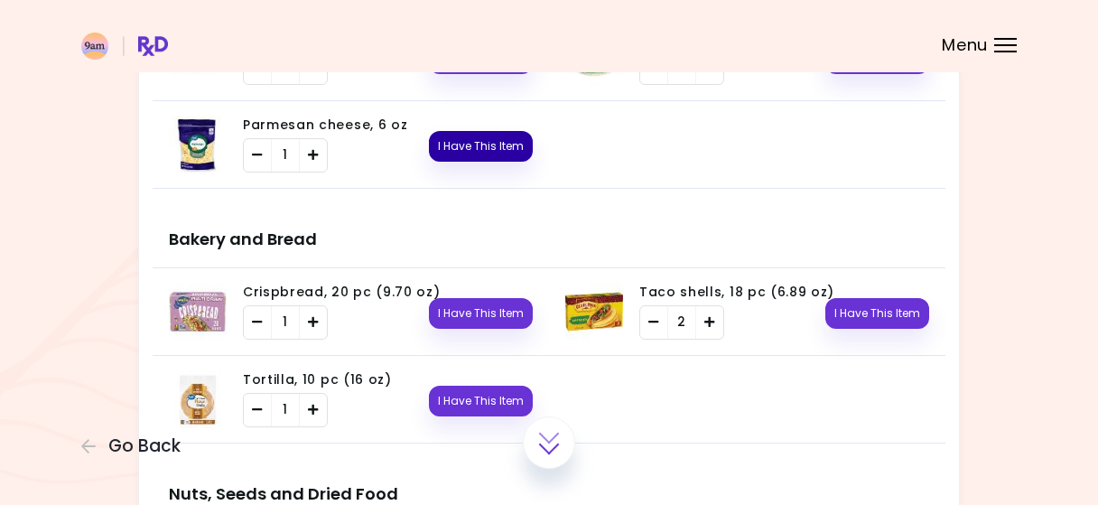
click at [488, 149] on button "I Have This Item" at bounding box center [481, 146] width 104 height 31
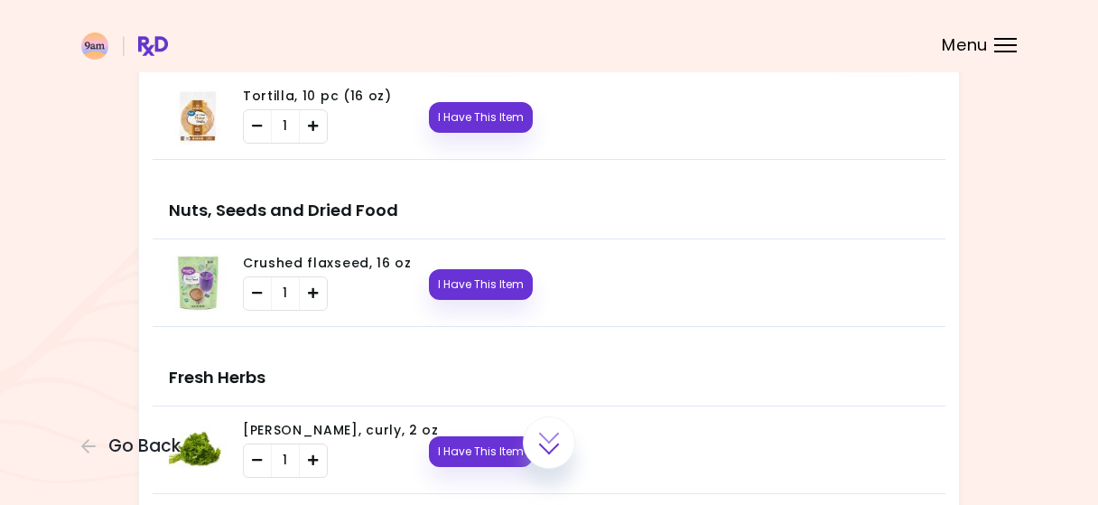
scroll to position [2435, 0]
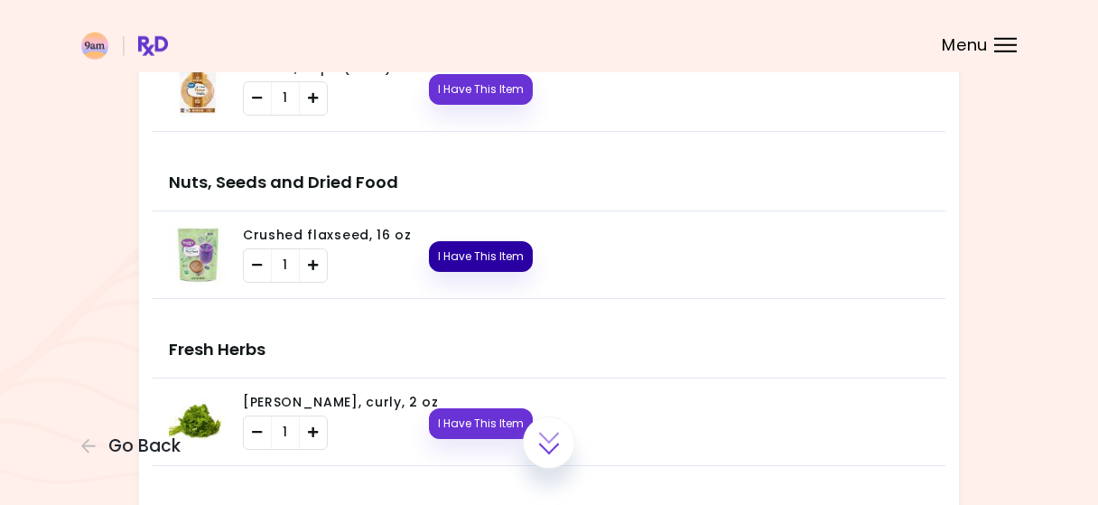
click at [515, 250] on button "I Have This Item" at bounding box center [481, 256] width 104 height 31
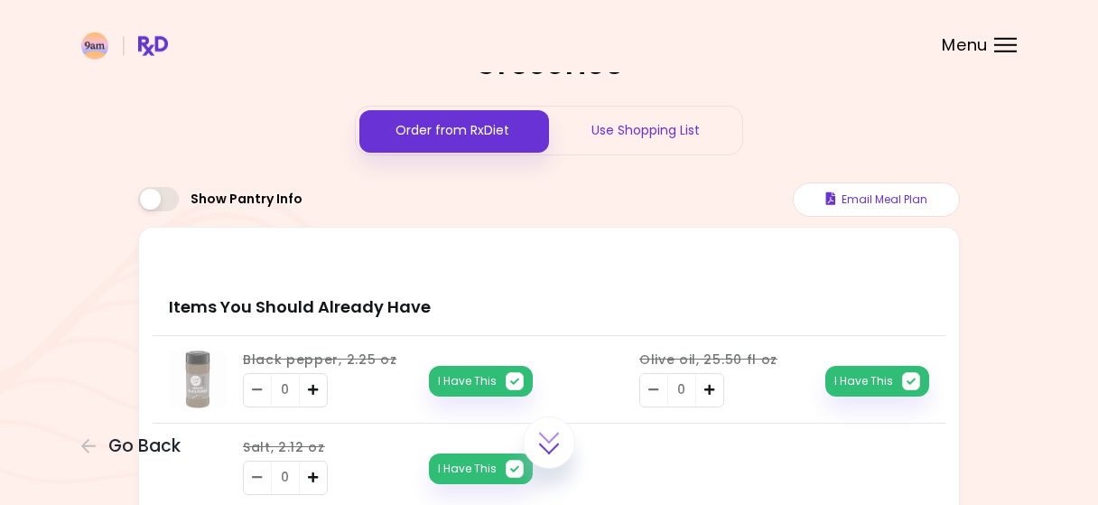
scroll to position [0, 0]
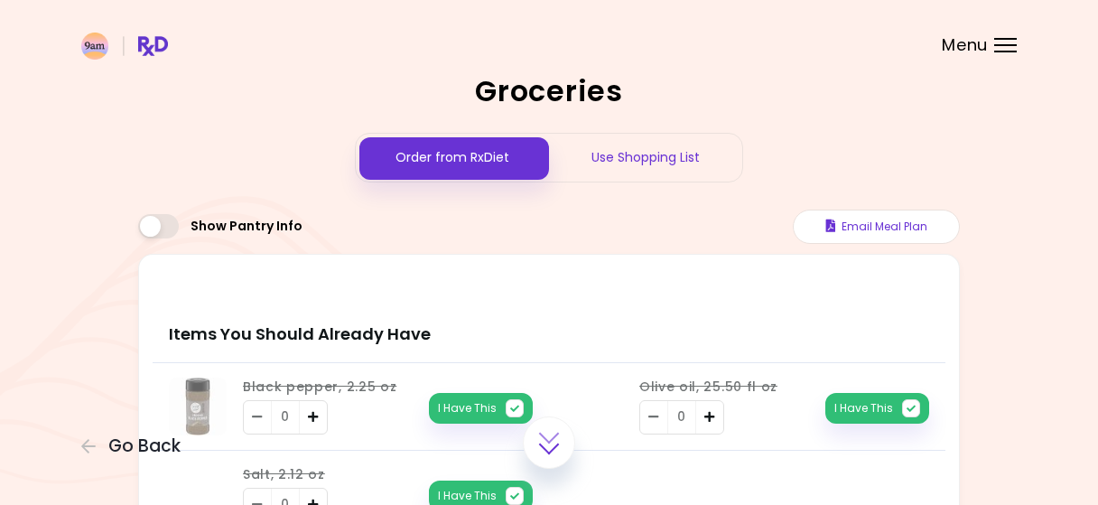
click at [671, 154] on div "Use Shopping List" at bounding box center [645, 158] width 193 height 48
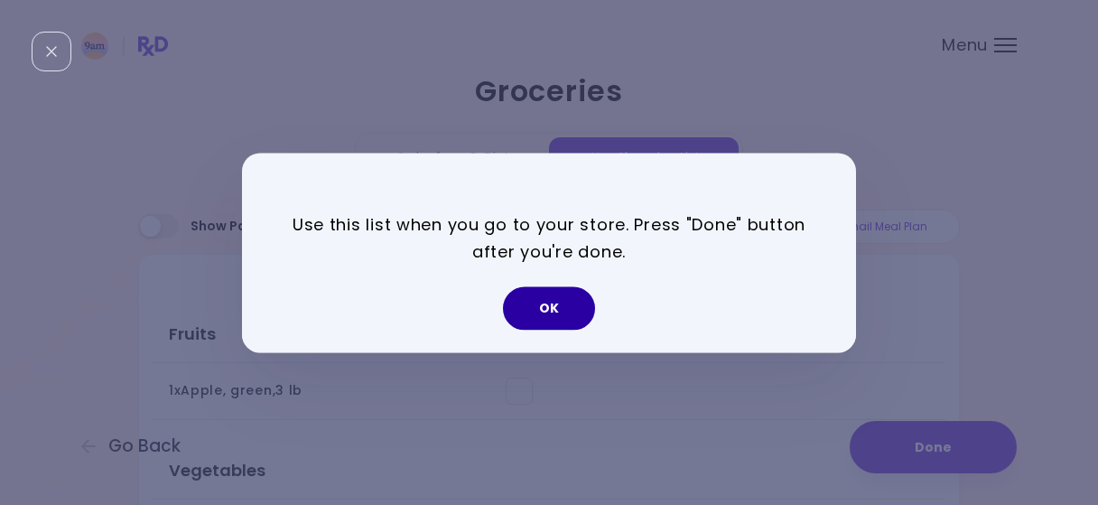
click at [559, 321] on button "OK" at bounding box center [549, 307] width 92 height 43
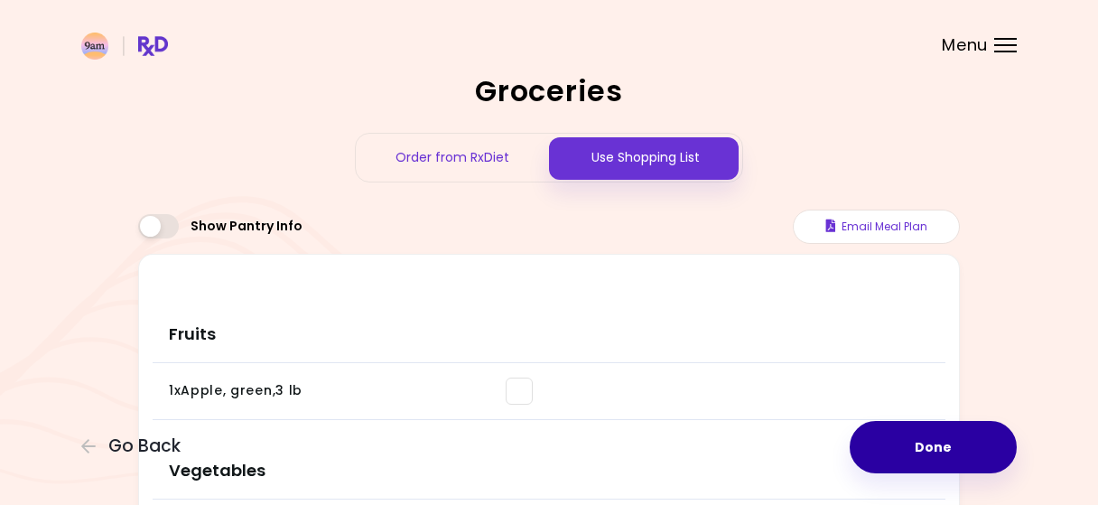
click at [916, 459] on button "Done" at bounding box center [932, 447] width 167 height 52
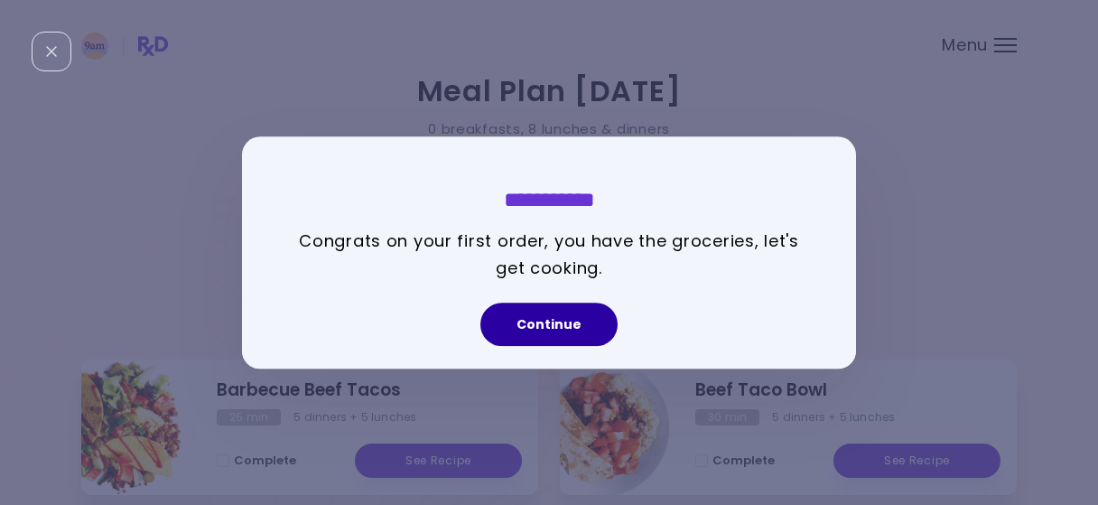
click at [575, 337] on button "Continue" at bounding box center [548, 323] width 137 height 43
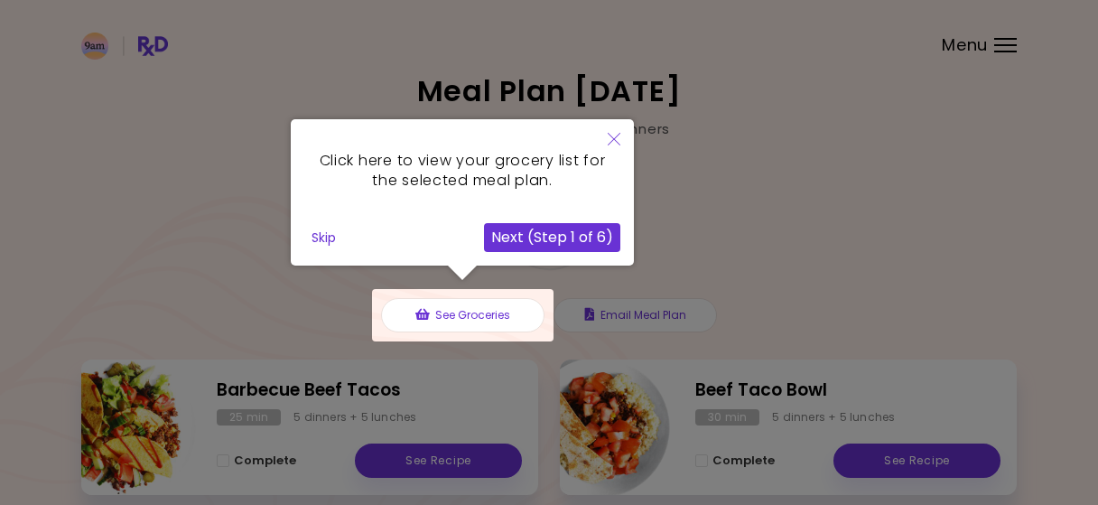
click at [572, 230] on button "Next (Step 1 of 6)" at bounding box center [552, 237] width 136 height 29
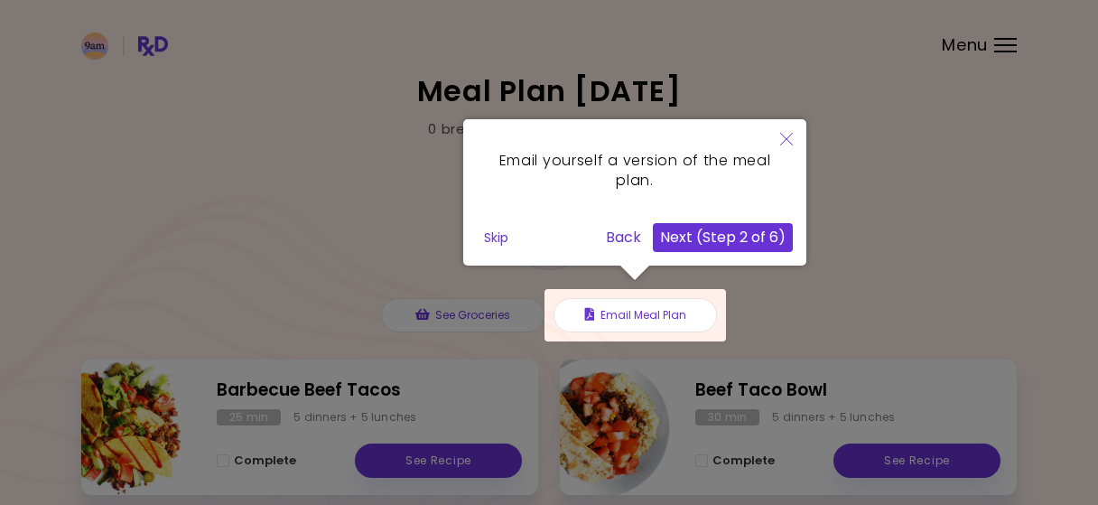
click at [735, 241] on button "Next (Step 2 of 6)" at bounding box center [723, 237] width 140 height 29
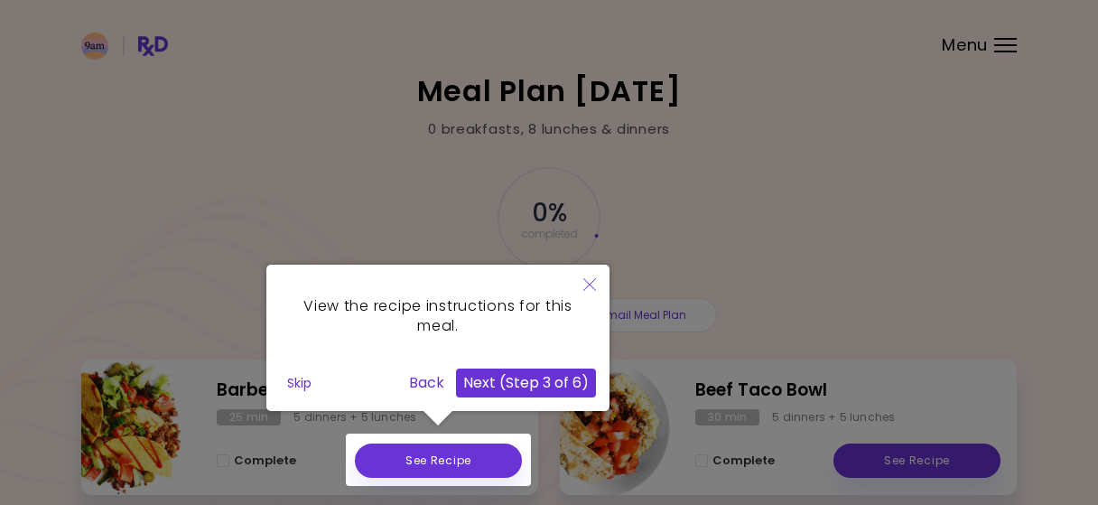
click at [551, 387] on button "Next (Step 3 of 6)" at bounding box center [526, 382] width 140 height 29
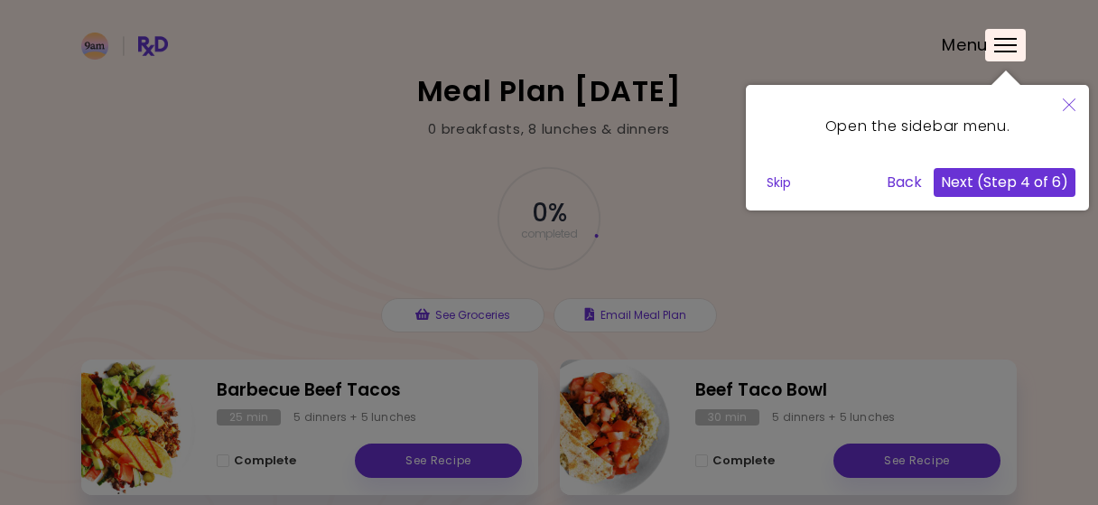
click at [1065, 181] on button "Next (Step 4 of 6)" at bounding box center [1004, 182] width 142 height 29
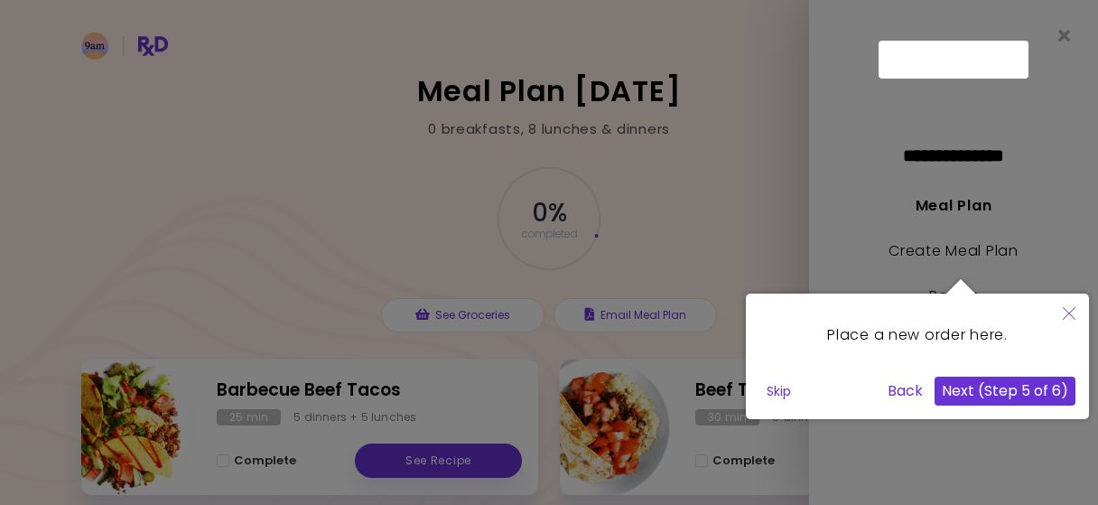
click at [1016, 390] on button "Next (Step 5 of 6)" at bounding box center [1004, 390] width 141 height 29
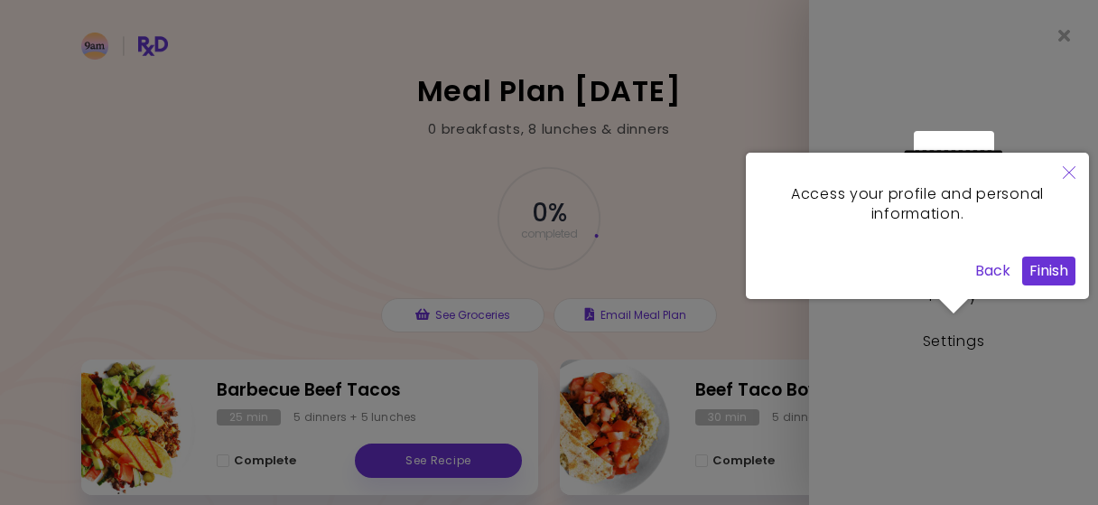
click at [1076, 306] on div "Access your profile and personal information. Back Finish" at bounding box center [917, 233] width 343 height 161
click at [1061, 274] on button "Finish" at bounding box center [1048, 270] width 53 height 29
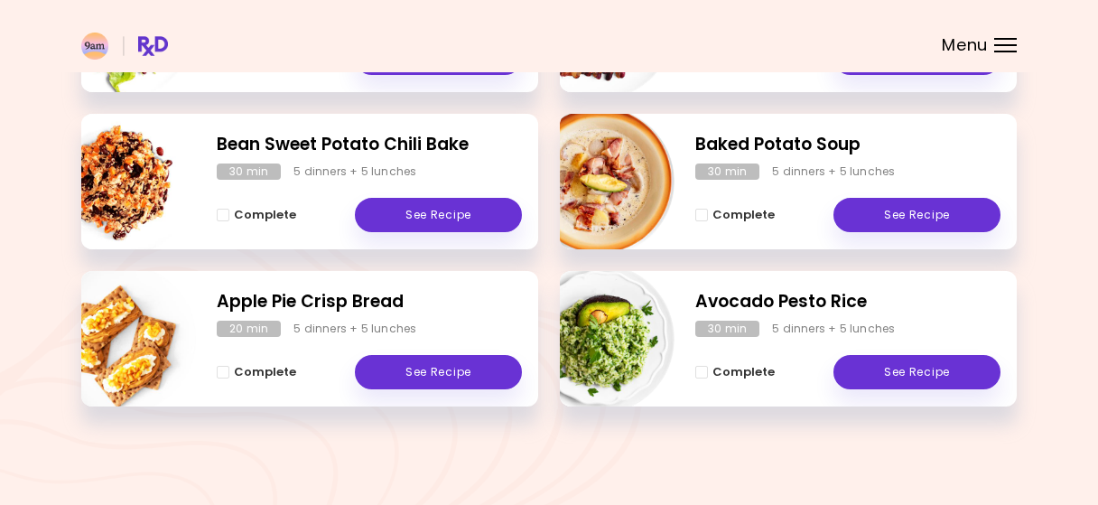
scroll to position [158, 0]
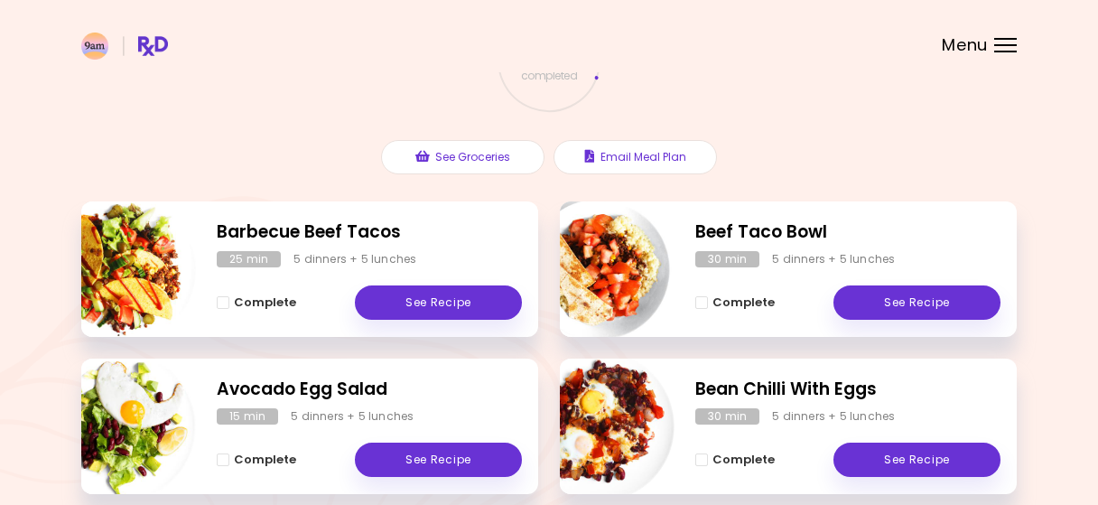
click at [347, 266] on div "5 dinners + 5 lunches" at bounding box center [354, 259] width 123 height 16
click at [308, 225] on h2 "Barbecue Beef Tacos" at bounding box center [369, 232] width 305 height 26
click at [458, 312] on link "See Recipe" at bounding box center [438, 302] width 167 height 34
